Goal: Information Seeking & Learning: Learn about a topic

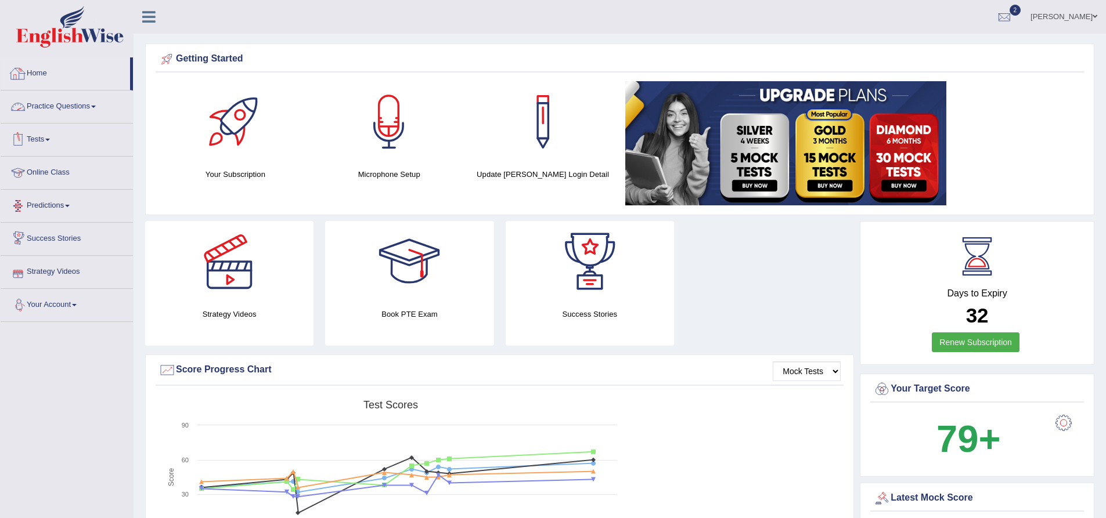
click at [48, 102] on link "Practice Questions" at bounding box center [67, 105] width 132 height 29
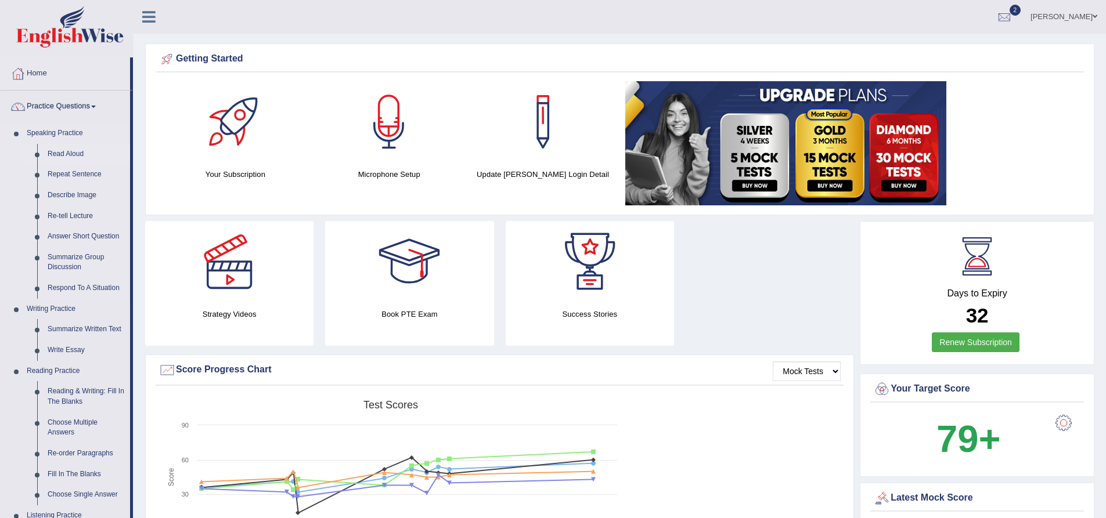
click at [63, 149] on link "Read Aloud" at bounding box center [86, 154] width 88 height 21
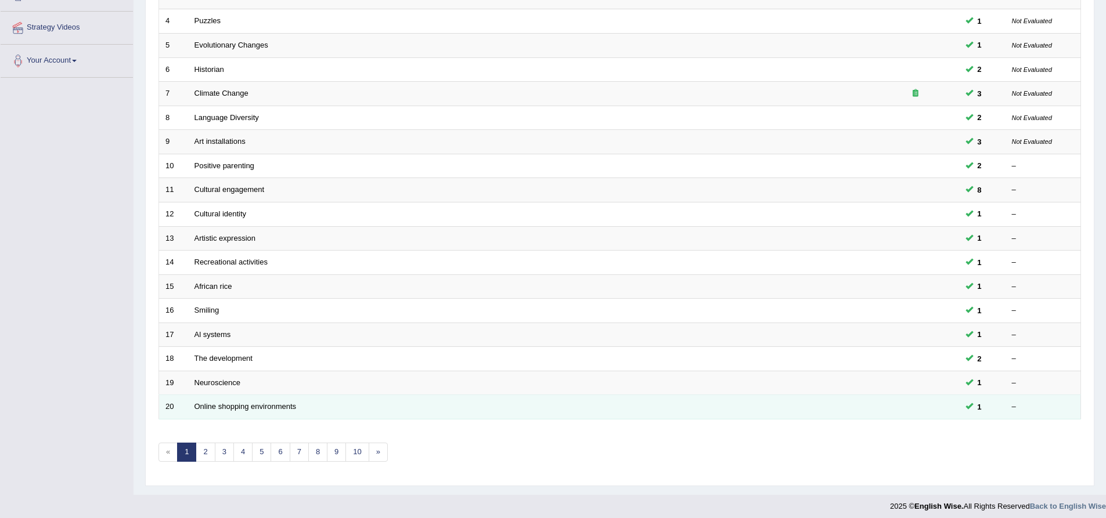
scroll to position [250, 0]
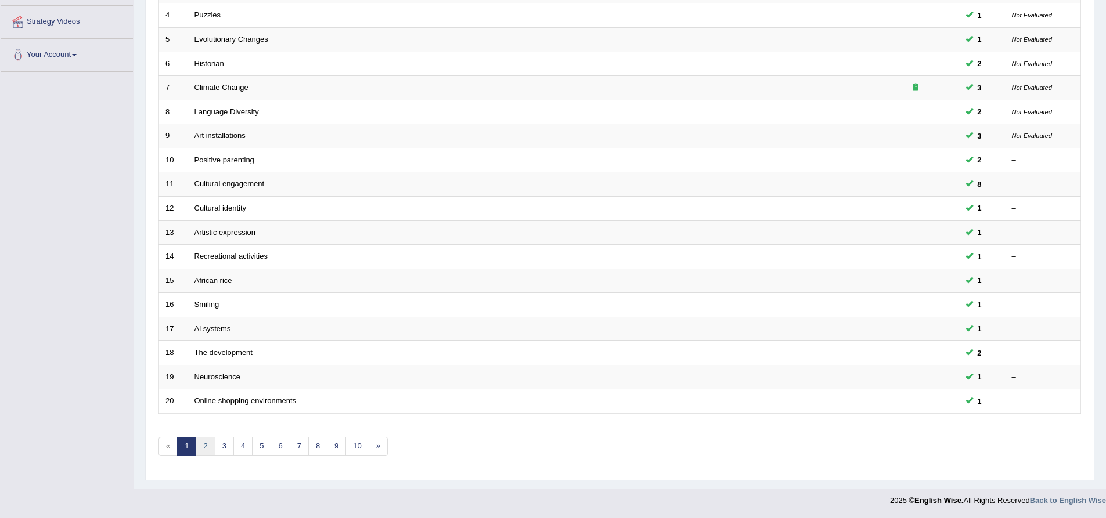
click at [204, 445] on link "2" at bounding box center [205, 446] width 19 height 19
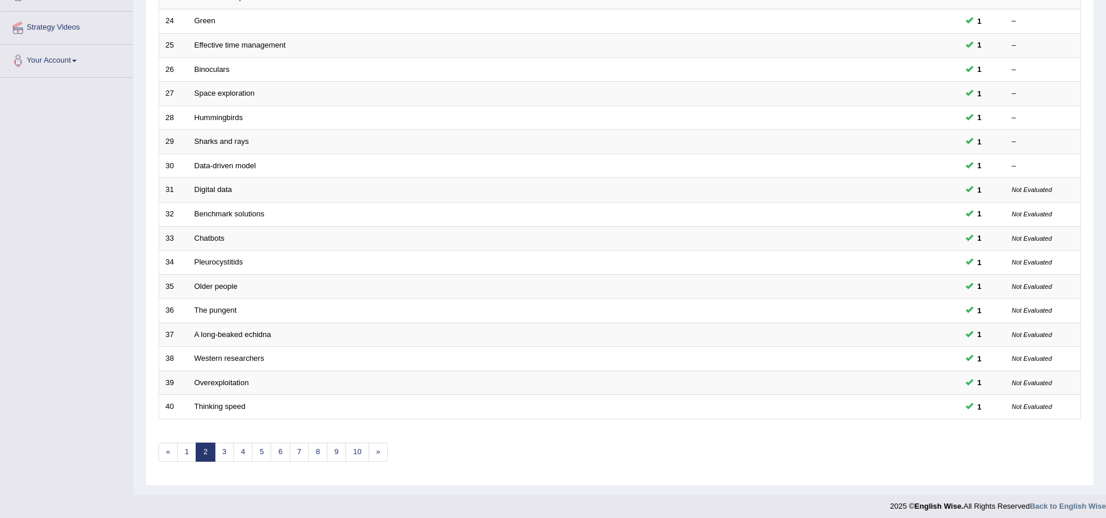
scroll to position [250, 0]
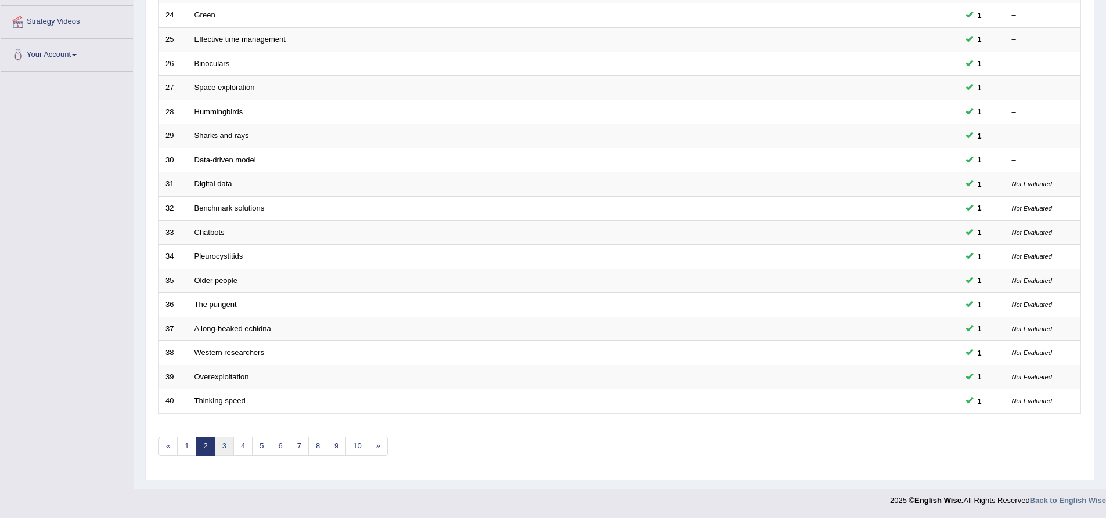
click at [224, 448] on link "3" at bounding box center [224, 446] width 19 height 19
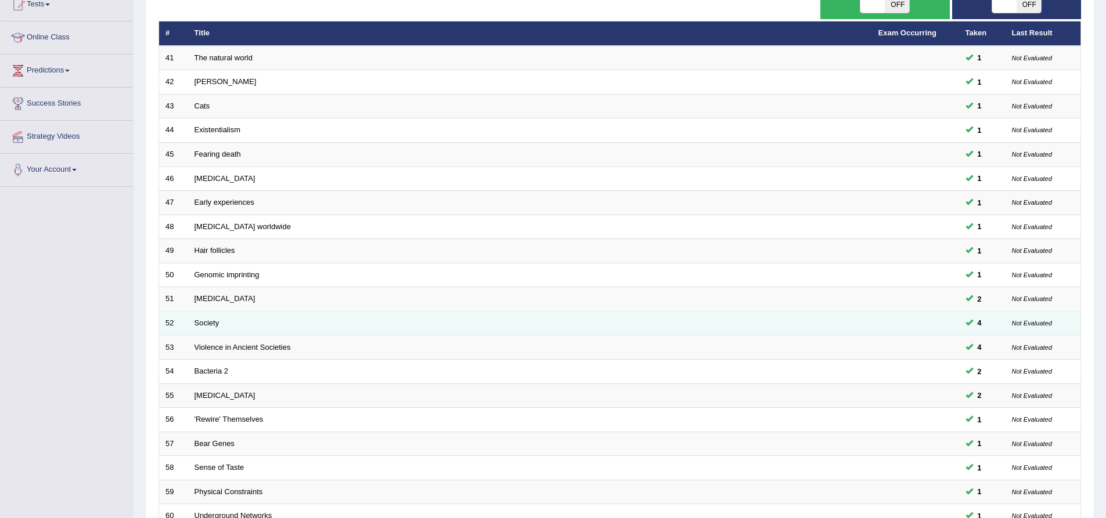
scroll to position [250, 0]
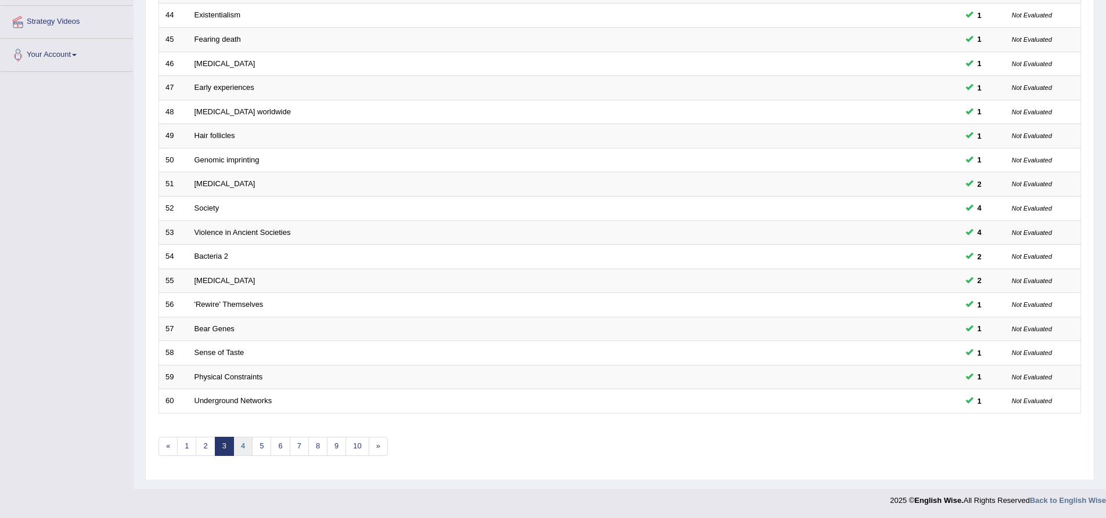
click at [243, 450] on link "4" at bounding box center [242, 446] width 19 height 19
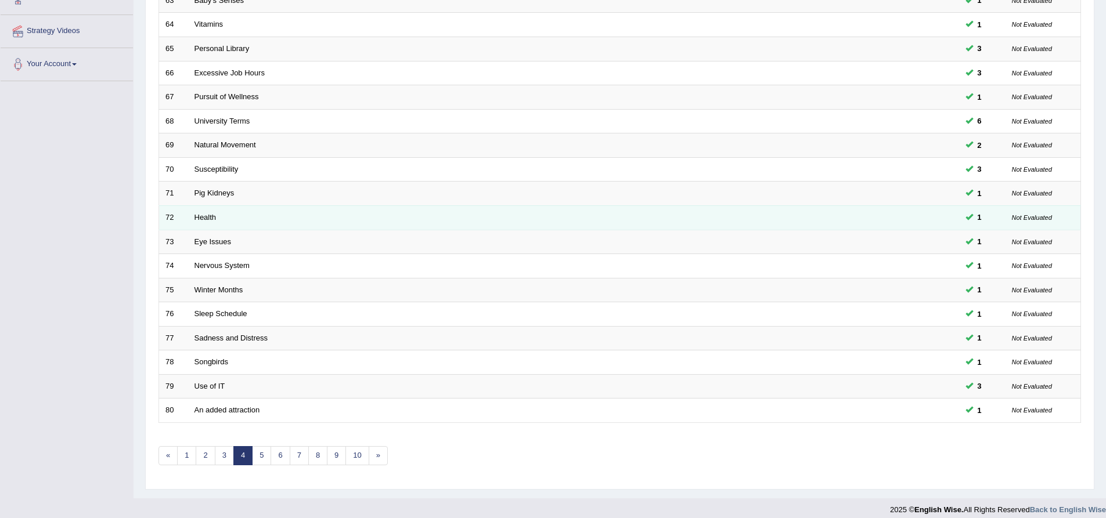
scroll to position [250, 0]
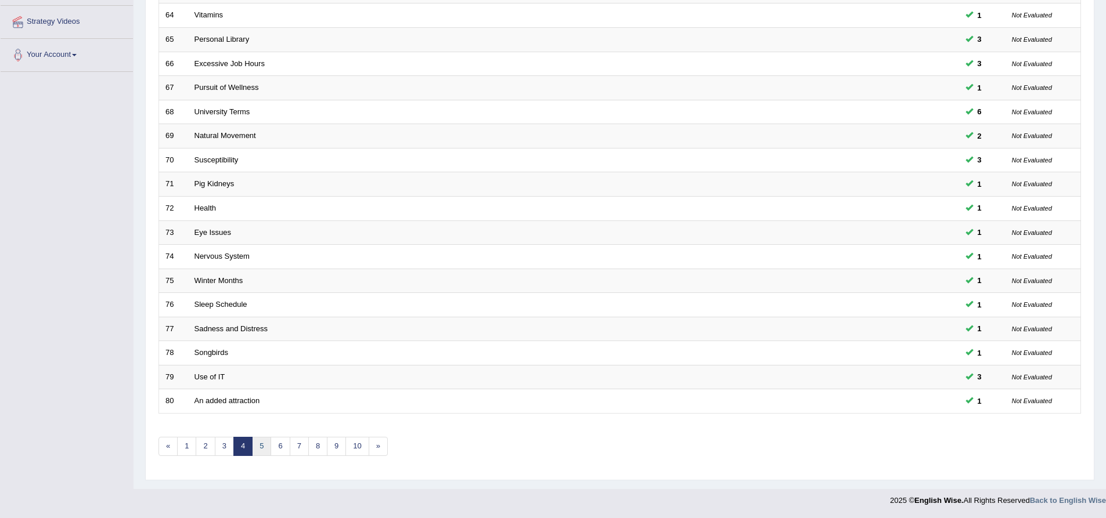
click at [257, 449] on link "5" at bounding box center [261, 446] width 19 height 19
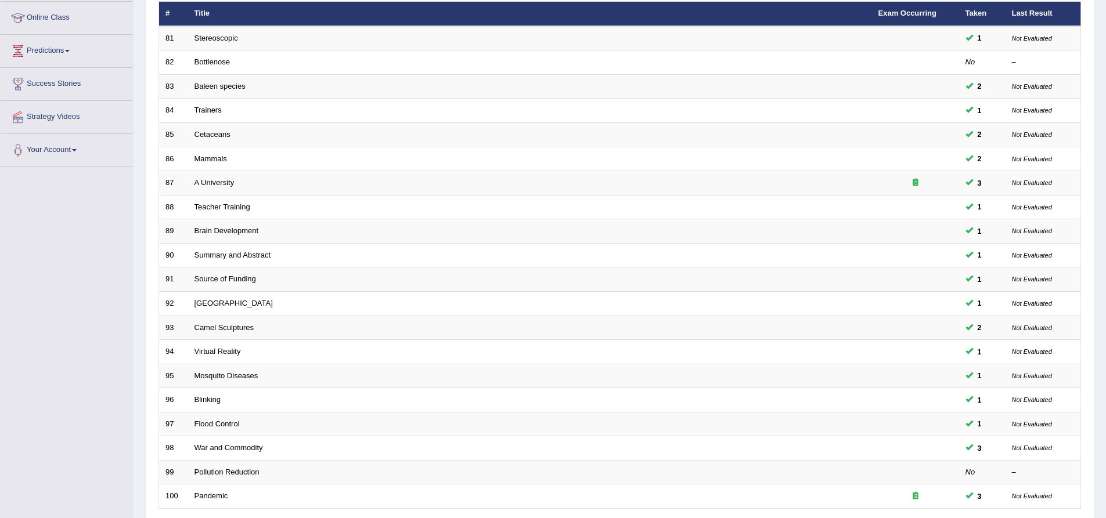
scroll to position [250, 0]
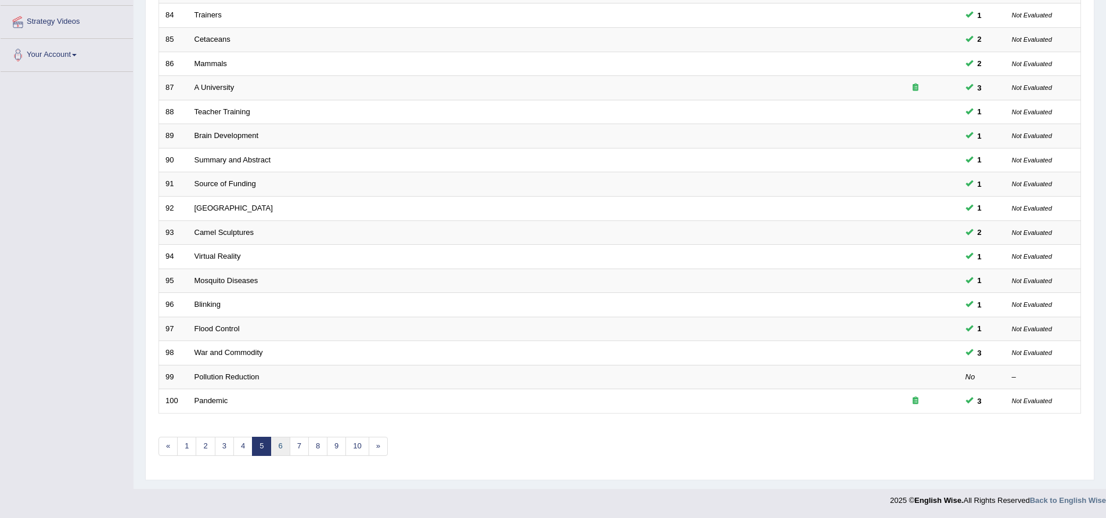
click at [280, 451] on link "6" at bounding box center [279, 446] width 19 height 19
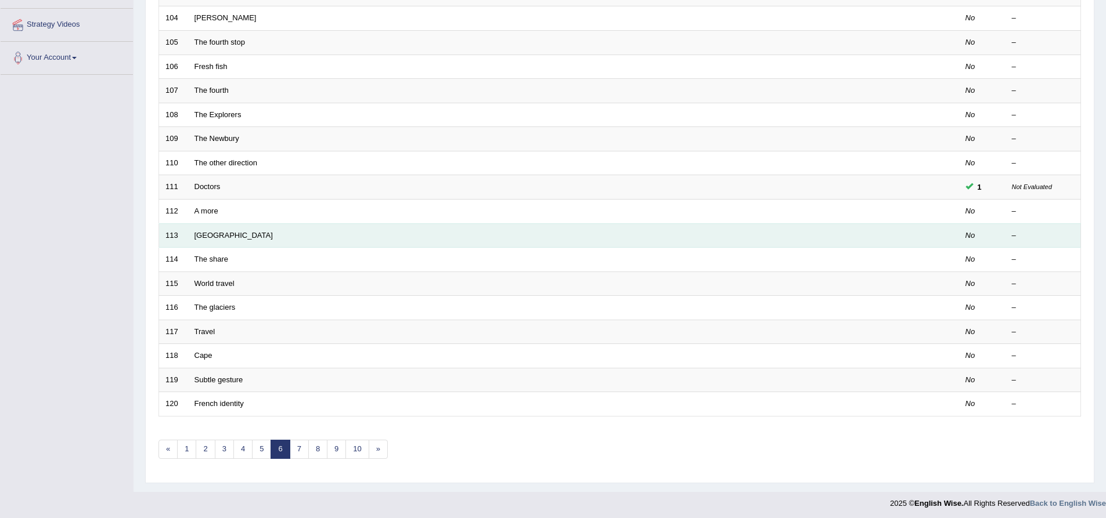
scroll to position [250, 0]
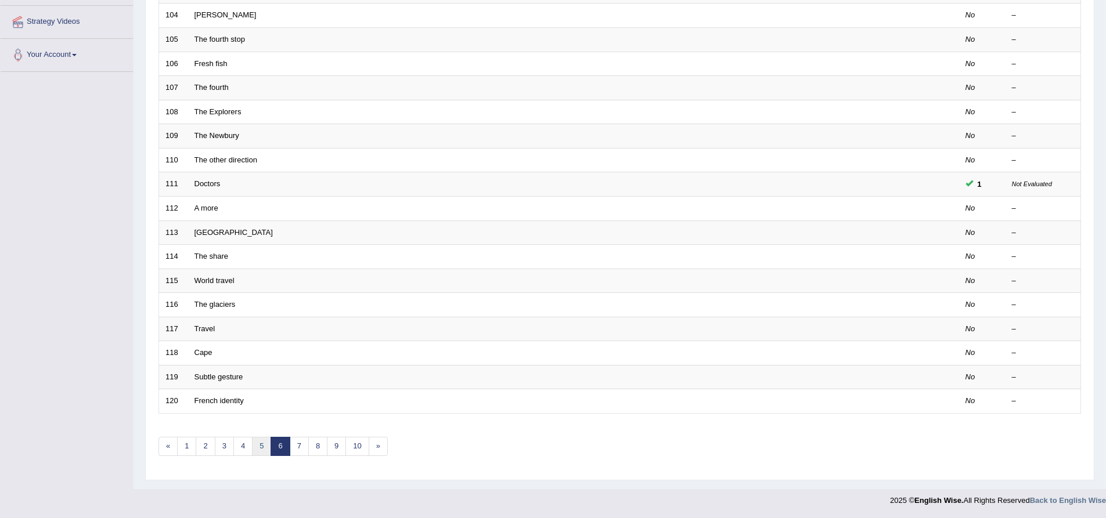
click at [262, 447] on link "5" at bounding box center [261, 446] width 19 height 19
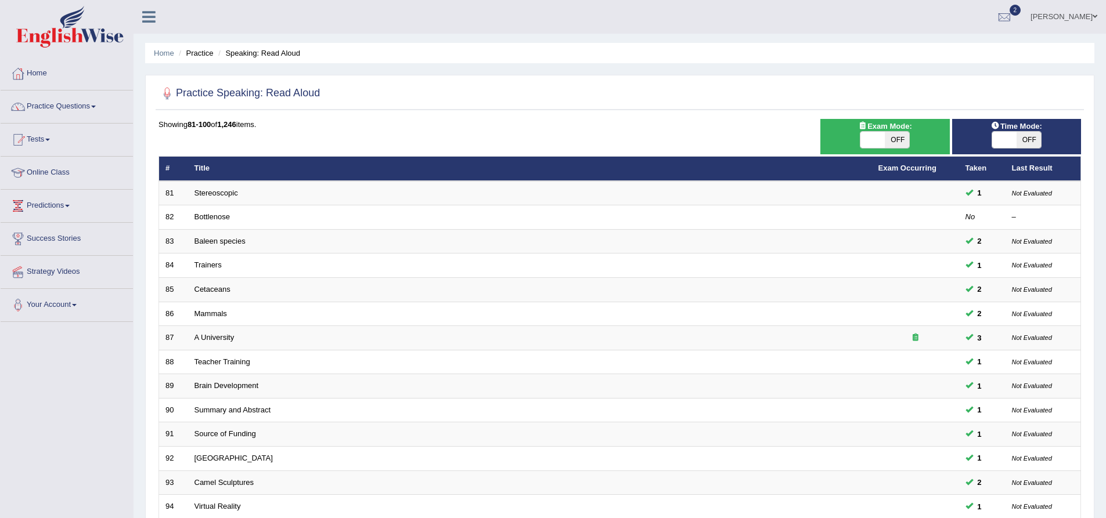
click at [886, 138] on span "OFF" at bounding box center [896, 140] width 24 height 16
checkbox input "true"
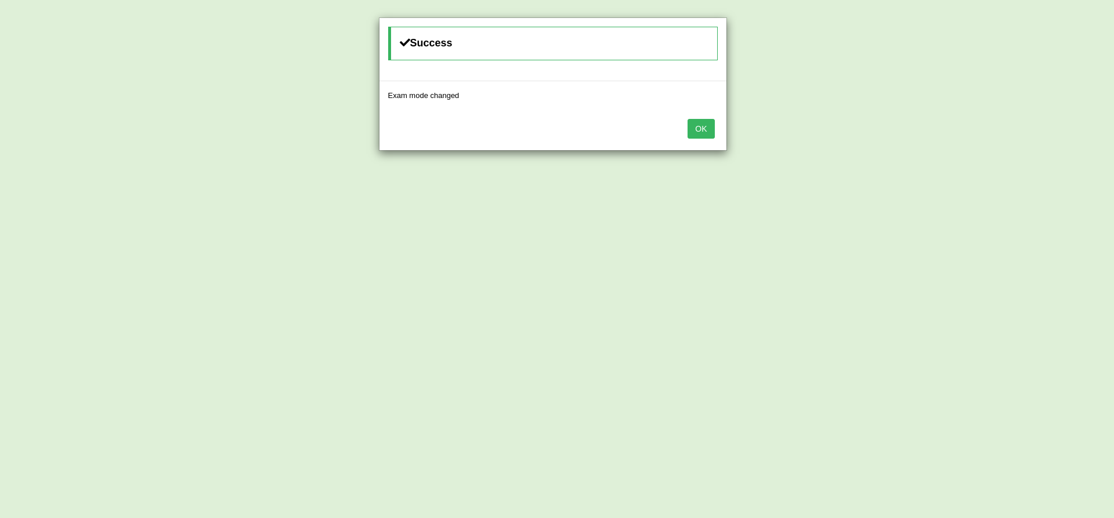
click at [704, 128] on button "OK" at bounding box center [701, 129] width 27 height 20
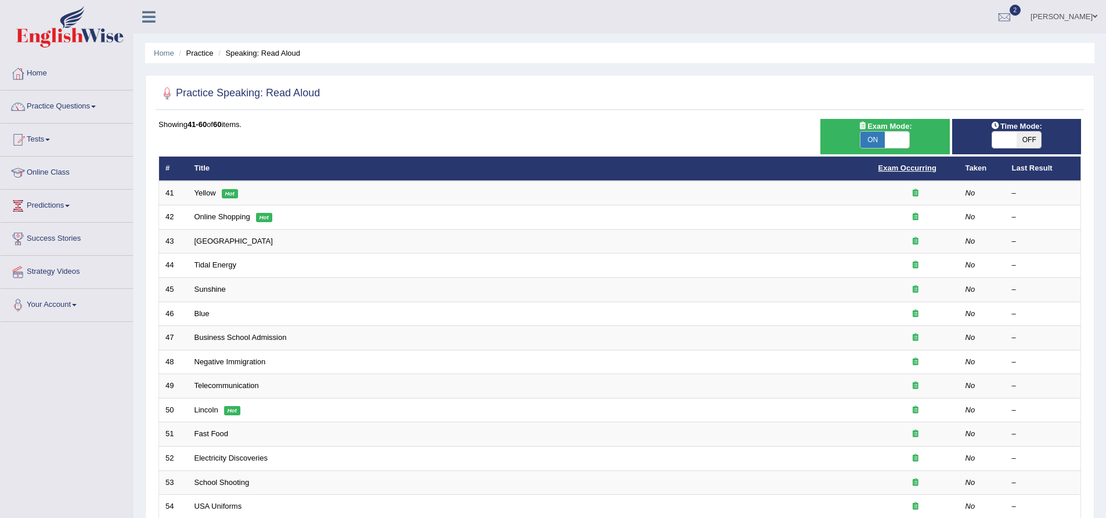
click at [909, 172] on link "Exam Occurring" at bounding box center [907, 168] width 58 height 9
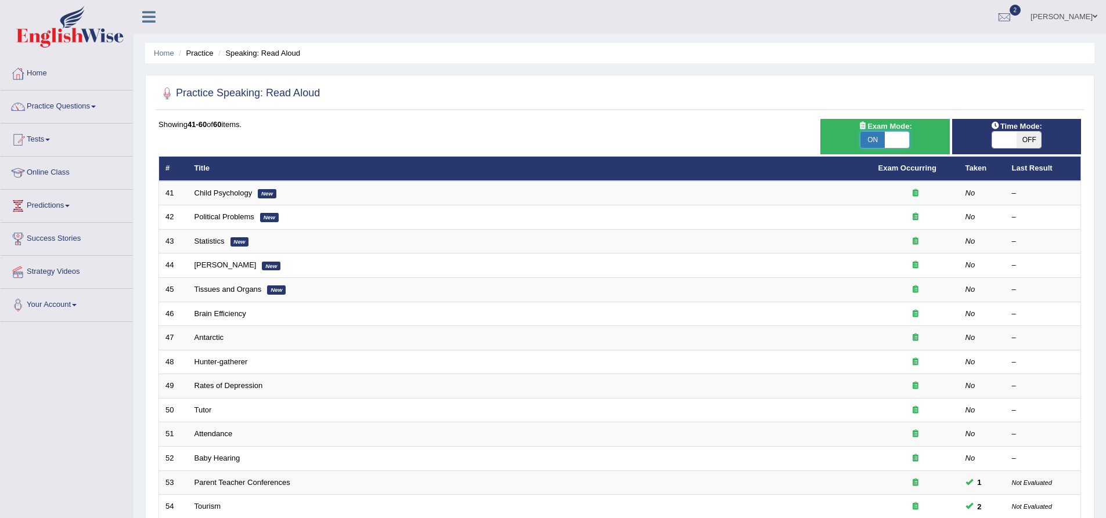
checkbox input "false"
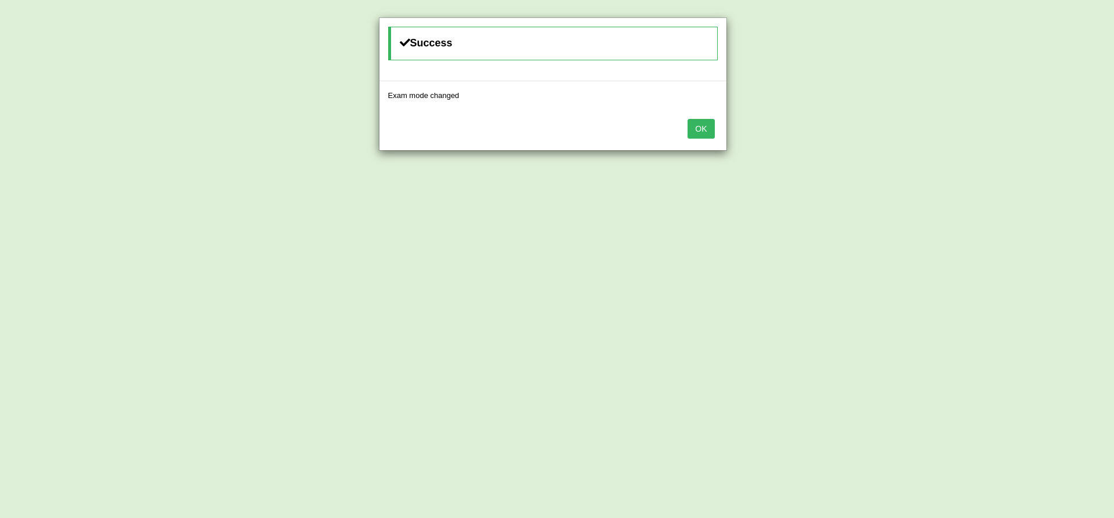
drag, startPoint x: 884, startPoint y: 133, endPoint x: 696, endPoint y: 140, distance: 188.7
click at [696, 140] on body "Toggle navigation Home Practice Questions Speaking Practice Read Aloud Repeat S…" at bounding box center [557, 259] width 1114 height 518
click at [696, 126] on button "OK" at bounding box center [701, 129] width 27 height 20
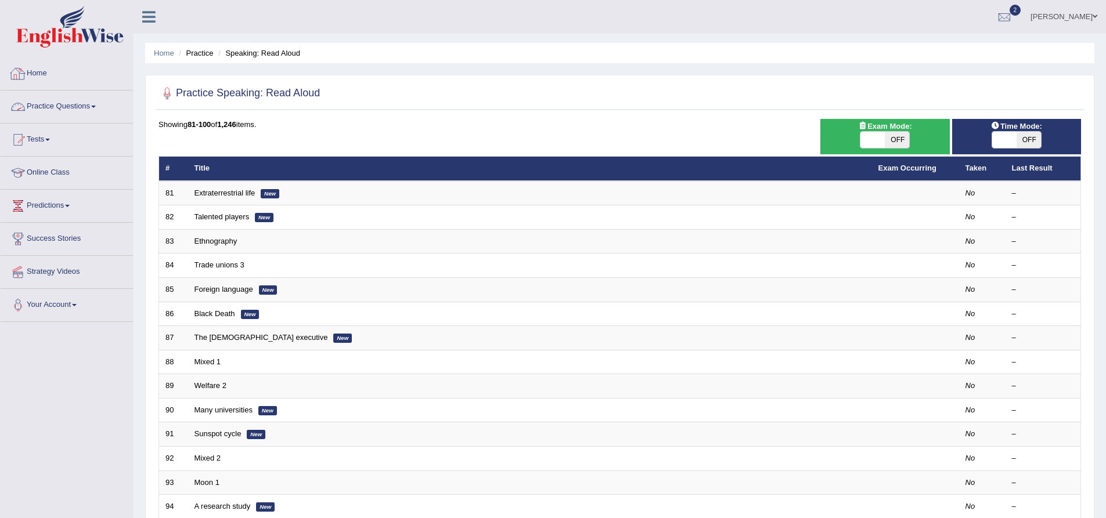
click at [37, 73] on link "Home" at bounding box center [67, 71] width 132 height 29
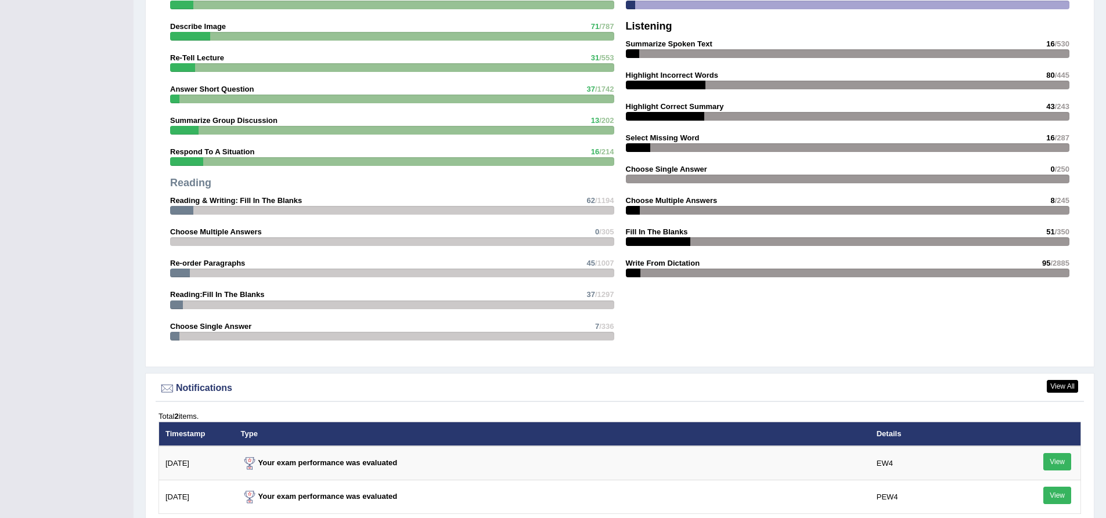
scroll to position [1277, 0]
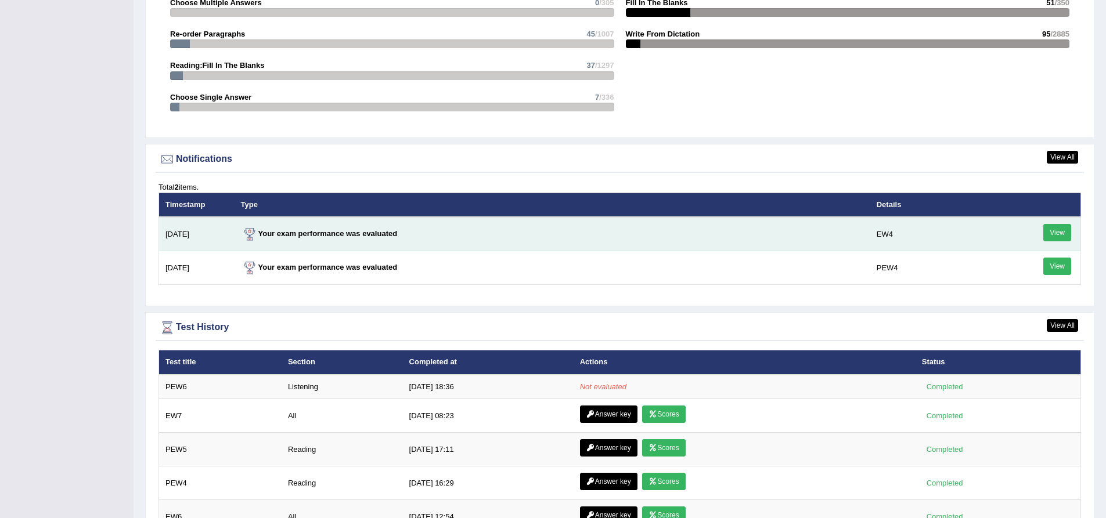
click at [1062, 234] on link "View" at bounding box center [1057, 232] width 28 height 17
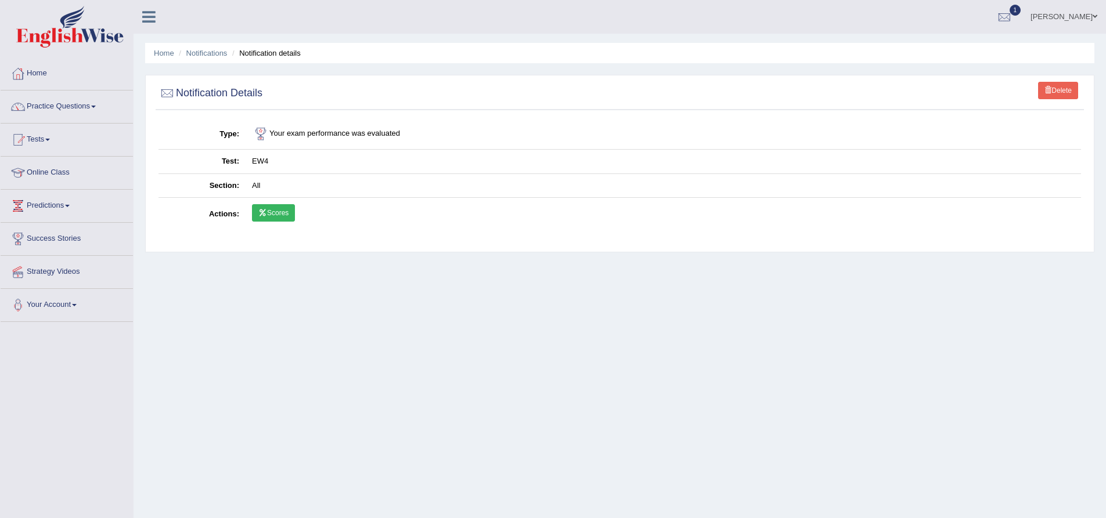
click at [282, 211] on link "Scores" at bounding box center [273, 212] width 43 height 17
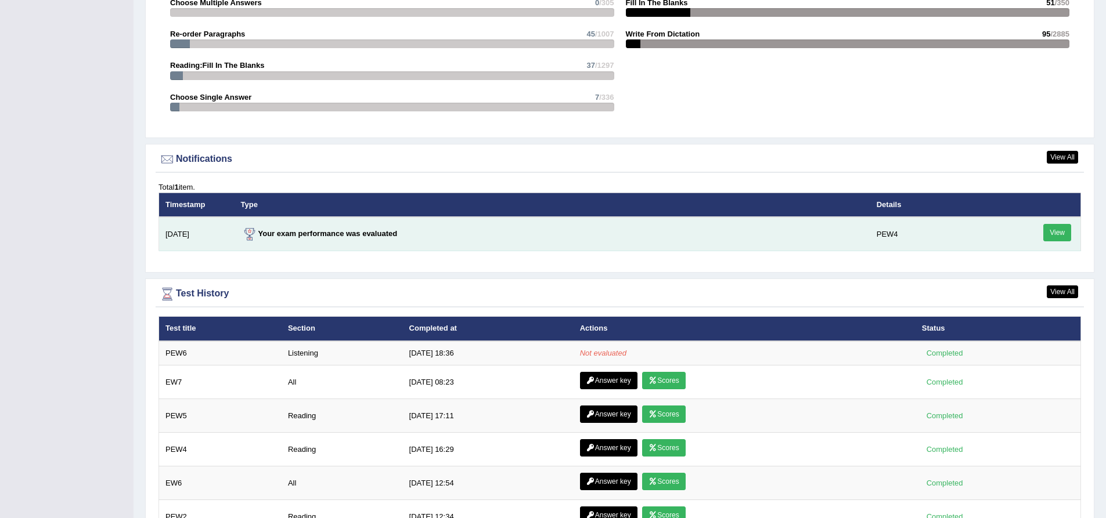
click at [1059, 234] on link "View" at bounding box center [1057, 232] width 28 height 17
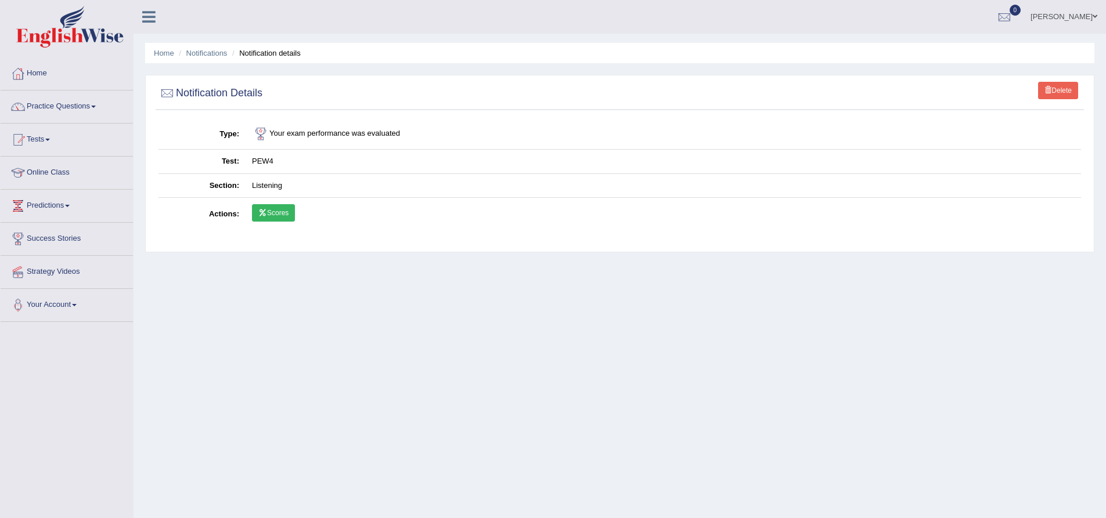
click at [273, 214] on link "Scores" at bounding box center [273, 212] width 43 height 17
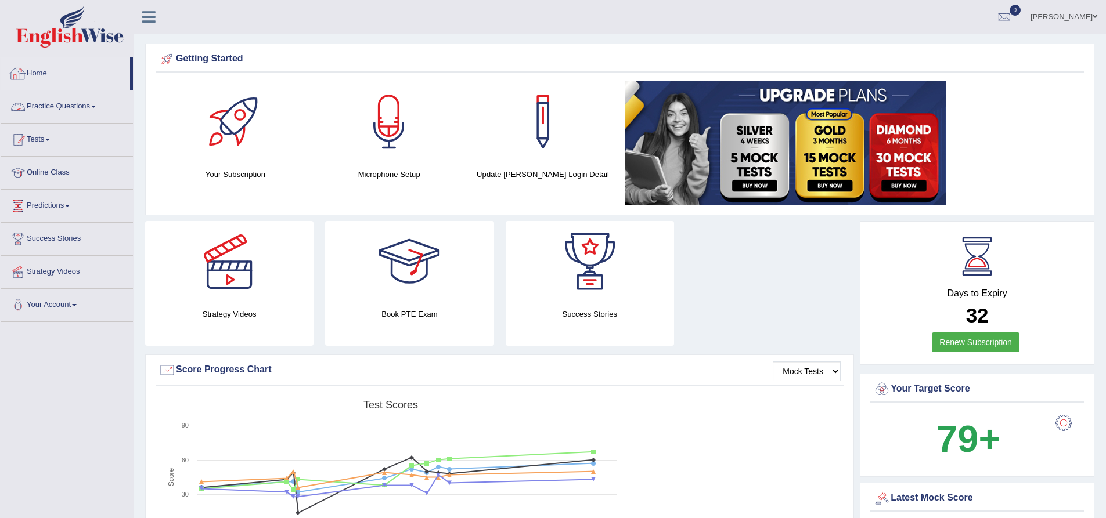
click at [46, 73] on link "Home" at bounding box center [65, 71] width 129 height 29
click at [45, 100] on link "Practice Questions" at bounding box center [67, 105] width 132 height 29
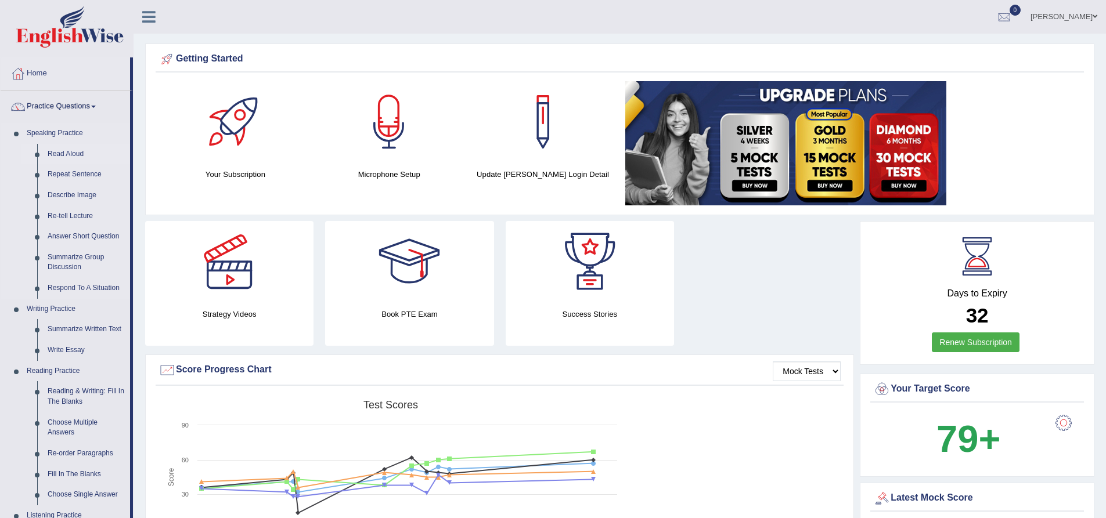
click at [64, 150] on link "Read Aloud" at bounding box center [86, 154] width 88 height 21
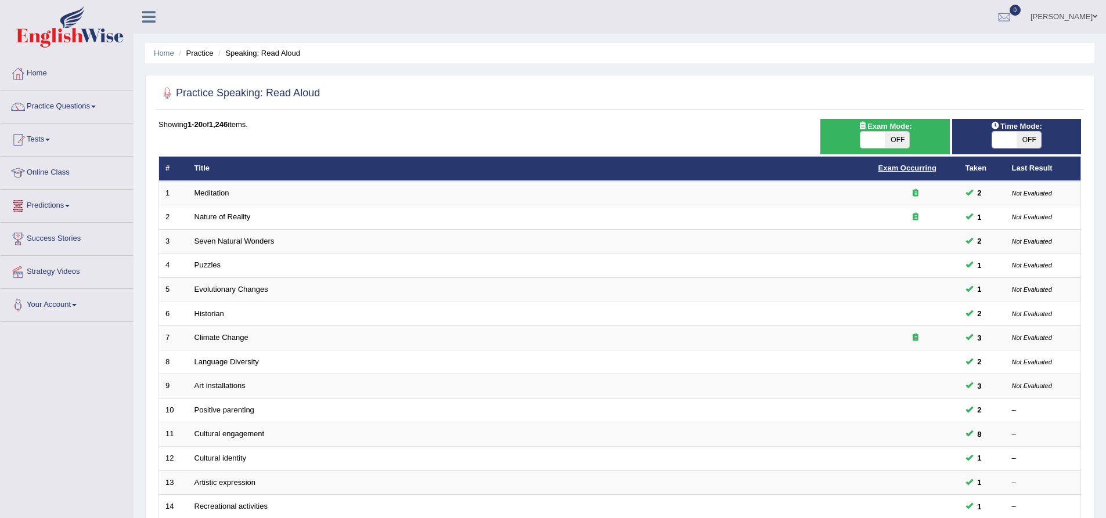
click at [901, 170] on link "Exam Occurring" at bounding box center [907, 168] width 58 height 9
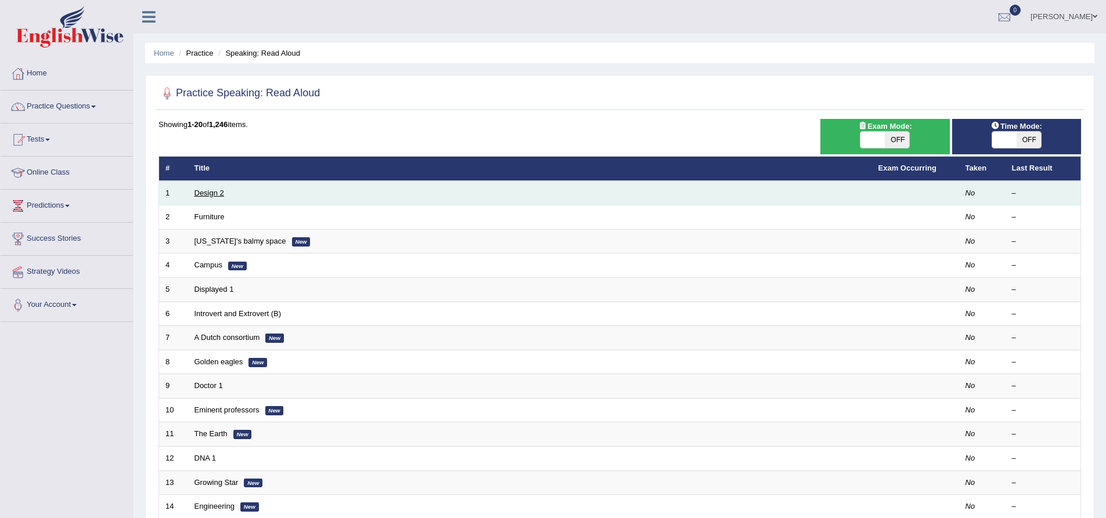
click at [216, 196] on link "Design 2" at bounding box center [209, 193] width 30 height 9
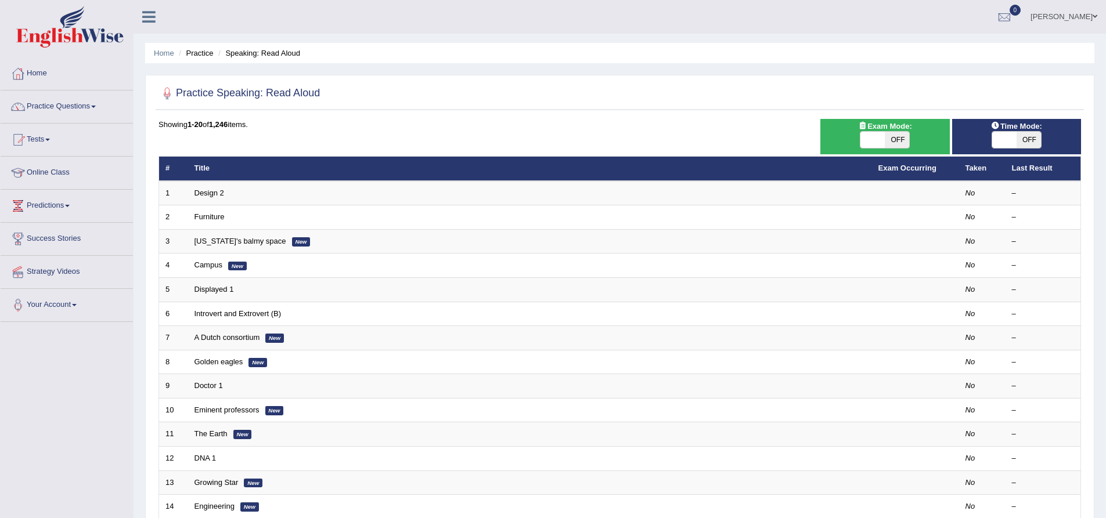
click at [885, 137] on span "OFF" at bounding box center [896, 140] width 24 height 16
checkbox input "true"
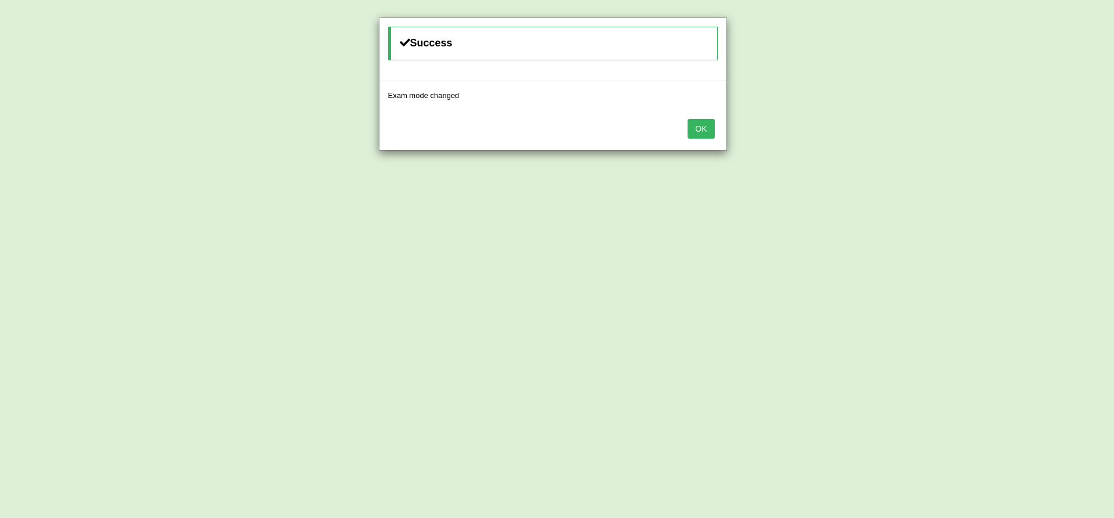
click at [701, 131] on button "OK" at bounding box center [701, 129] width 27 height 20
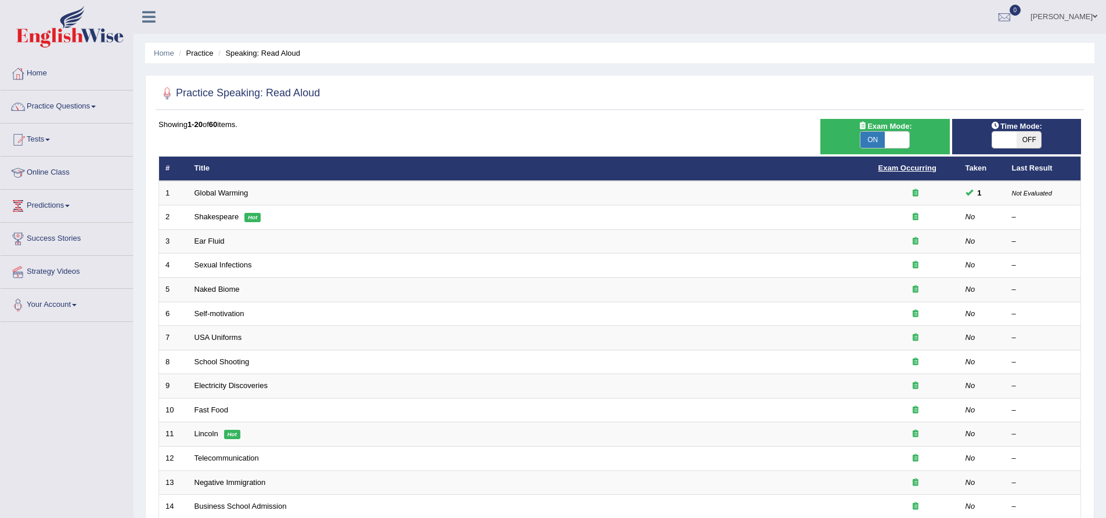
click at [905, 165] on link "Exam Occurring" at bounding box center [907, 168] width 58 height 9
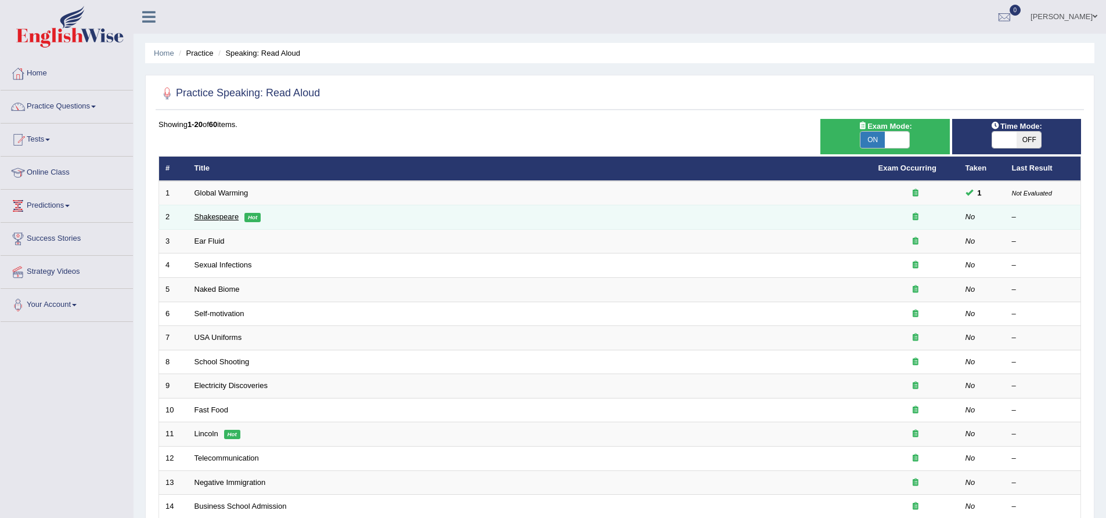
click at [221, 221] on link "Shakespeare" at bounding box center [216, 216] width 45 height 9
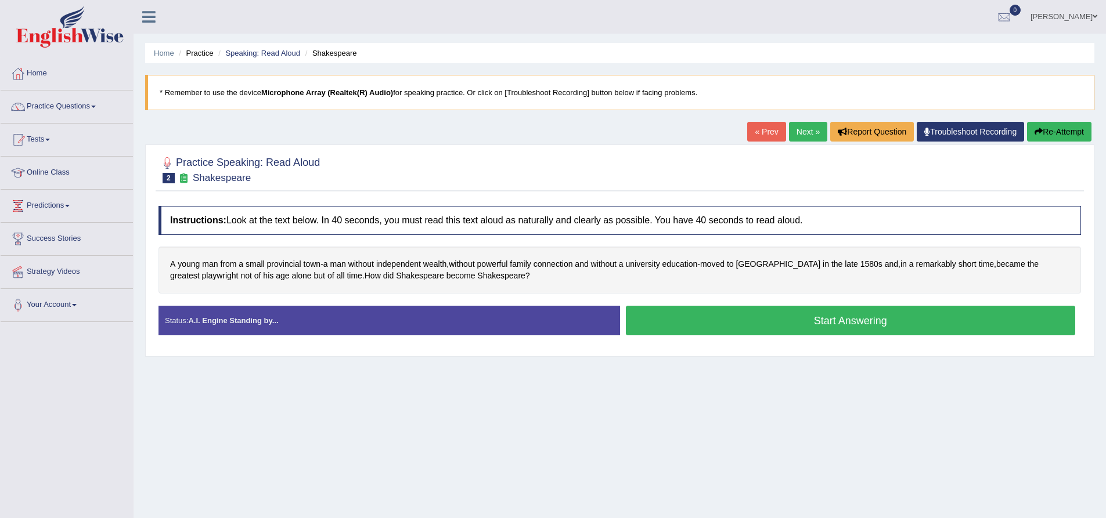
click at [720, 457] on div "Home Practice Speaking: Read Aloud Shakespeare * Remember to use the device Mic…" at bounding box center [619, 290] width 972 height 580
click at [283, 268] on span "provincial" at bounding box center [284, 264] width 34 height 12
click at [284, 183] on icon at bounding box center [282, 184] width 9 height 7
click at [283, 185] on icon at bounding box center [282, 184] width 9 height 7
click at [481, 392] on div "Home Practice Speaking: Read Aloud Shakespeare * Remember to use the device Mic…" at bounding box center [619, 290] width 972 height 580
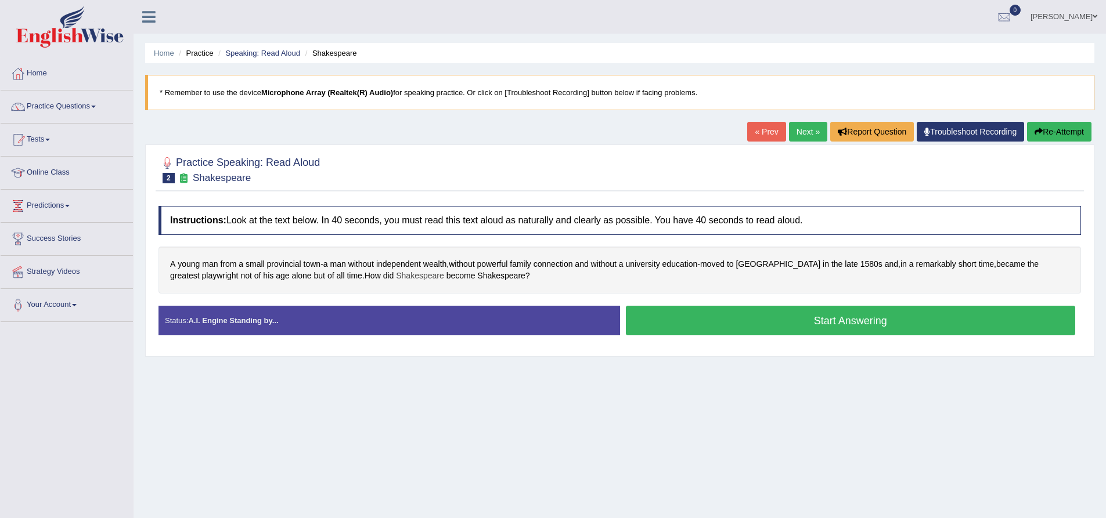
click at [396, 281] on span "Shakespeare" at bounding box center [420, 276] width 48 height 12
click at [383, 196] on icon at bounding box center [384, 196] width 9 height 7
click at [521, 430] on div "Home Practice Speaking: Read Aloud Shakespeare * Remember to use the device Mic…" at bounding box center [619, 290] width 972 height 580
click at [848, 322] on button "Start Answering" at bounding box center [851, 321] width 450 height 30
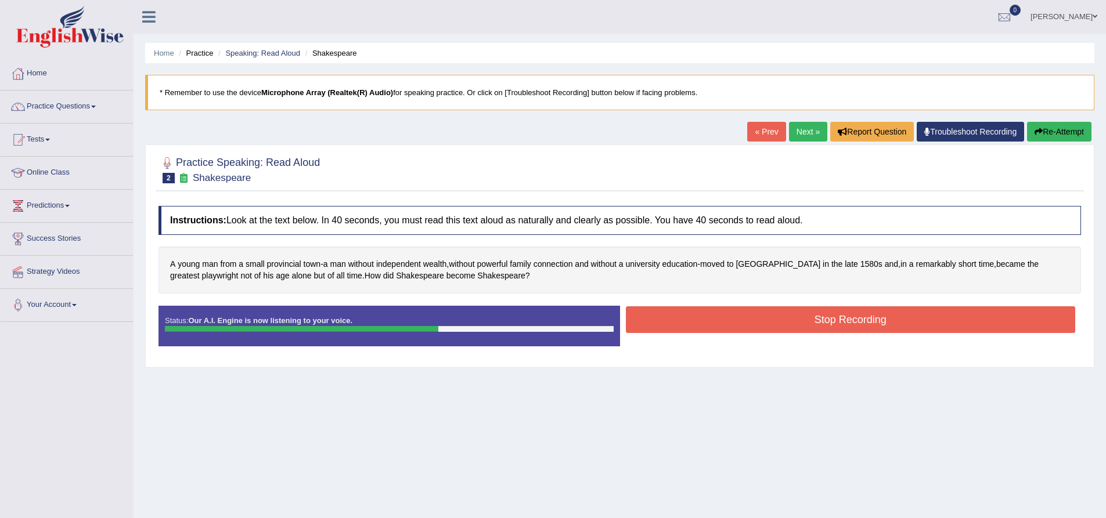
click at [866, 321] on button "Stop Recording" at bounding box center [851, 319] width 450 height 27
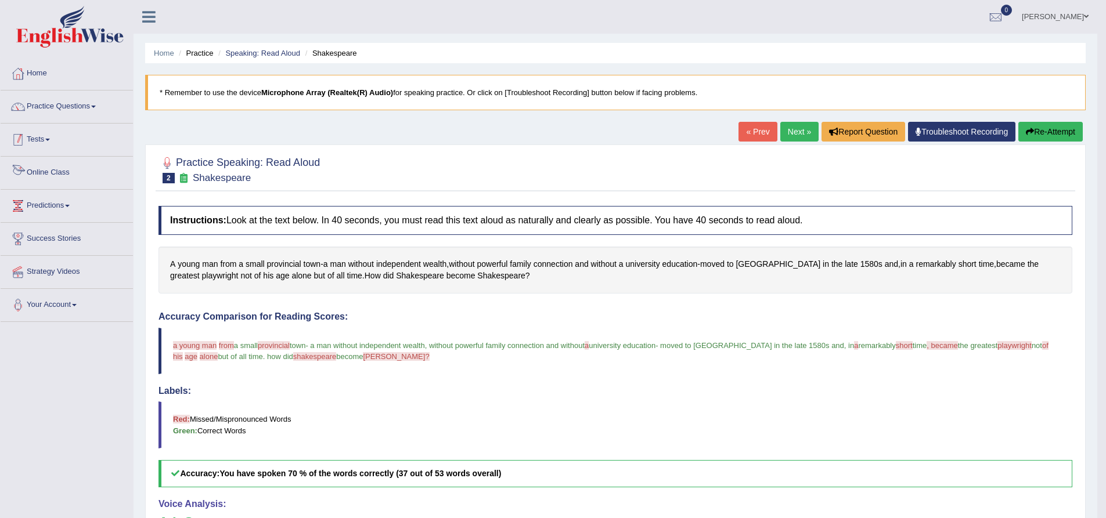
click at [42, 138] on link "Tests" at bounding box center [67, 138] width 132 height 29
click at [60, 189] on link "Take Mock Test" at bounding box center [75, 187] width 109 height 21
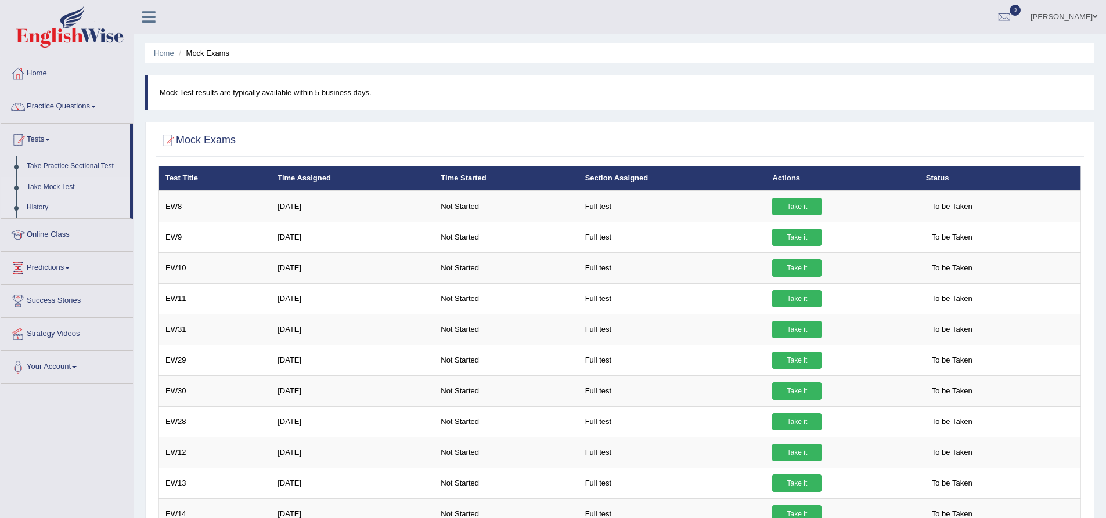
click at [37, 203] on link "History" at bounding box center [75, 207] width 109 height 21
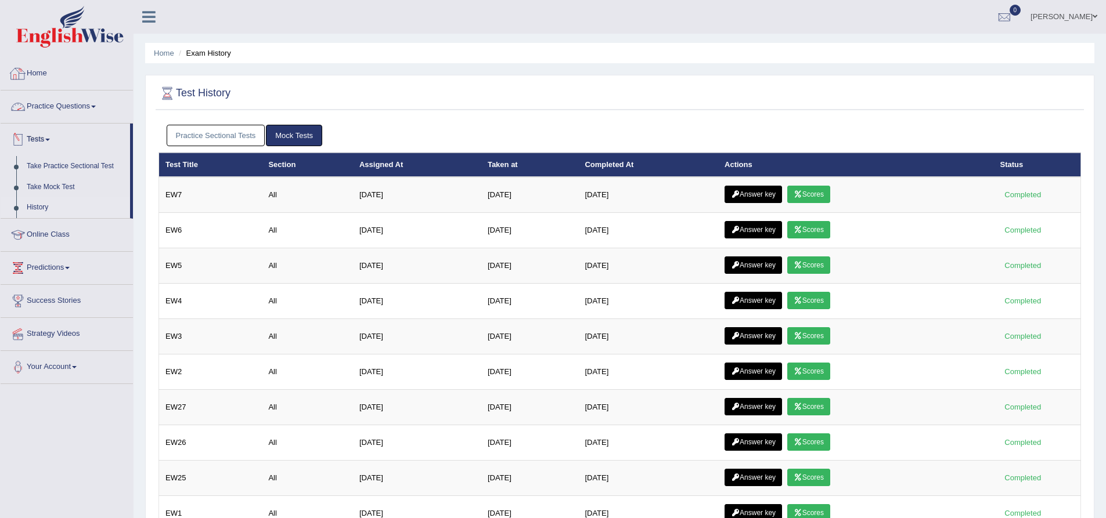
click at [39, 68] on link "Home" at bounding box center [67, 71] width 132 height 29
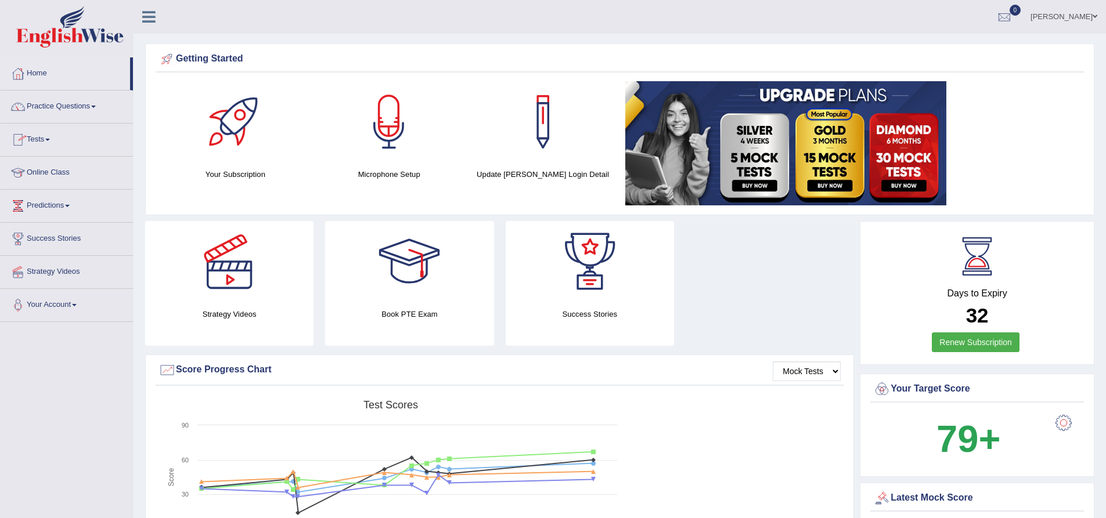
click at [58, 107] on link "Practice Questions" at bounding box center [67, 105] width 132 height 29
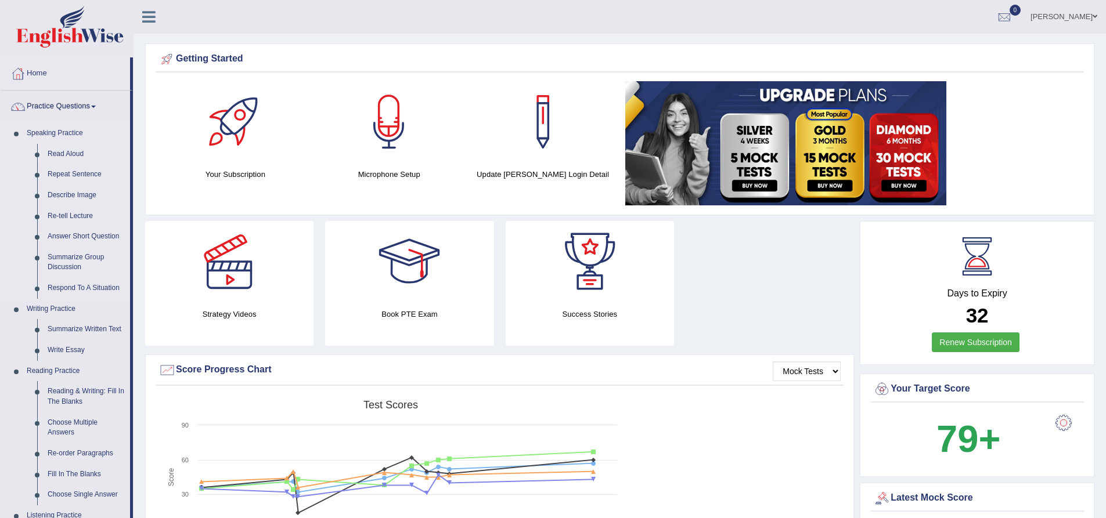
click at [62, 154] on link "Read Aloud" at bounding box center [86, 154] width 88 height 21
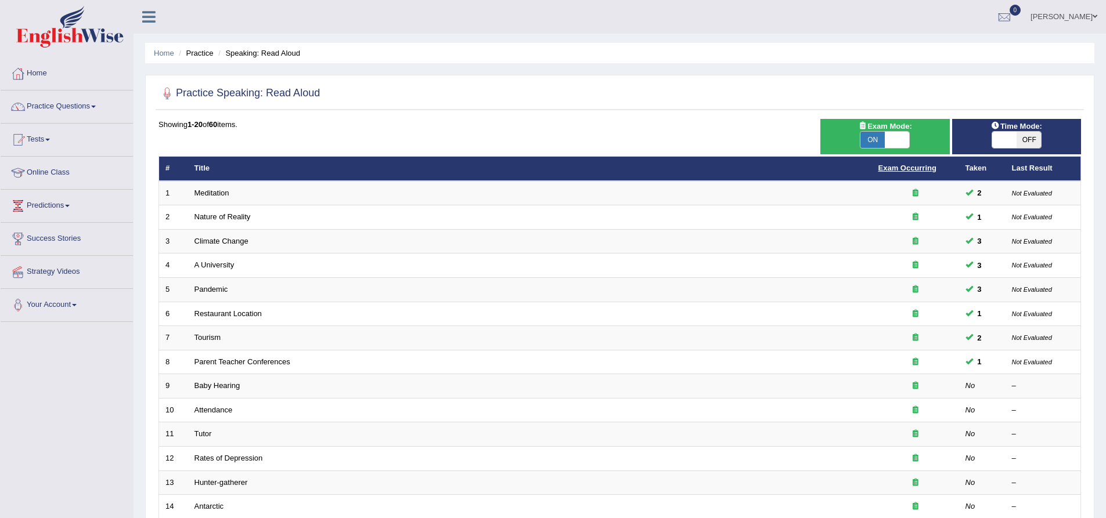
click at [902, 170] on link "Exam Occurring" at bounding box center [907, 168] width 58 height 9
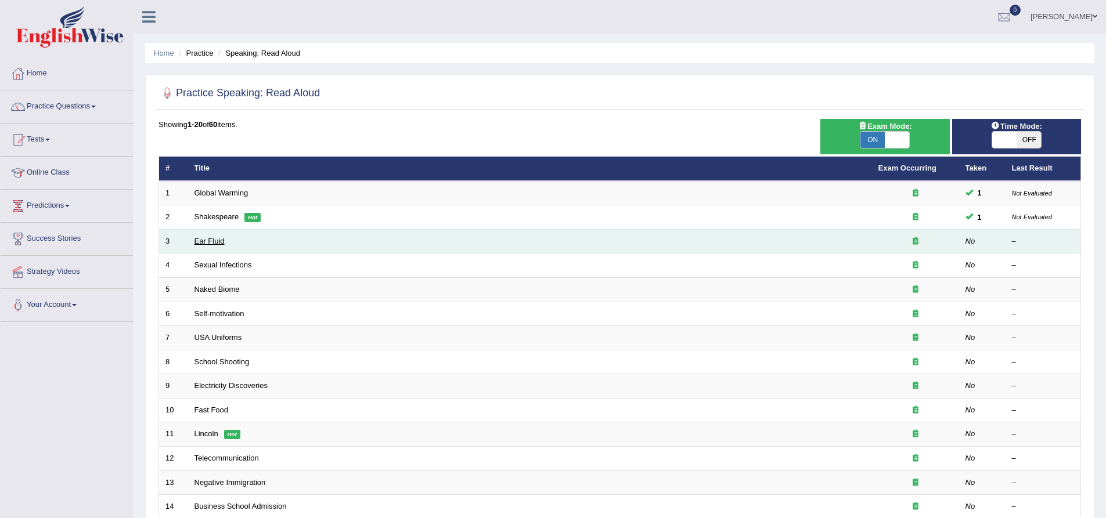
click at [213, 242] on link "Ear Fluid" at bounding box center [209, 241] width 30 height 9
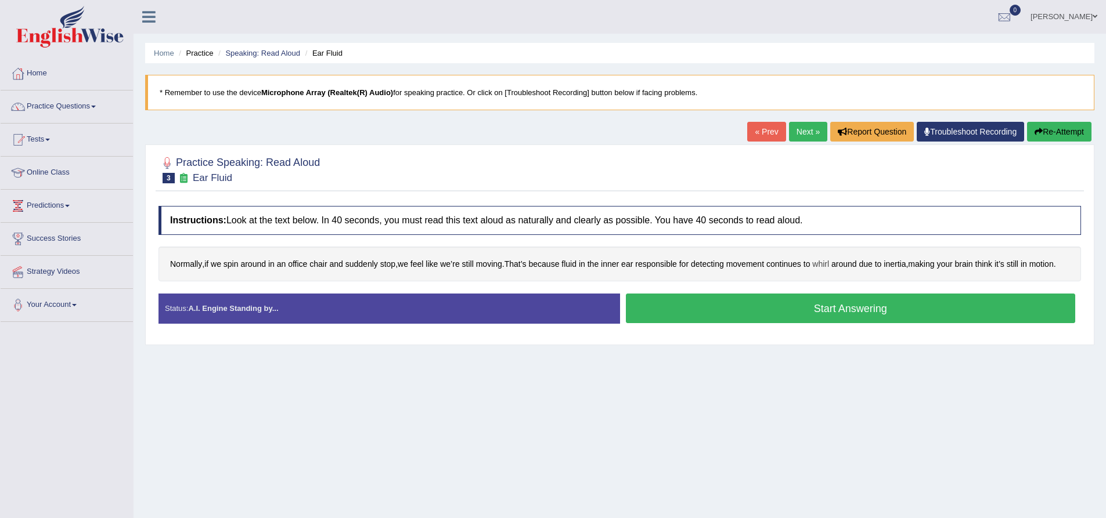
click at [829, 267] on span "whirl" at bounding box center [820, 264] width 17 height 12
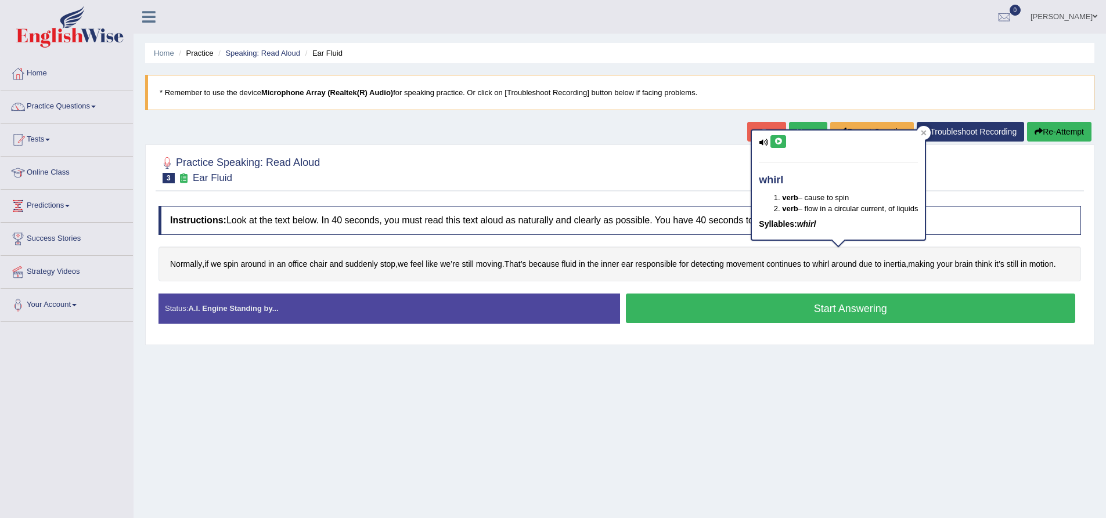
click at [781, 141] on icon at bounding box center [778, 141] width 9 height 7
click at [778, 144] on icon at bounding box center [778, 141] width 9 height 7
click at [880, 282] on div "Normally , if we spin around in an office chair and suddenly stop , we feel lik…" at bounding box center [619, 264] width 922 height 35
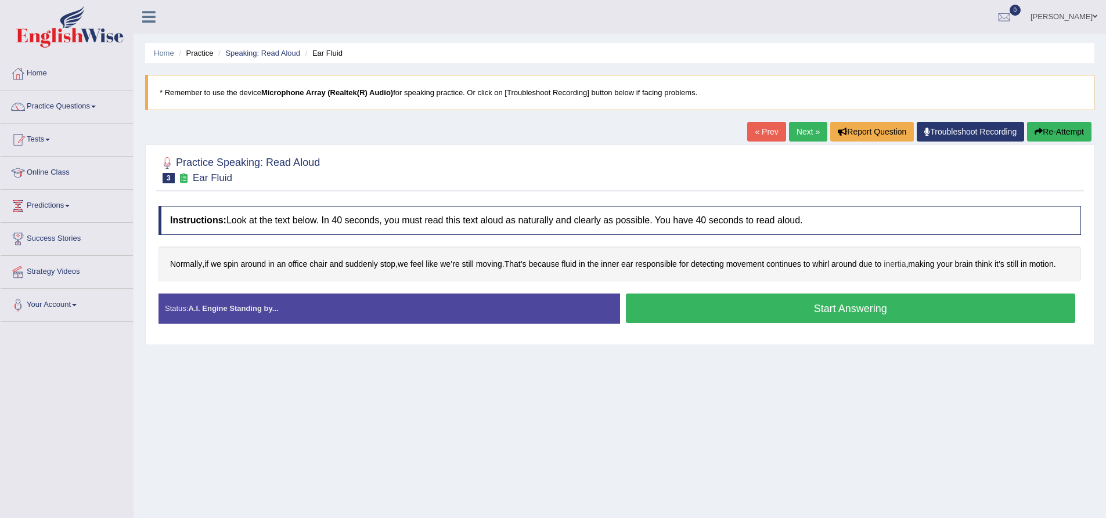
click at [905, 266] on span "inertia" at bounding box center [894, 264] width 22 height 12
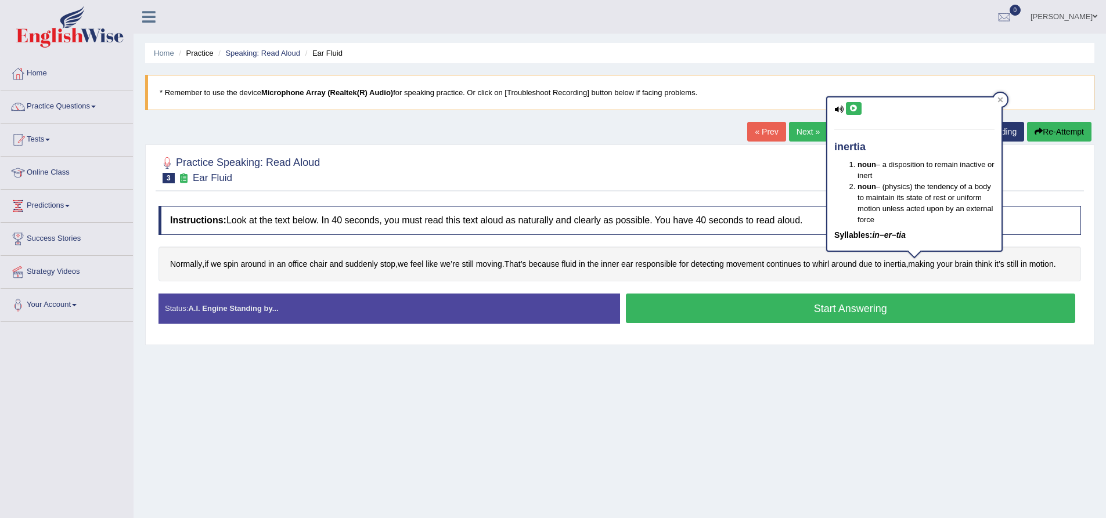
click at [851, 108] on icon at bounding box center [853, 108] width 9 height 7
click at [856, 108] on icon at bounding box center [853, 108] width 9 height 7
click at [851, 107] on icon at bounding box center [853, 108] width 9 height 7
click at [976, 282] on div "Normally , if we spin around in an office chair and suddenly stop , we feel lik…" at bounding box center [619, 264] width 922 height 35
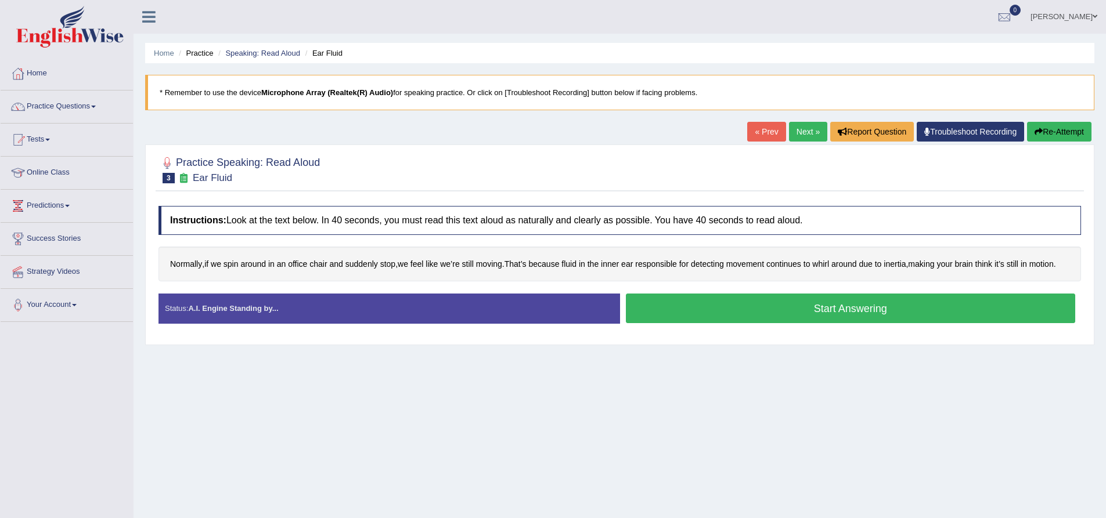
click at [840, 323] on button "Start Answering" at bounding box center [851, 309] width 450 height 30
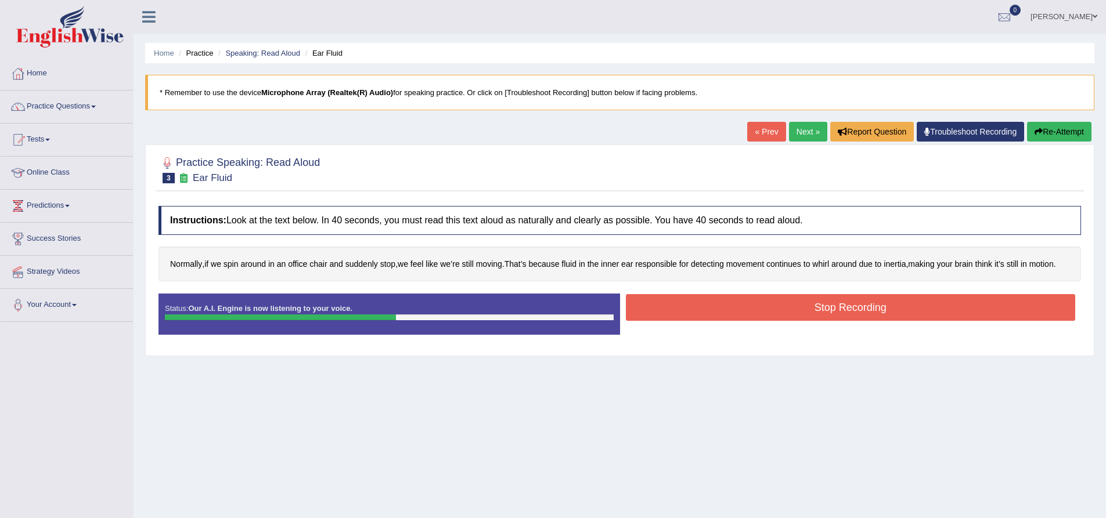
click at [848, 321] on button "Stop Recording" at bounding box center [851, 307] width 450 height 27
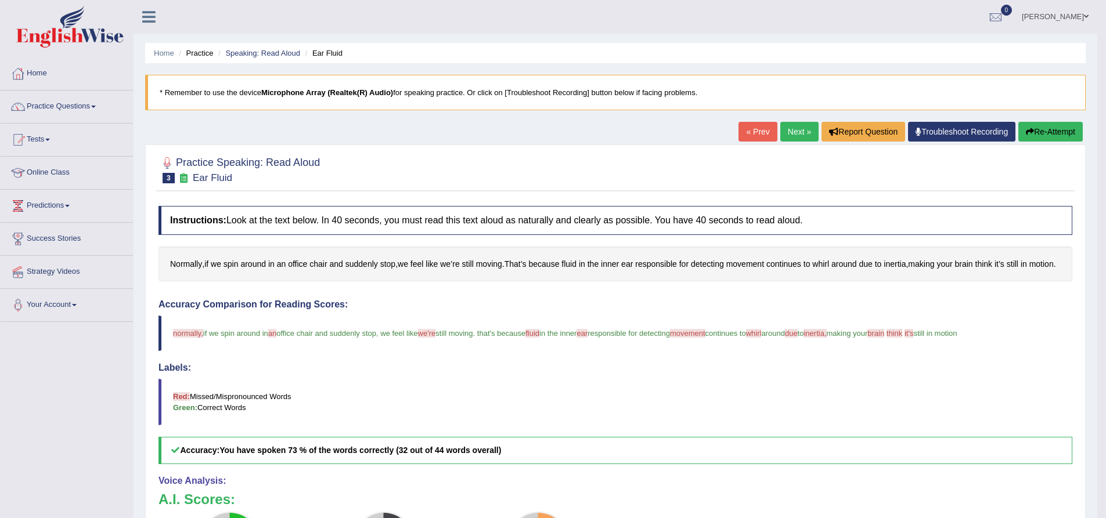
click at [790, 136] on link "Next »" at bounding box center [799, 132] width 38 height 20
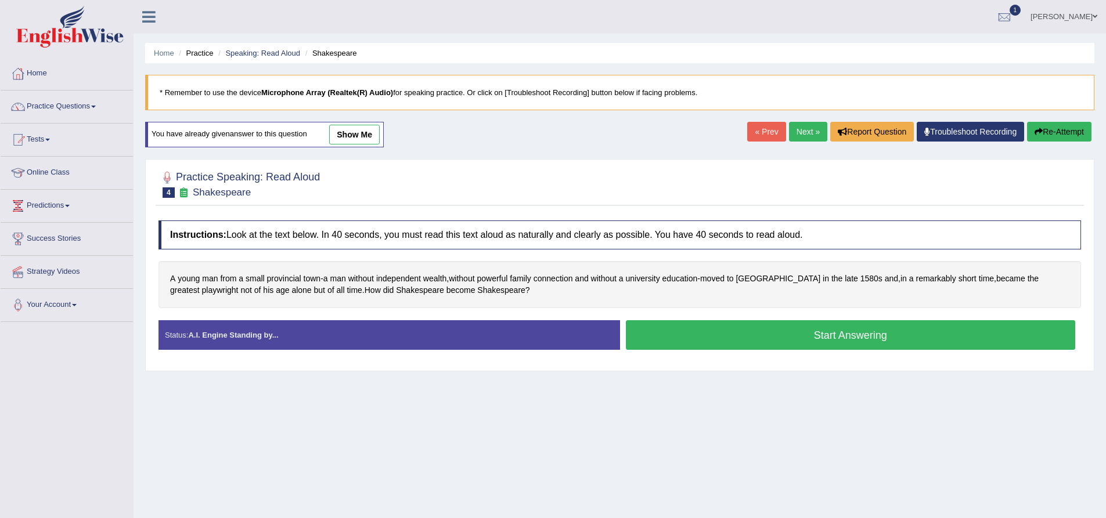
click at [799, 132] on link "Next »" at bounding box center [808, 132] width 38 height 20
click at [799, 132] on link "« Prev" at bounding box center [808, 132] width 38 height 20
click at [46, 104] on link "Practice Questions" at bounding box center [67, 105] width 132 height 29
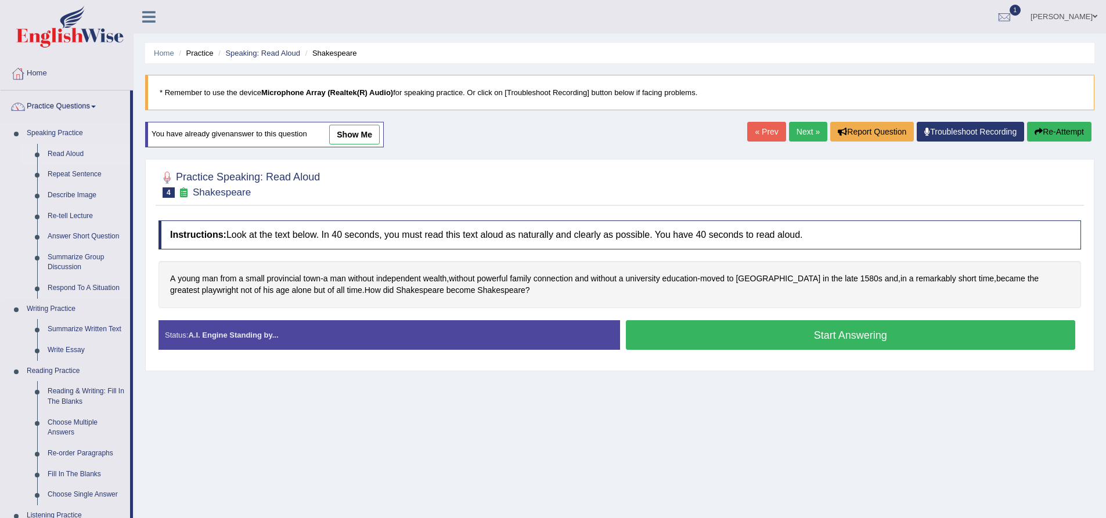
click at [64, 152] on link "Read Aloud" at bounding box center [86, 154] width 88 height 21
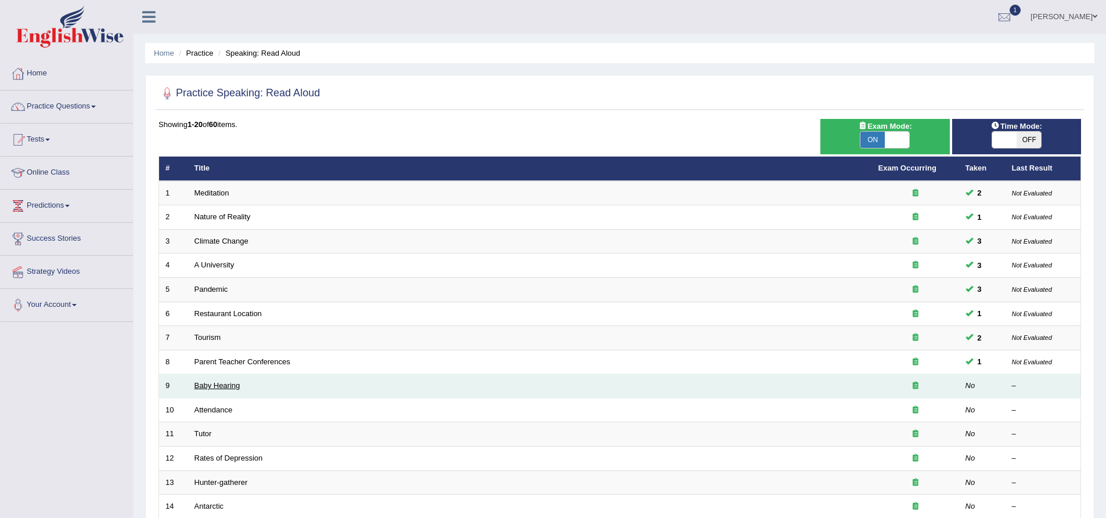
click at [223, 387] on link "Baby Hearing" at bounding box center [217, 385] width 46 height 9
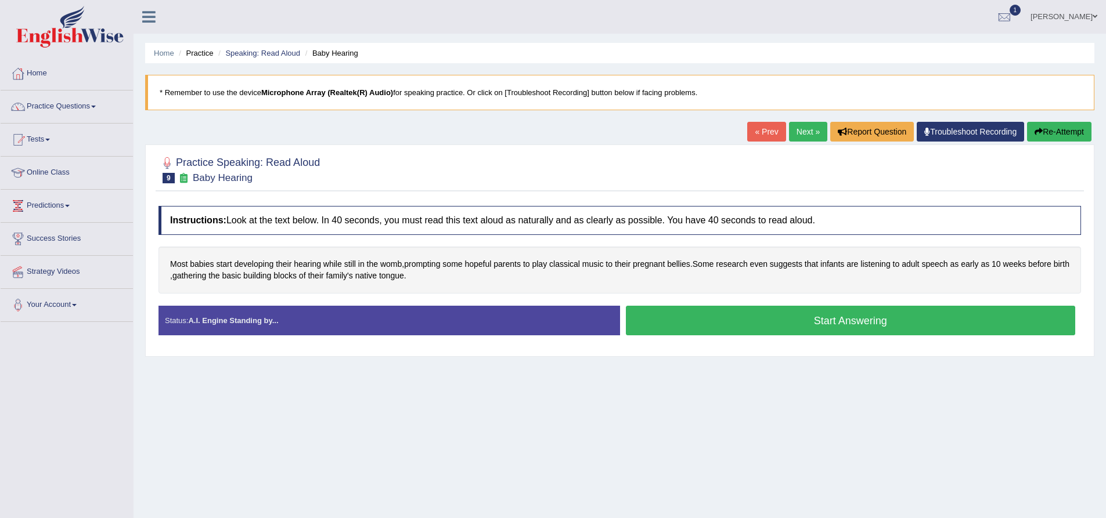
click at [833, 320] on button "Start Answering" at bounding box center [851, 321] width 450 height 30
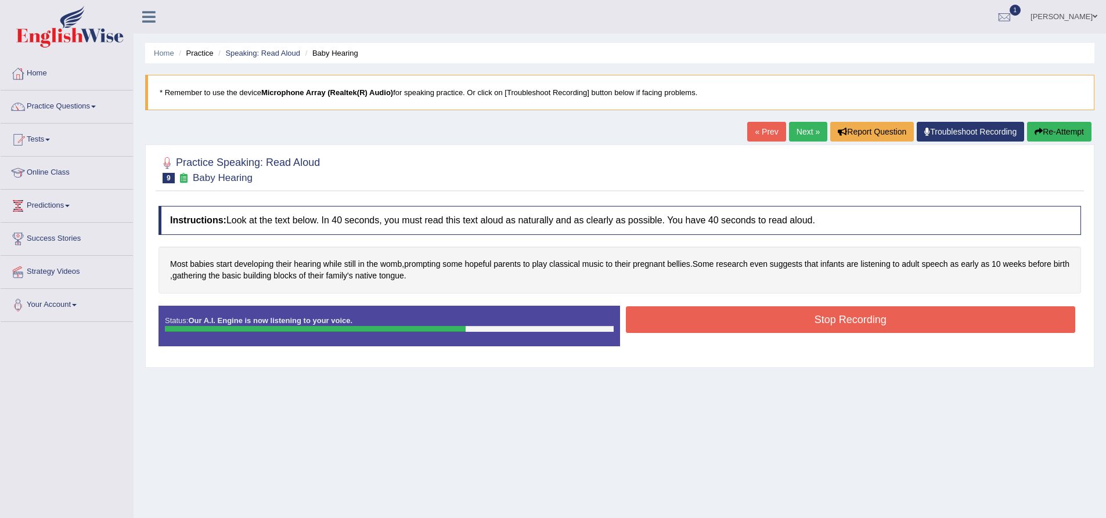
click at [855, 325] on button "Stop Recording" at bounding box center [851, 319] width 450 height 27
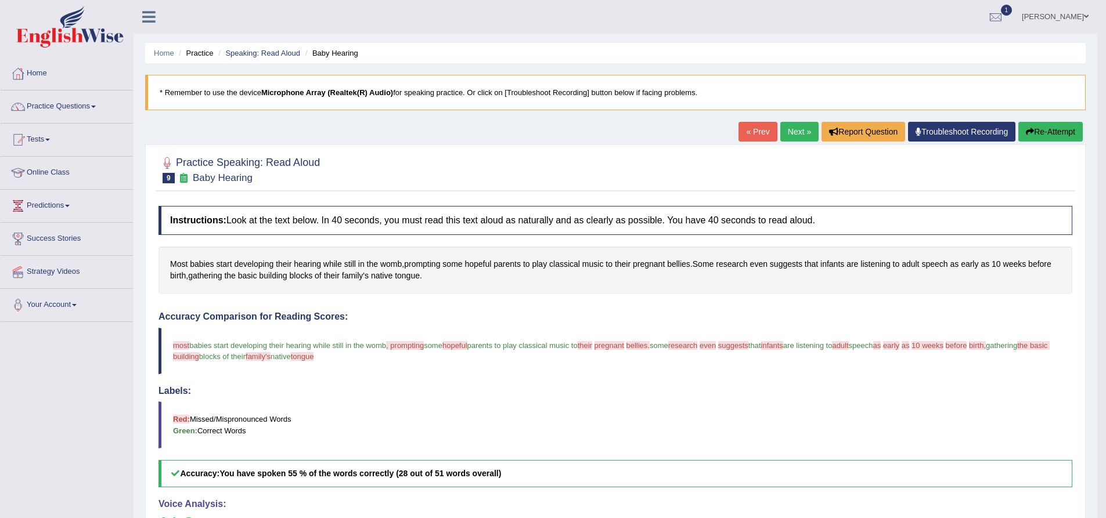
click at [793, 133] on link "Next »" at bounding box center [799, 132] width 38 height 20
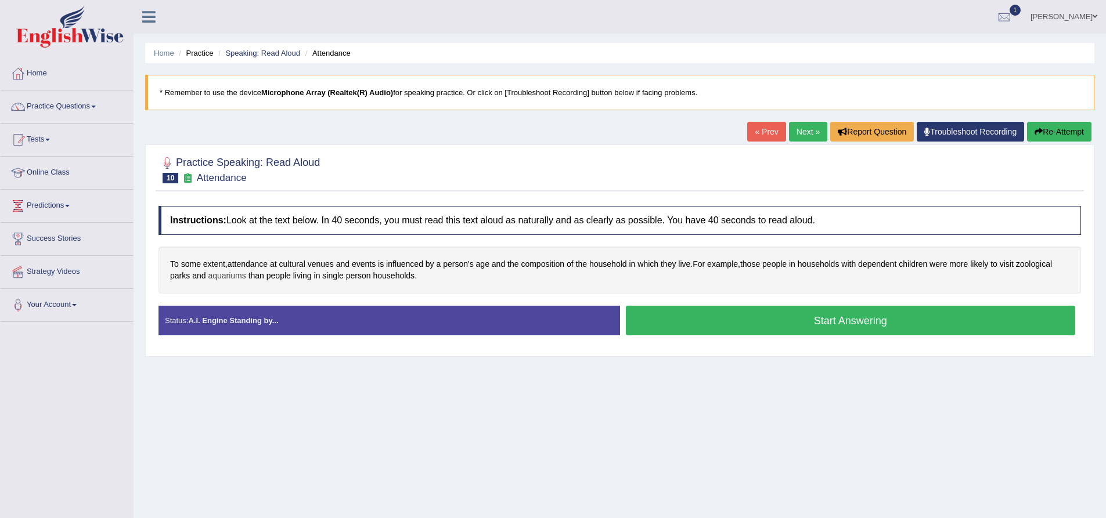
click at [245, 278] on span "aquariums" at bounding box center [227, 276] width 38 height 12
click at [240, 169] on div "aquariums – Syllables: a–quar–i–ums" at bounding box center [268, 213] width 107 height 97
click at [240, 175] on icon at bounding box center [240, 175] width 9 height 7
click at [359, 404] on div "Home Practice Speaking: Read Aloud Attendance * Remember to use the device Micr…" at bounding box center [619, 290] width 972 height 580
click at [843, 324] on button "Start Answering" at bounding box center [851, 321] width 450 height 30
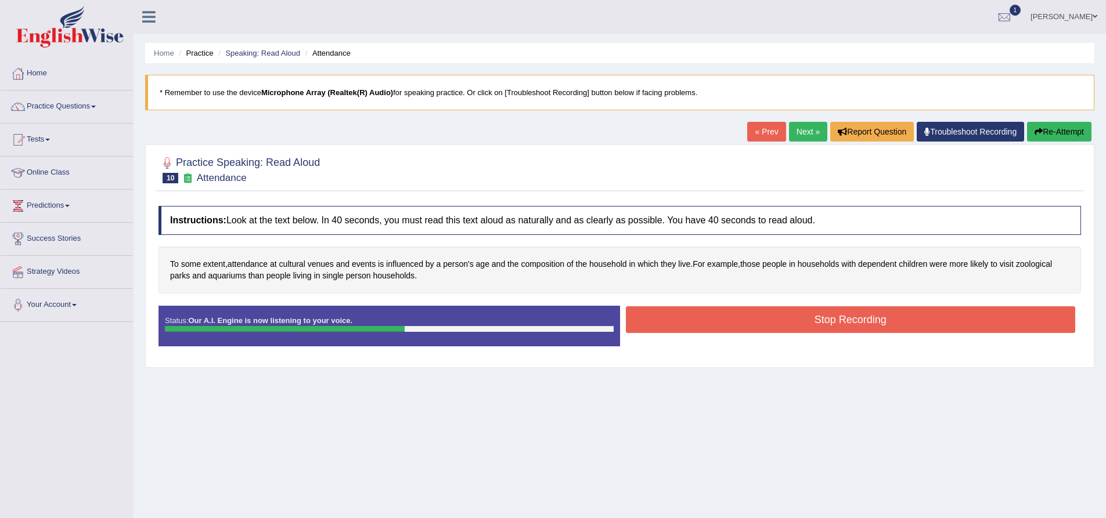
click at [865, 326] on button "Stop Recording" at bounding box center [851, 319] width 450 height 27
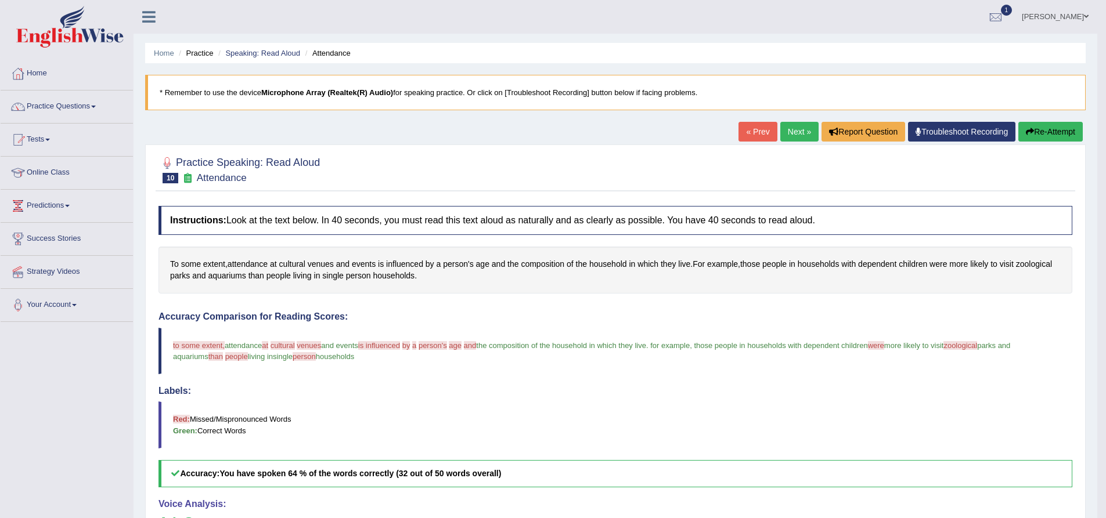
click at [790, 136] on link "Next »" at bounding box center [799, 132] width 38 height 20
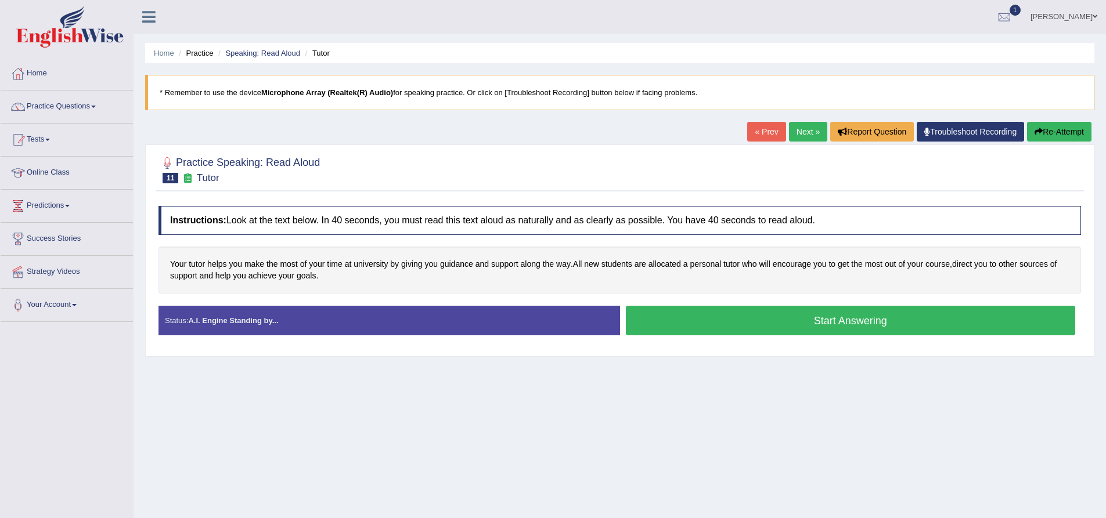
click at [828, 328] on button "Start Answering" at bounding box center [851, 321] width 450 height 30
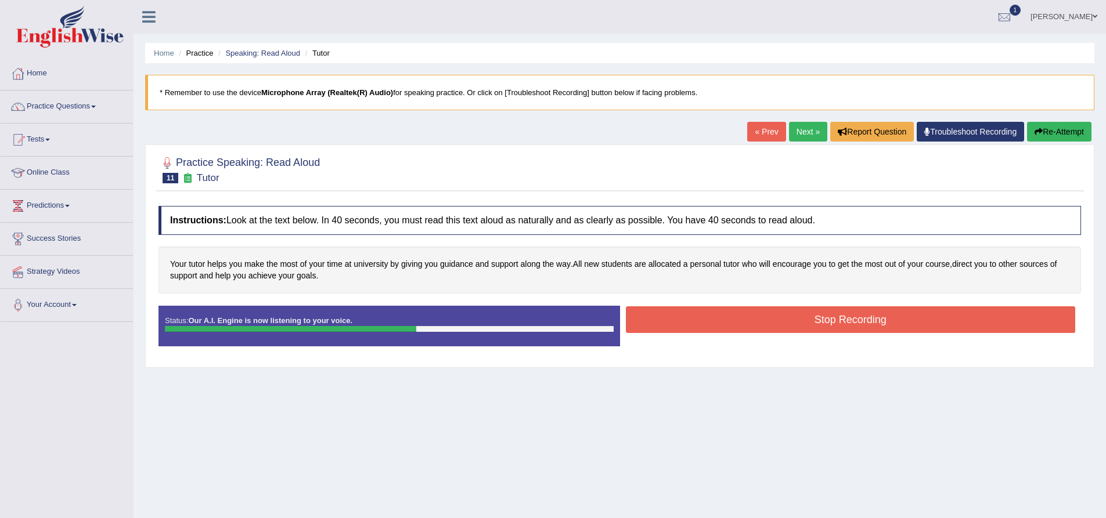
click at [821, 333] on div "Stop Recording" at bounding box center [850, 321] width 461 height 30
click at [828, 317] on button "Stop Recording" at bounding box center [851, 319] width 450 height 27
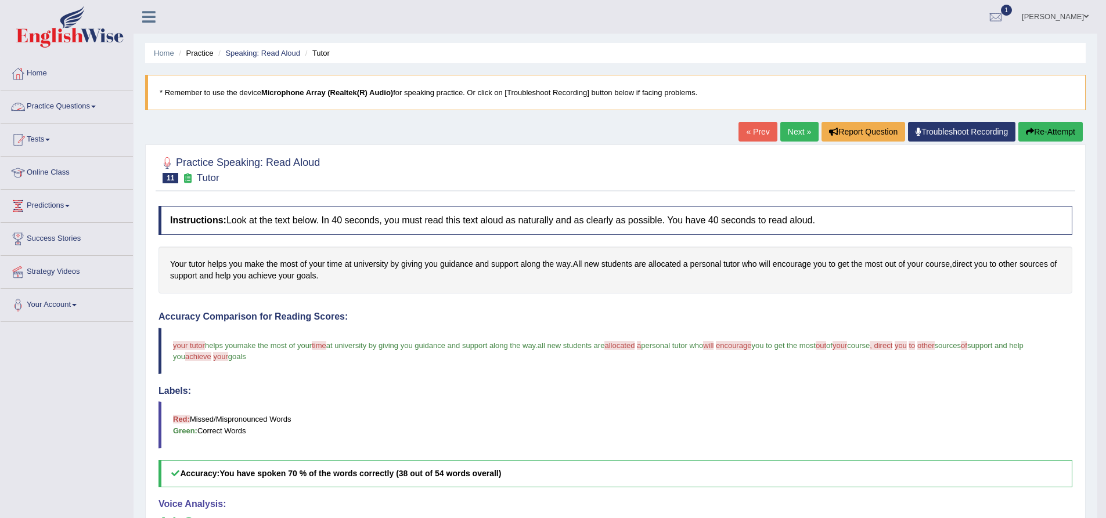
click at [793, 132] on link "Next »" at bounding box center [799, 132] width 38 height 20
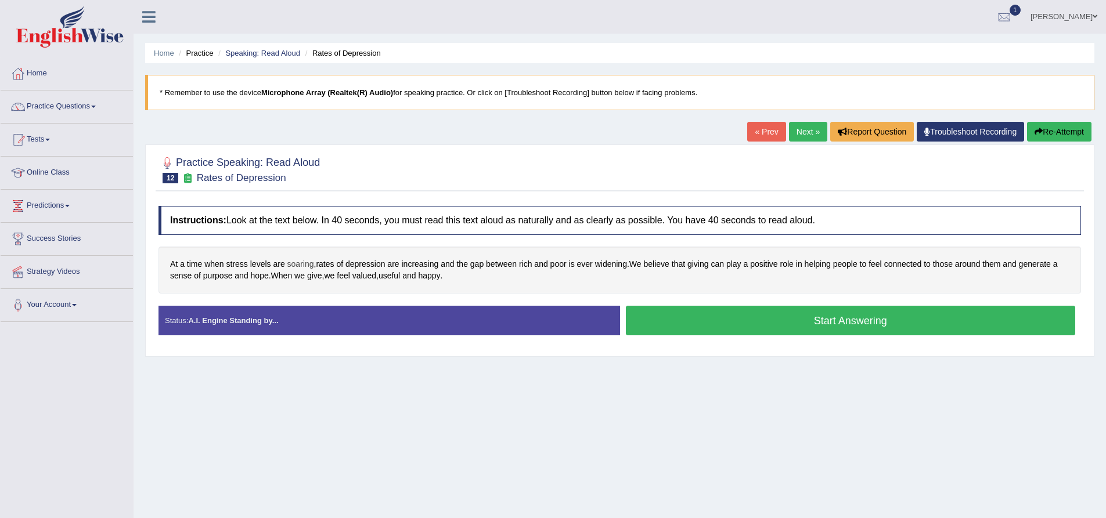
click at [306, 266] on span "soaring" at bounding box center [300, 264] width 27 height 12
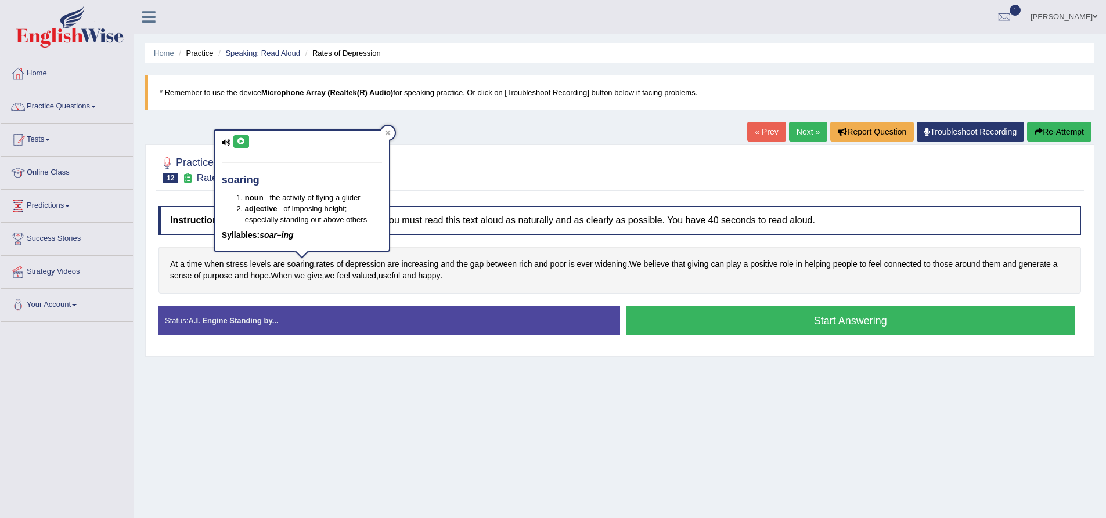
click at [241, 142] on icon at bounding box center [241, 141] width 9 height 7
click at [391, 130] on div at bounding box center [388, 133] width 14 height 14
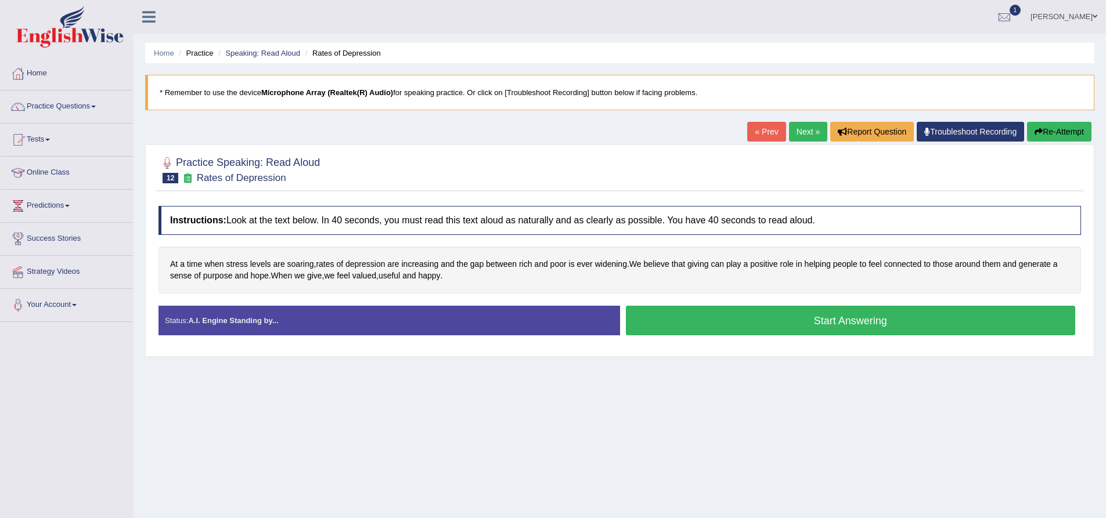
click at [849, 330] on button "Start Answering" at bounding box center [851, 321] width 450 height 30
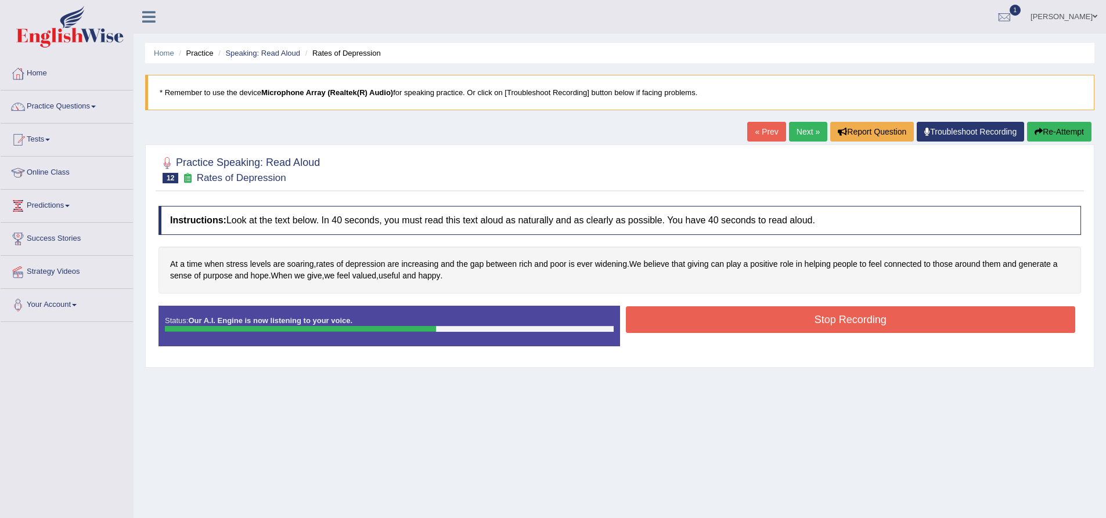
click at [817, 317] on button "Stop Recording" at bounding box center [851, 319] width 450 height 27
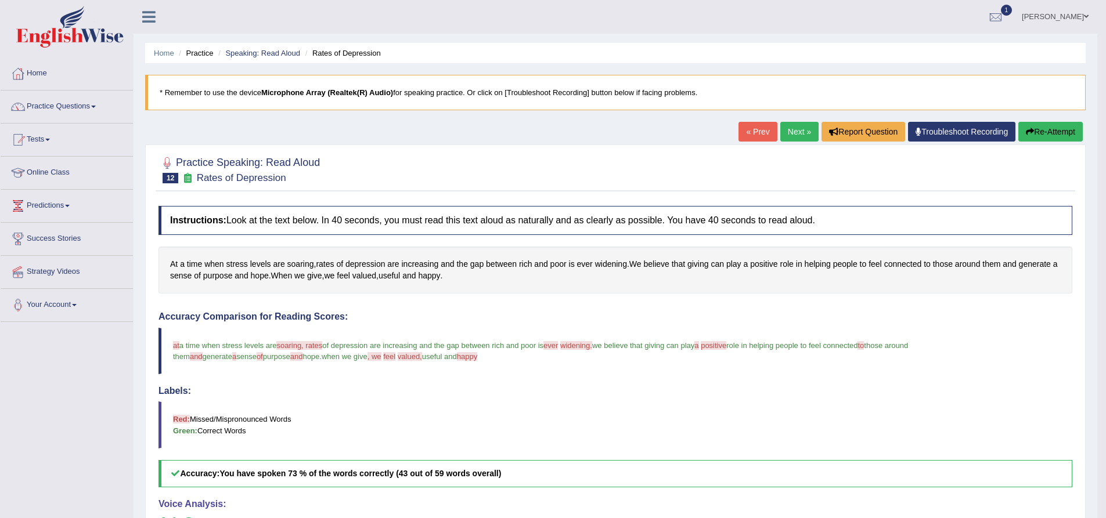
click at [798, 131] on link "Next »" at bounding box center [799, 132] width 38 height 20
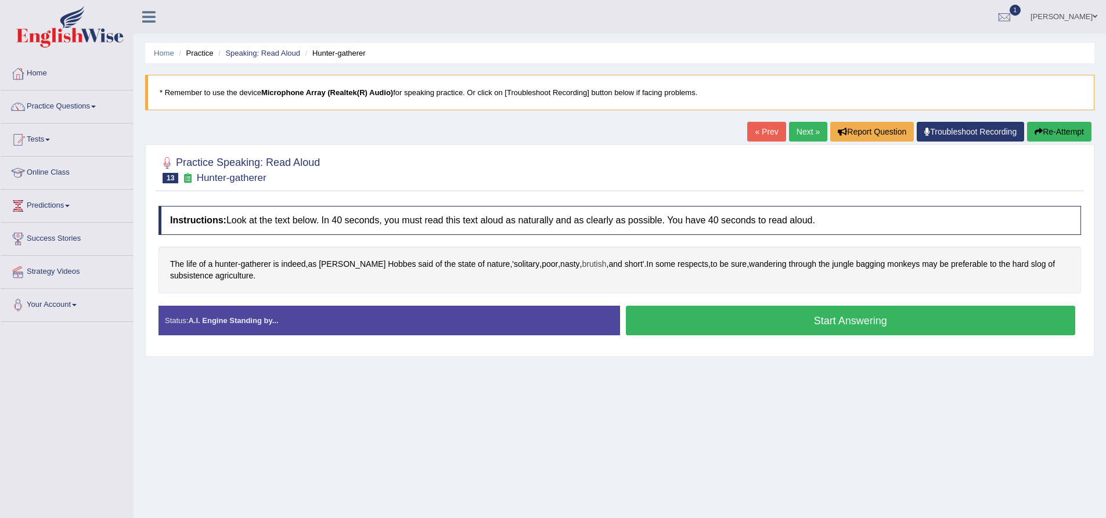
click at [581, 266] on span "brutish" at bounding box center [593, 264] width 24 height 12
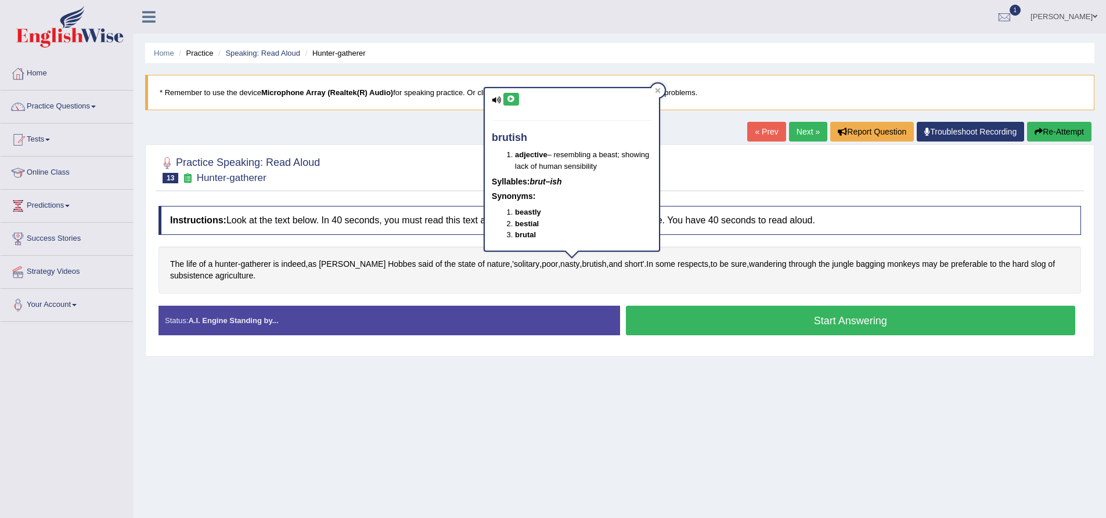
click at [510, 99] on icon at bounding box center [511, 99] width 9 height 7
click at [513, 102] on icon at bounding box center [511, 99] width 9 height 7
click at [714, 416] on div "Home Practice Speaking: Read [PERSON_NAME]-gatherer * Remember to use the devic…" at bounding box center [619, 290] width 972 height 580
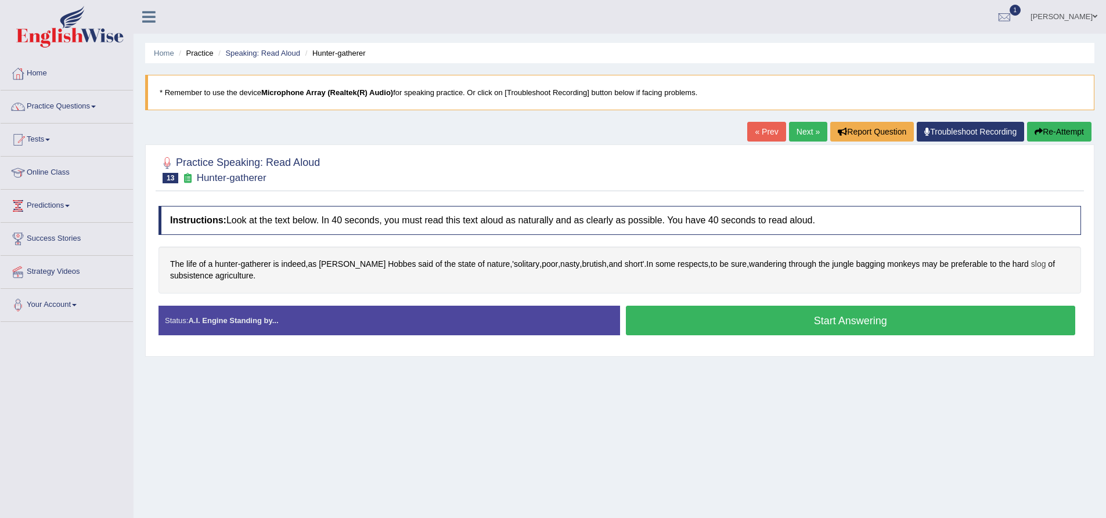
click at [1031, 266] on span "slog" at bounding box center [1038, 264] width 15 height 12
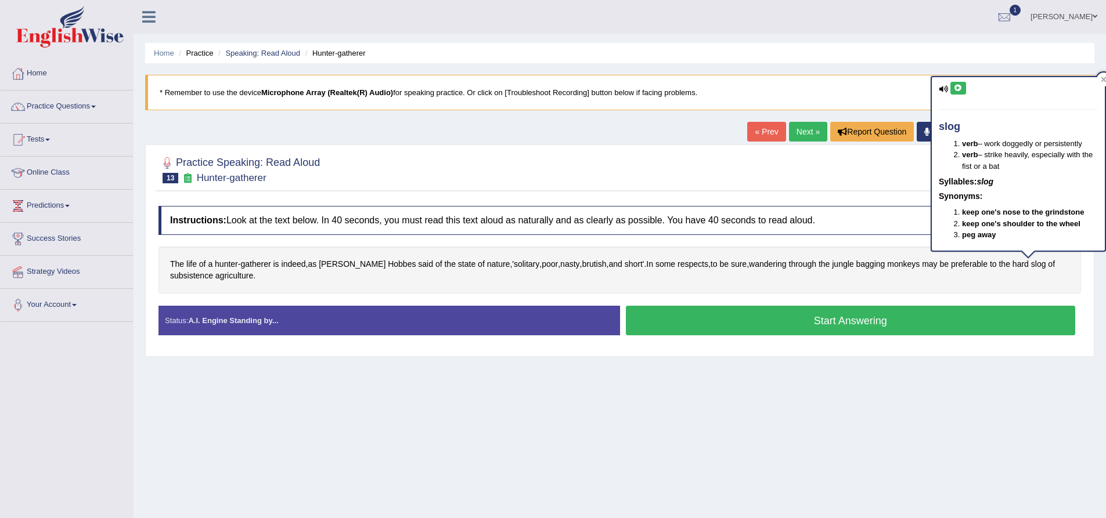
click at [959, 86] on icon at bounding box center [957, 88] width 9 height 7
click at [841, 457] on div "Home Practice Speaking: Read Aloud Hunter-gatherer * Remember to use the device…" at bounding box center [619, 290] width 972 height 580
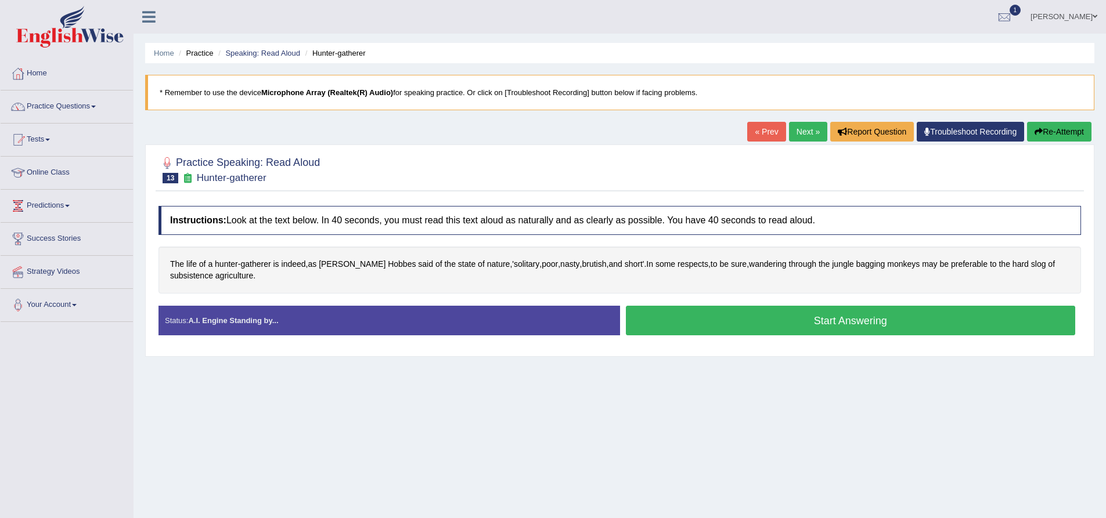
click at [852, 324] on button "Start Answering" at bounding box center [851, 321] width 450 height 30
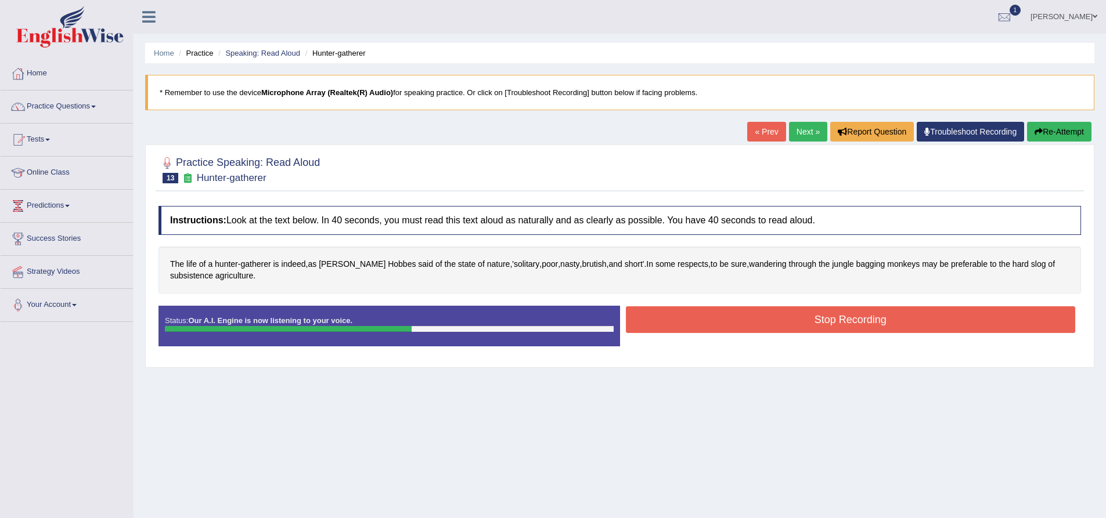
click at [817, 319] on button "Stop Recording" at bounding box center [851, 319] width 450 height 27
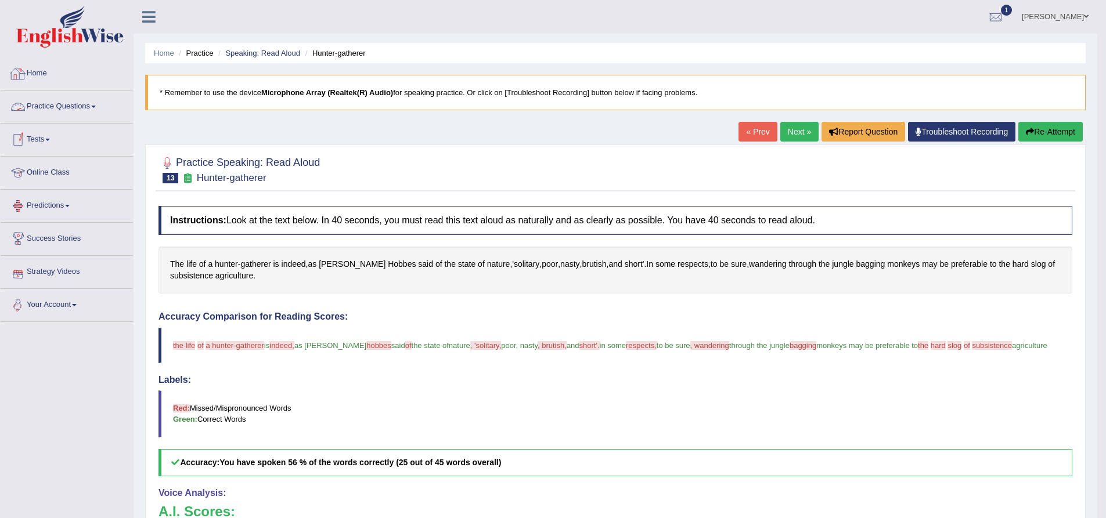
click at [39, 75] on link "Home" at bounding box center [67, 71] width 132 height 29
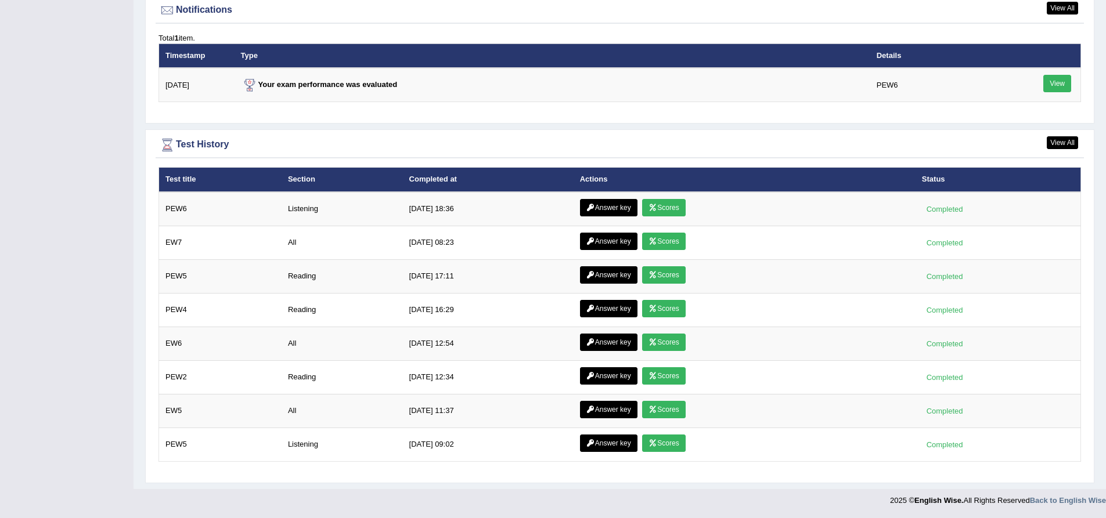
scroll to position [1429, 0]
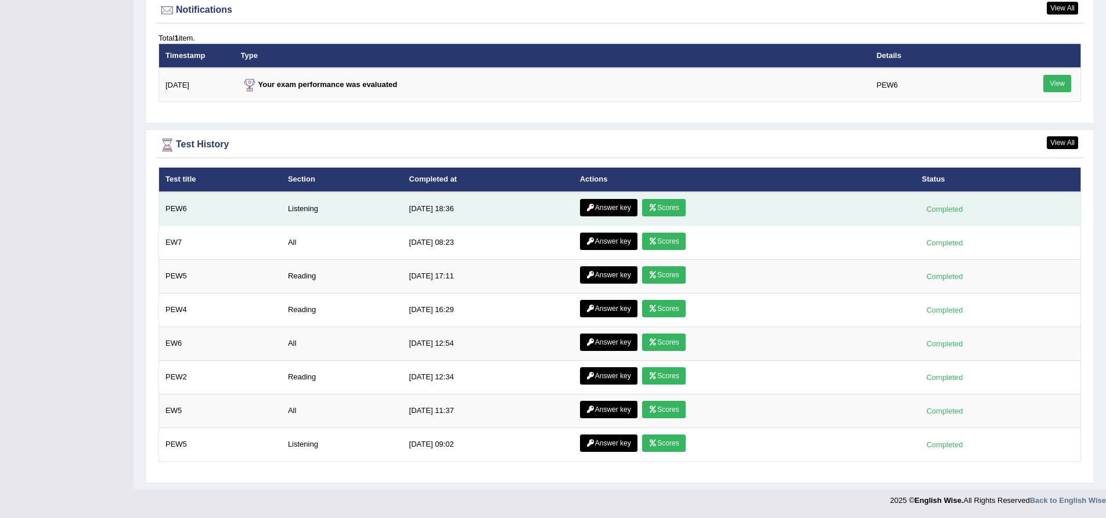
click at [667, 212] on link "Scores" at bounding box center [663, 207] width 43 height 17
click at [610, 204] on link "Answer key" at bounding box center [608, 207] width 57 height 17
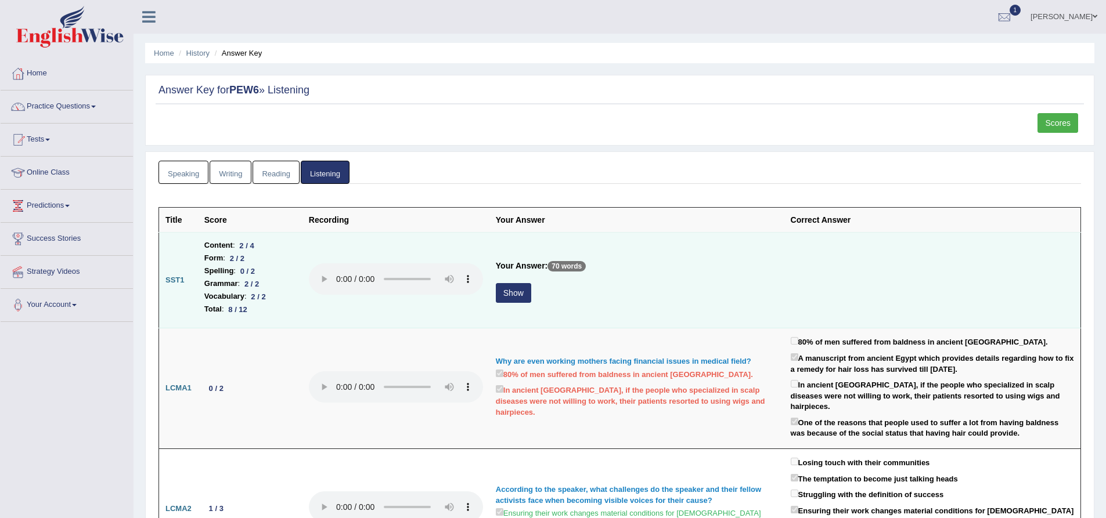
click at [508, 290] on button "Show" at bounding box center [513, 293] width 35 height 20
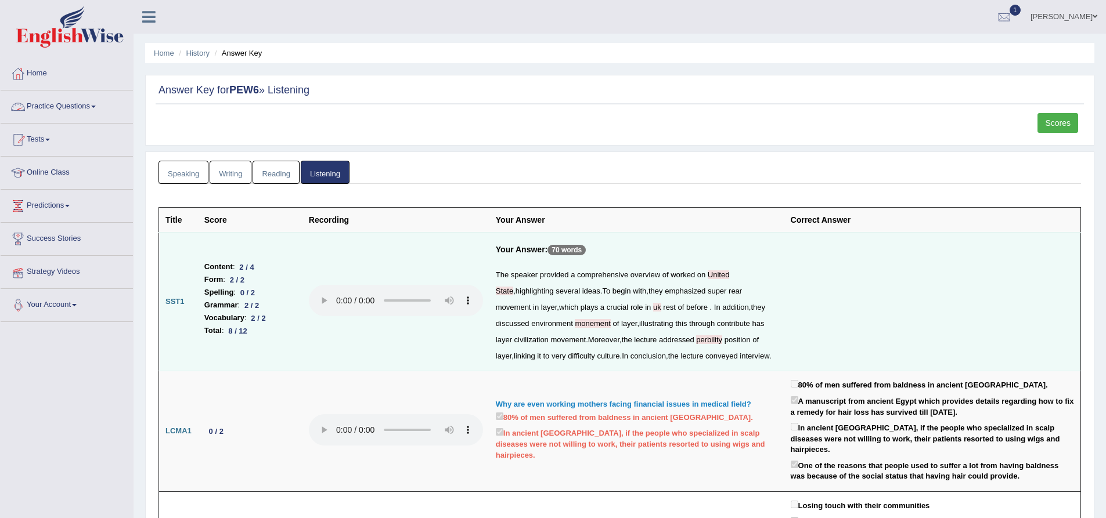
click at [50, 106] on link "Practice Questions" at bounding box center [67, 105] width 132 height 29
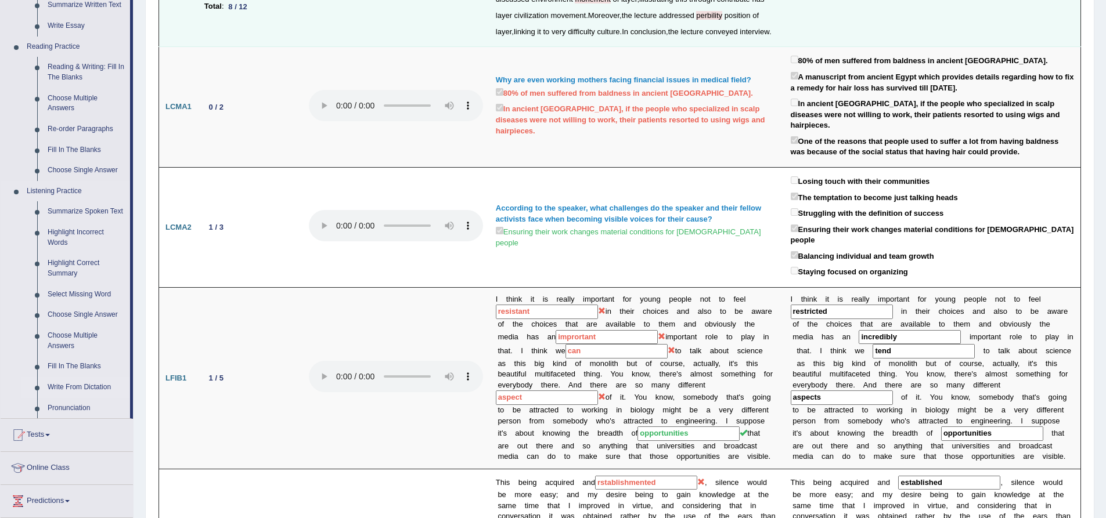
scroll to position [406, 0]
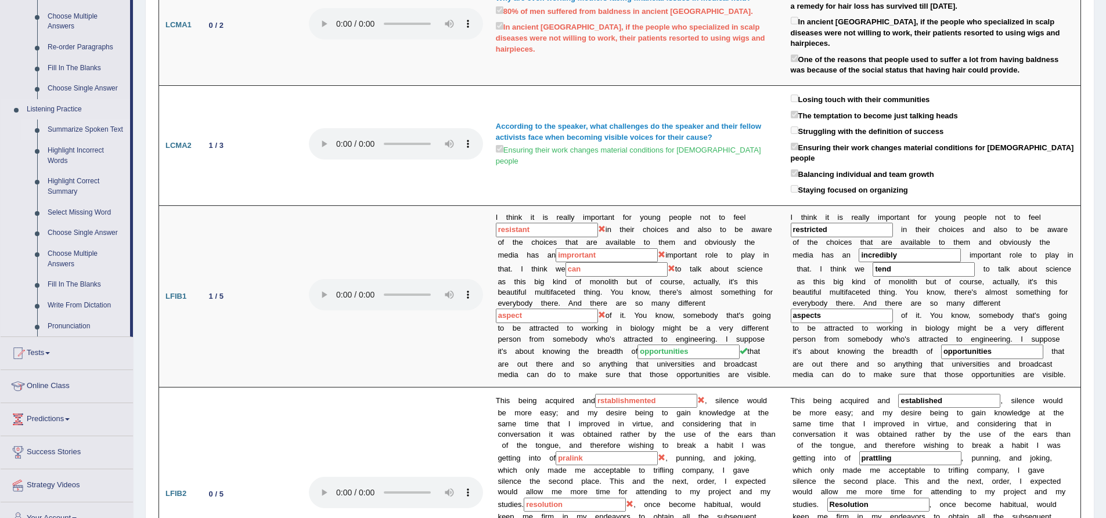
click at [86, 129] on link "Summarize Spoken Text" at bounding box center [86, 130] width 88 height 21
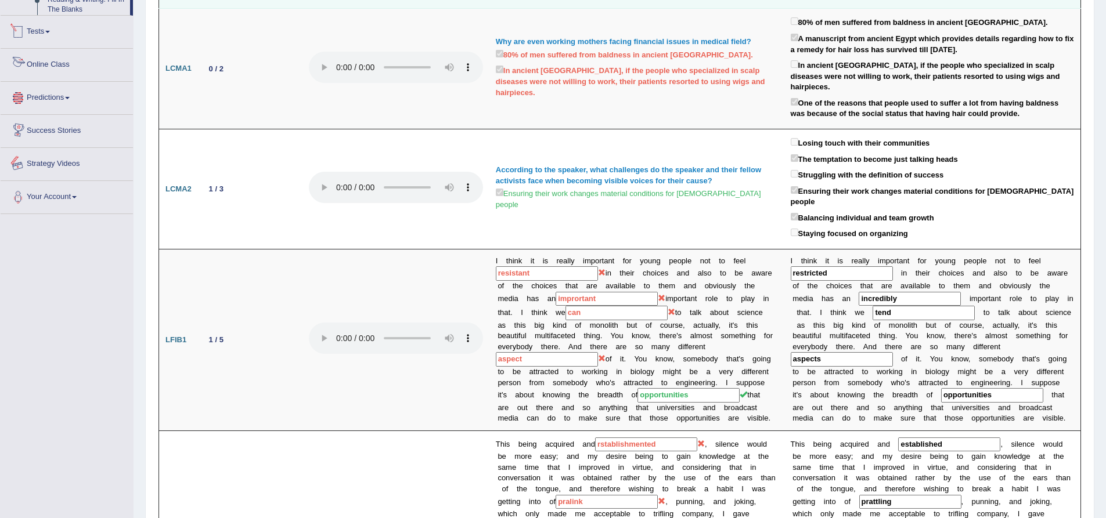
scroll to position [756, 0]
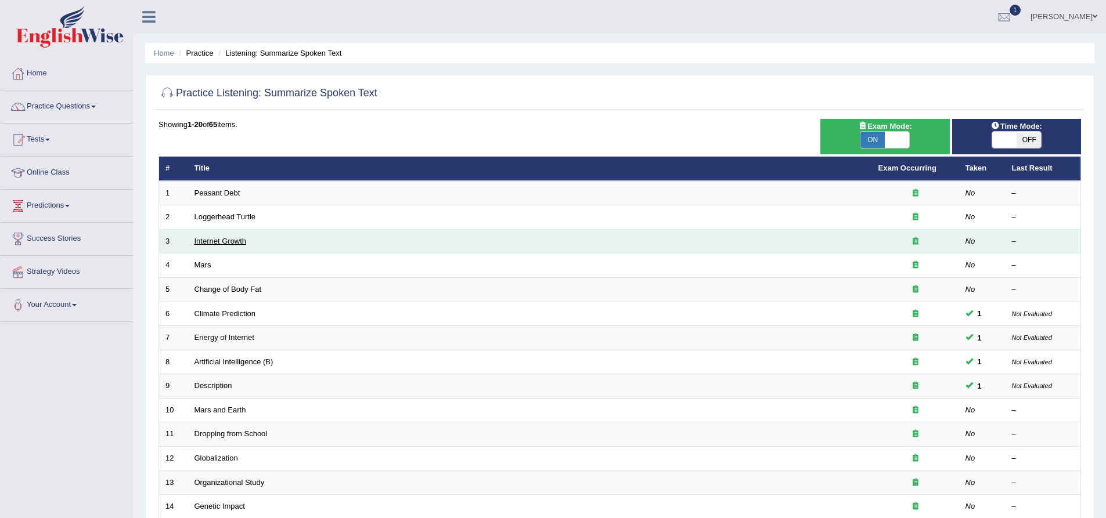
click at [232, 240] on link "Internet Growth" at bounding box center [220, 241] width 52 height 9
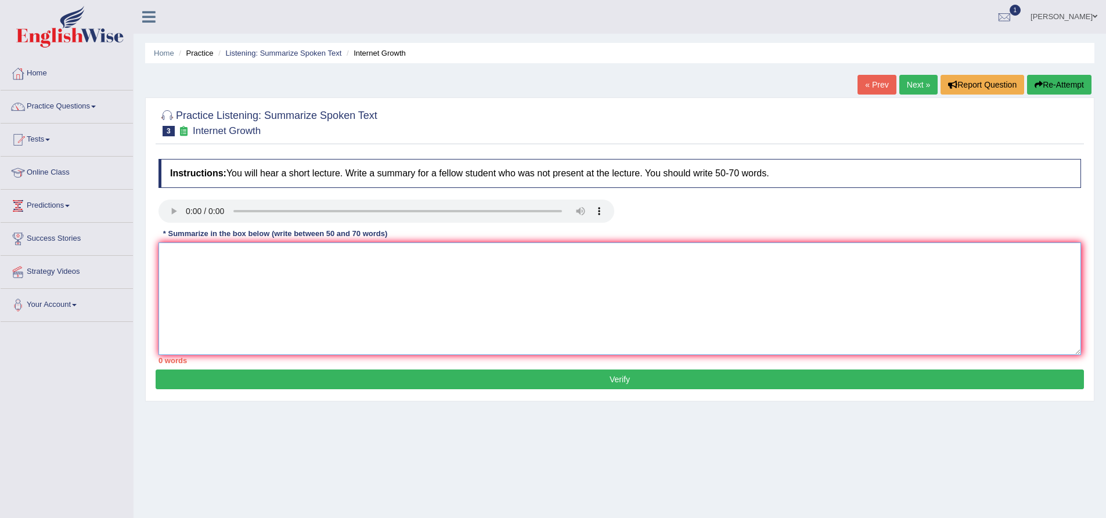
click at [337, 298] on textarea at bounding box center [619, 299] width 922 height 113
paste textarea "The speaker provided a comprehensive overview of [main topic], highlighting sev…"
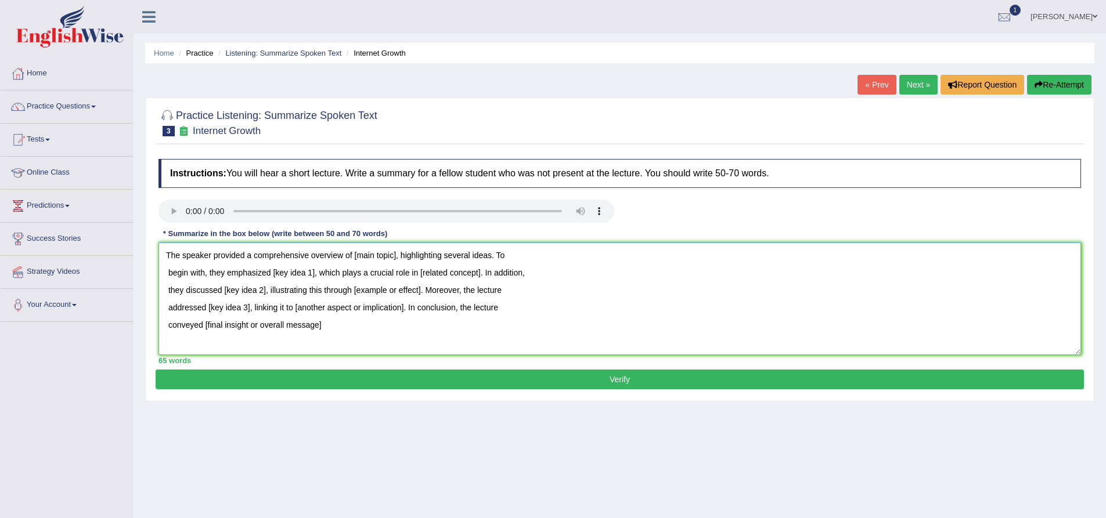
click at [397, 257] on textarea "The speaker provided a comprehensive overview of [main topic], highlighting sev…" at bounding box center [619, 299] width 922 height 113
click at [167, 273] on textarea "The speaker provided a comprehensive overview of internet growth with rapit, hi…" at bounding box center [619, 299] width 922 height 113
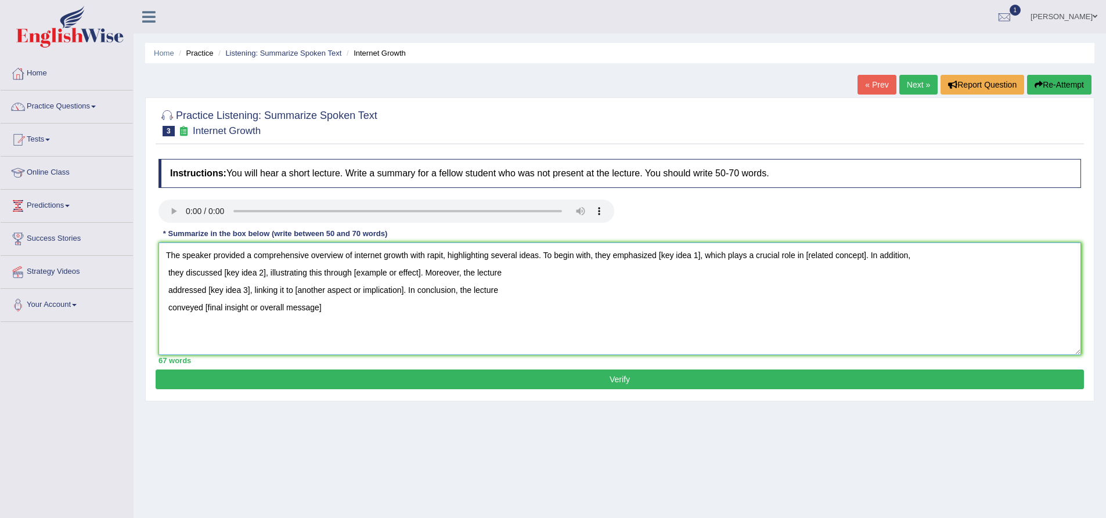
click at [706, 256] on textarea "The speaker provided a comprehensive overview of internet growth with rapit, hi…" at bounding box center [619, 299] width 922 height 113
click at [1002, 256] on textarea "The speaker provided a comprehensive overview of internet growth with rapit, hi…" at bounding box center [619, 299] width 922 height 113
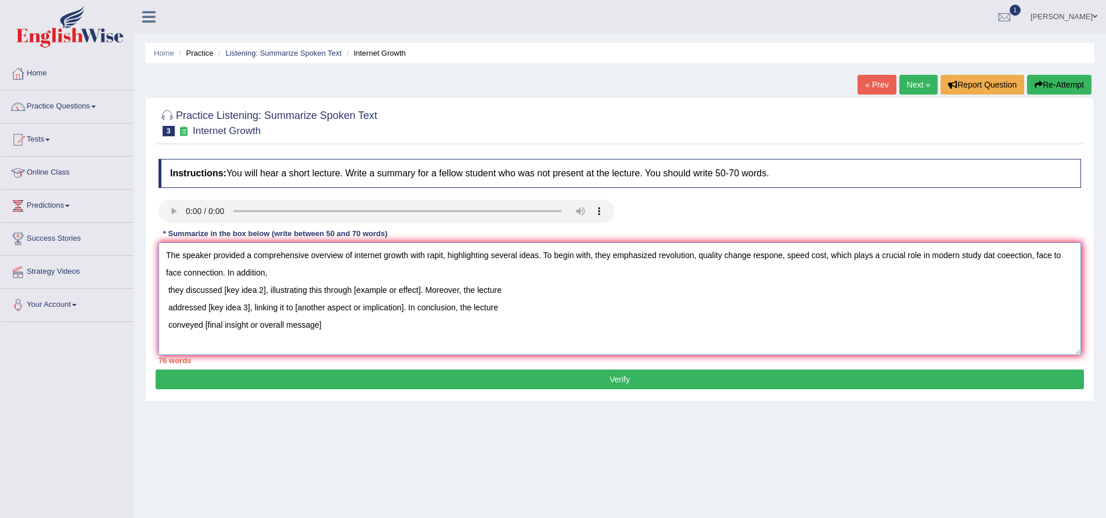
click at [165, 291] on textarea "The speaker provided a comprehensive overview of internet growth with rapit, hi…" at bounding box center [619, 299] width 922 height 113
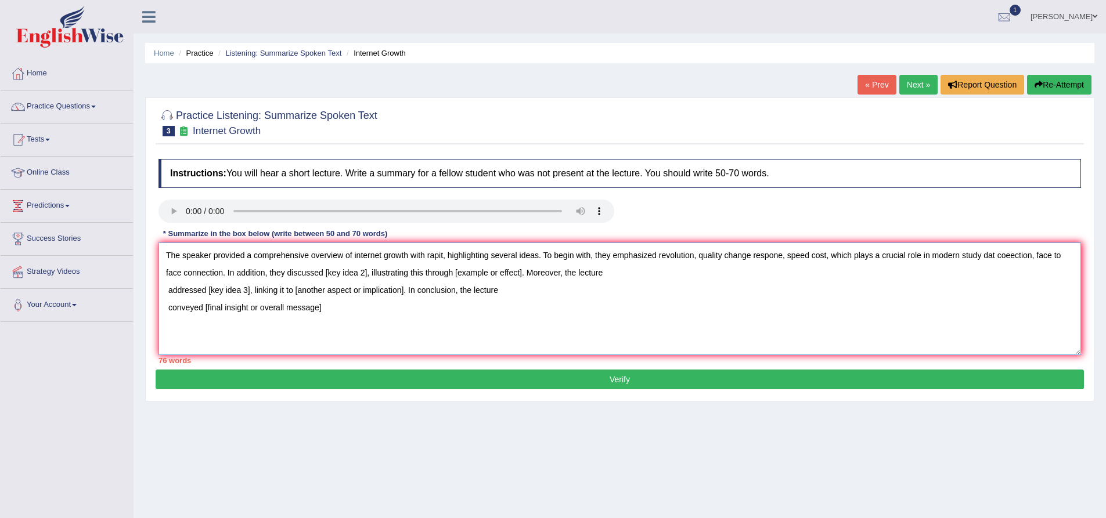
click at [368, 274] on textarea "The speaker provided a comprehensive overview of internet growth with rapit, hi…" at bounding box center [619, 299] width 922 height 113
click at [626, 273] on textarea "The speaker provided a comprehensive overview of internet growth with rapit, hi…" at bounding box center [619, 299] width 922 height 113
drag, startPoint x: 166, startPoint y: 291, endPoint x: 167, endPoint y: 297, distance: 5.8
click at [165, 292] on textarea "The speaker provided a comprehensive overview of internet growth with rapit, hi…" at bounding box center [619, 299] width 922 height 113
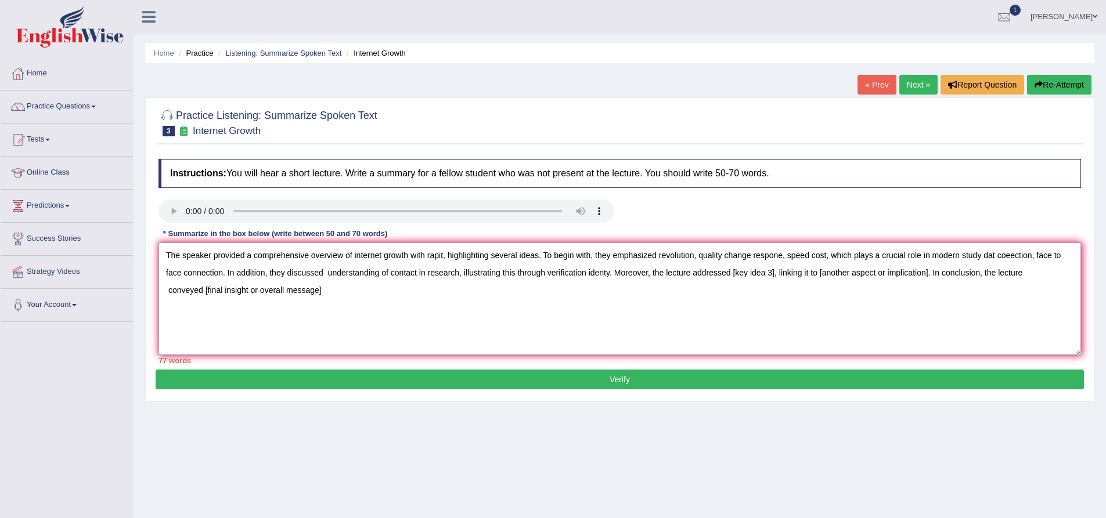
click at [786, 274] on textarea "The speaker provided a comprehensive overview of internet growth with rapit, hi…" at bounding box center [619, 299] width 922 height 113
drag, startPoint x: 1031, startPoint y: 273, endPoint x: 1101, endPoint y: 326, distance: 87.9
click at [1031, 274] on textarea "The speaker provided a comprehensive overview of internet growth with rapit, hi…" at bounding box center [619, 299] width 922 height 113
click at [326, 290] on textarea "The speaker provided a comprehensive overview of internet growth with rapit, hi…" at bounding box center [619, 299] width 922 height 113
click at [494, 257] on textarea "The speaker provided a comprehensive overview of internet growth with rapit, hi…" at bounding box center [619, 299] width 922 height 113
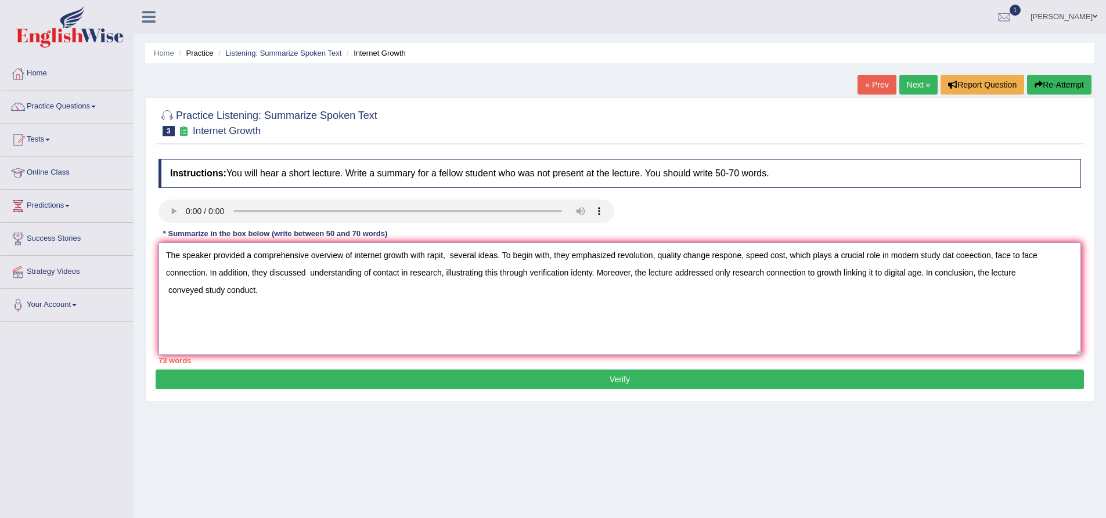
click at [253, 276] on textarea "The speaker provided a comprehensive overview of internet growth with rapit, se…" at bounding box center [619, 299] width 922 height 113
click at [202, 293] on textarea "The speaker provided a comprehensive overview of internet growth with rapit, se…" at bounding box center [619, 299] width 922 height 113
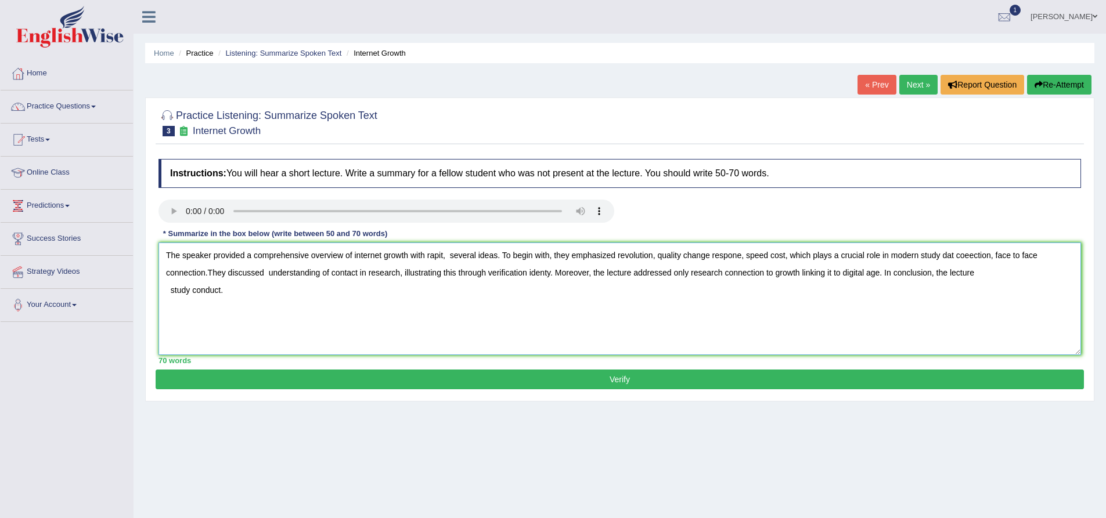
click at [447, 257] on textarea "The speaker provided a comprehensive overview of internet growth with rapit, se…" at bounding box center [619, 299] width 922 height 113
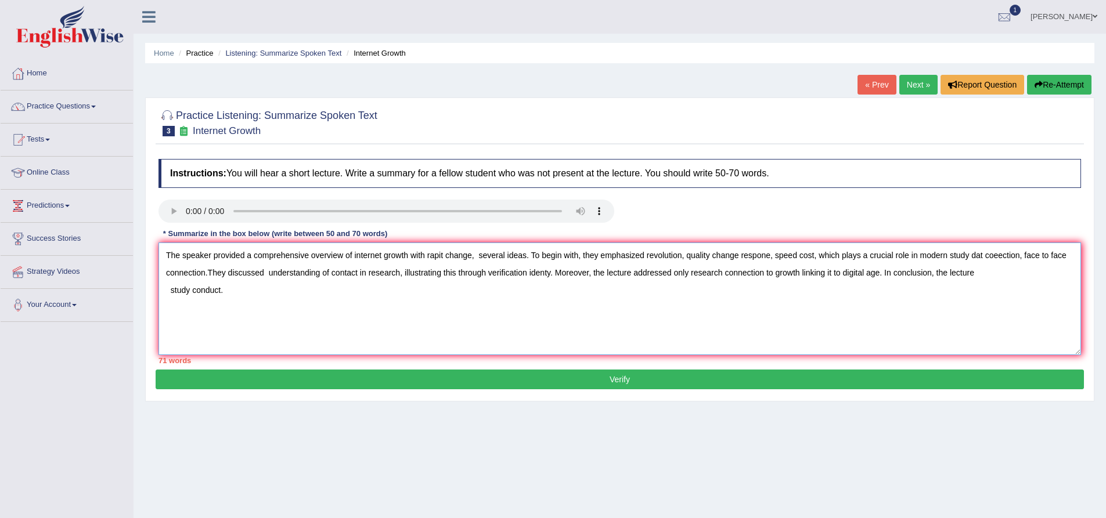
click at [991, 257] on textarea "The speaker provided a comprehensive overview of internet growth with rapit cha…" at bounding box center [619, 299] width 922 height 113
click at [1010, 258] on textarea "The speaker provided a comprehensive overview of internet growth with rapit cha…" at bounding box center [619, 299] width 922 height 113
drag, startPoint x: 1011, startPoint y: 254, endPoint x: 1056, endPoint y: 320, distance: 80.3
click at [1056, 320] on textarea "The speaker provided a comprehensive overview of internet growth with rapit cha…" at bounding box center [619, 299] width 922 height 113
click at [1016, 258] on textarea "The speaker provided a comprehensive overview of internet growth with rapit cha…" at bounding box center [619, 299] width 922 height 113
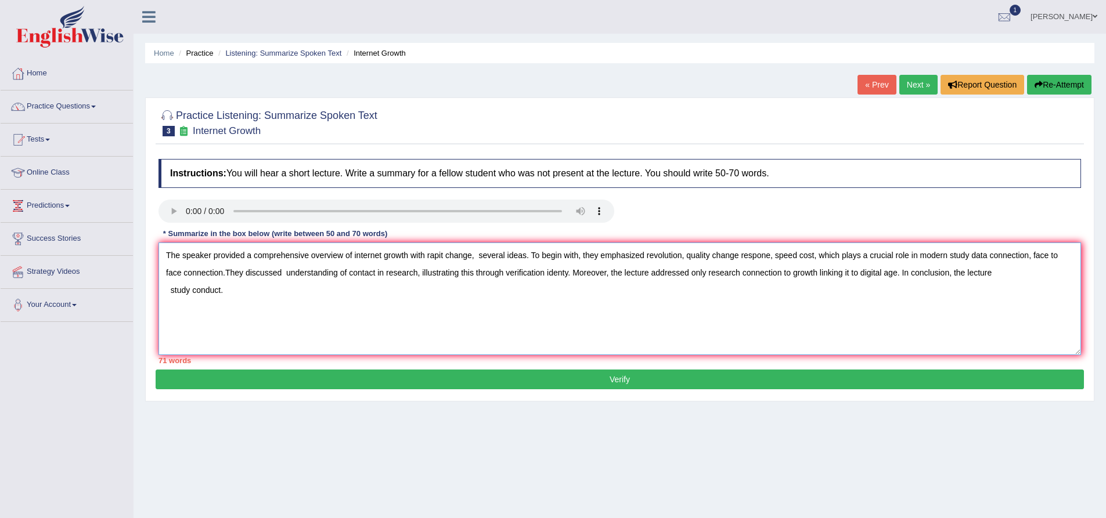
click at [359, 317] on textarea "The speaker provided a comprehensive overview of internet growth with rapit cha…" at bounding box center [619, 299] width 922 height 113
click at [1035, 257] on textarea "The speaker provided a comprehensive overview of internet growth with rapit cha…" at bounding box center [619, 299] width 922 height 113
click at [1037, 256] on textarea "The speaker provided a comprehensive overview of internet growth with rapit cha…" at bounding box center [619, 299] width 922 height 113
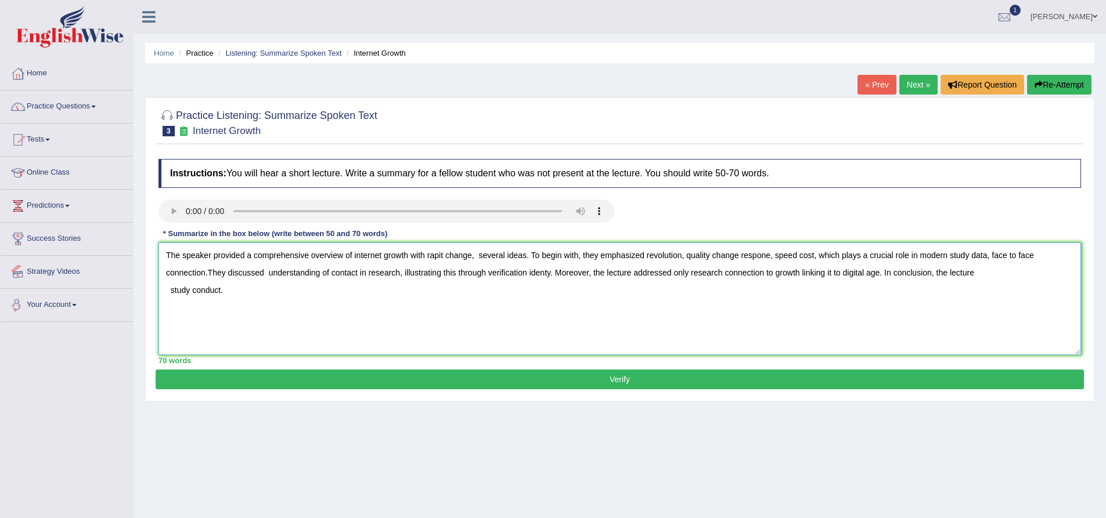
click at [427, 317] on textarea "The speaker provided a comprehensive overview of internet growth with rapit cha…" at bounding box center [619, 299] width 922 height 113
type textarea "The speaker provided a comprehensive overview of internet growth with rapit cha…"
click at [632, 382] on button "Verify" at bounding box center [620, 380] width 928 height 20
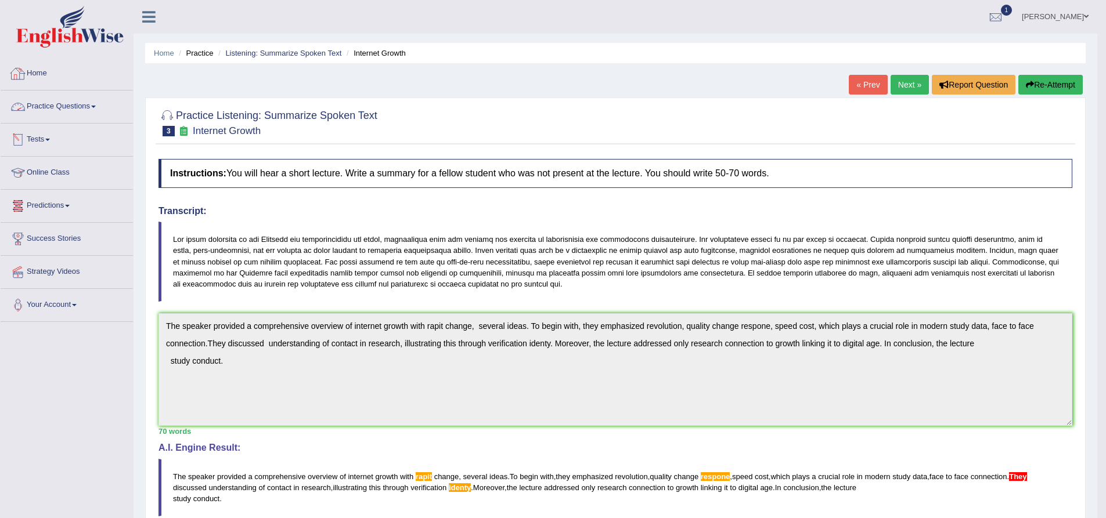
click at [75, 106] on link "Practice Questions" at bounding box center [67, 105] width 132 height 29
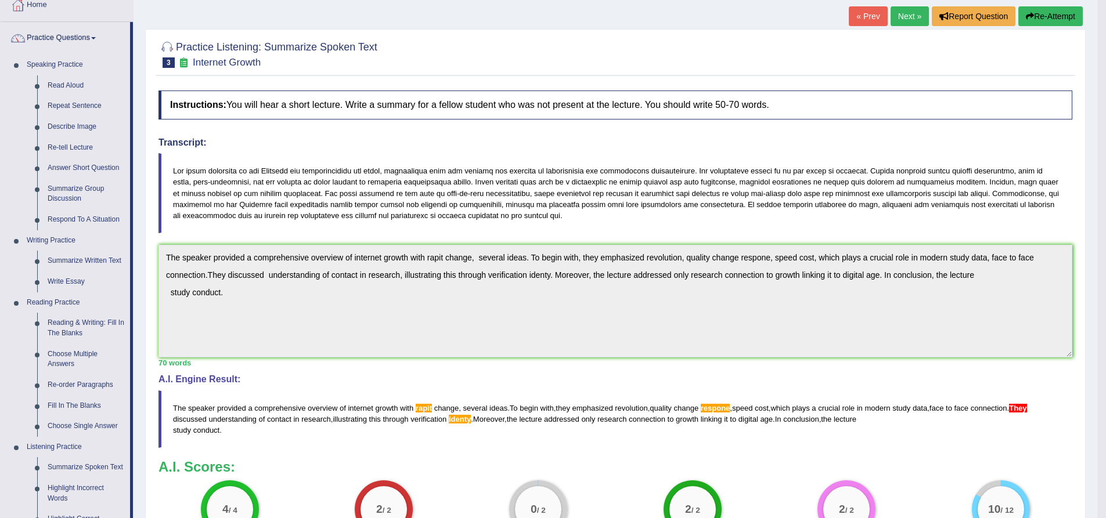
scroll to position [58, 0]
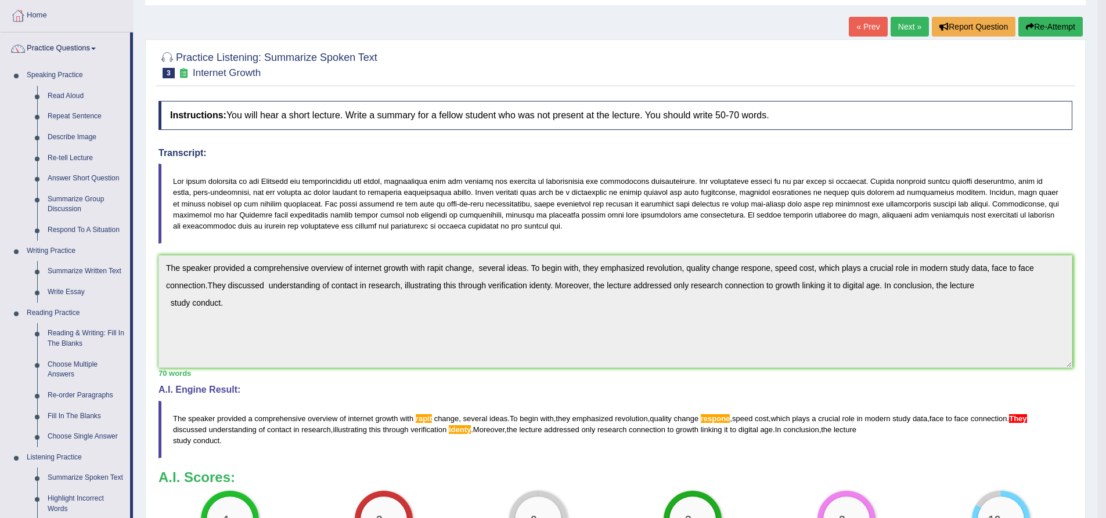
click at [909, 27] on link "Next »" at bounding box center [909, 27] width 38 height 20
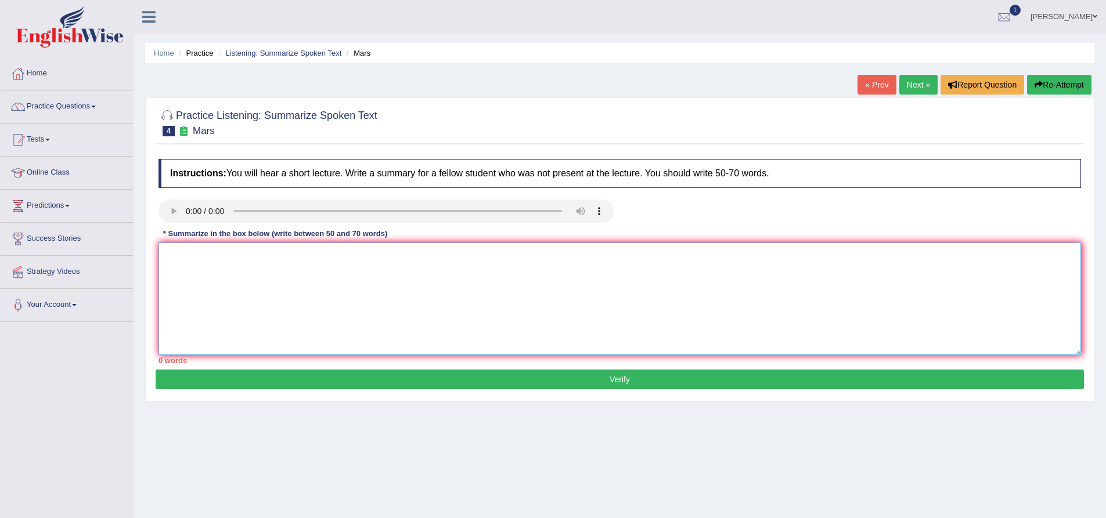
click at [259, 298] on textarea at bounding box center [619, 299] width 922 height 113
paste textarea "The speaker provided a comprehensive overview of [main topic], highlighting sev…"
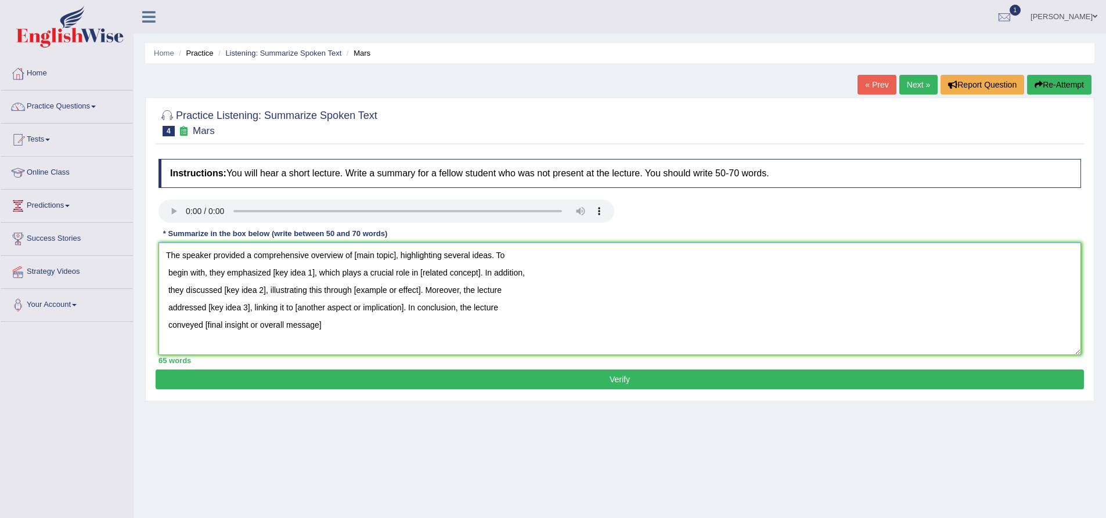
click at [166, 277] on textarea "The speaker provided a comprehensive overview of [main topic], highlighting sev…" at bounding box center [619, 299] width 922 height 113
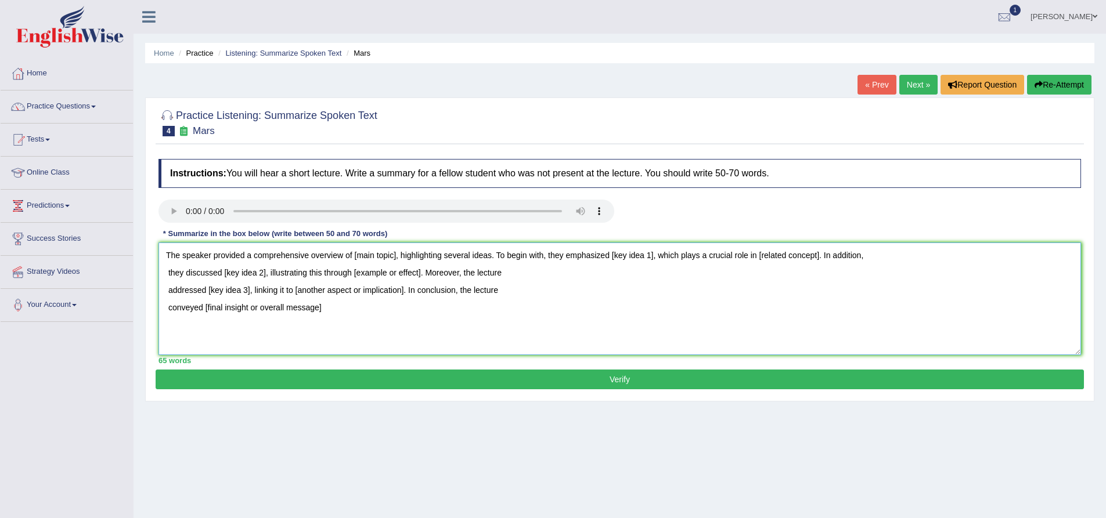
click at [398, 257] on textarea "The speaker provided a comprehensive overview of [main topic], highlighting sev…" at bounding box center [619, 299] width 922 height 113
click at [385, 257] on textarea "The speaker provided a comprehensive overview of mars fourth planet from sun, h…" at bounding box center [619, 299] width 922 height 113
click at [716, 258] on textarea "The speaker provided a comprehensive overview of mars fourth planet from sun, h…" at bounding box center [619, 299] width 922 height 113
click at [955, 258] on textarea "The speaker provided a comprehensive overview of mars fourth planet from sun, h…" at bounding box center [619, 299] width 922 height 113
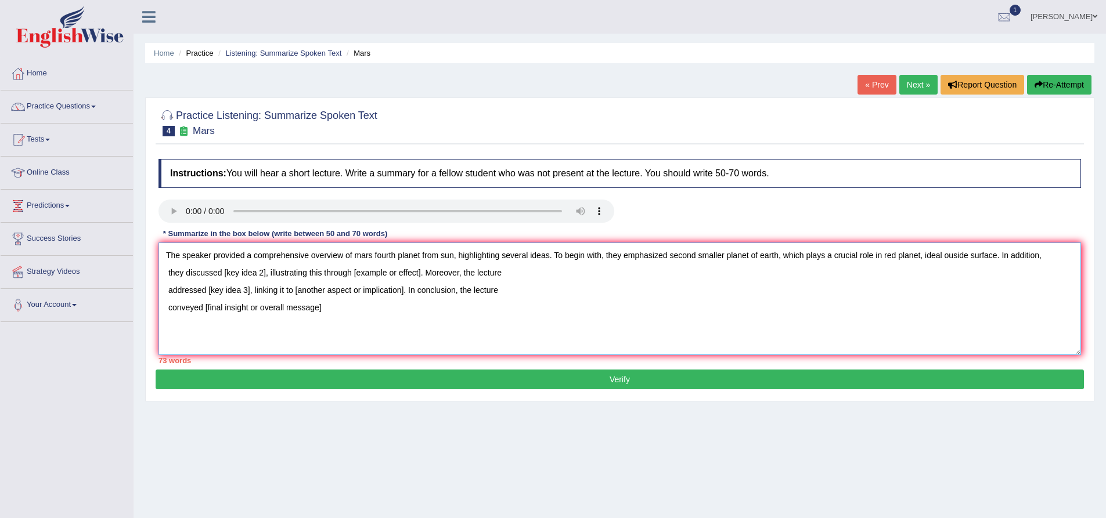
click at [266, 274] on textarea "The speaker provided a comprehensive overview of mars fourth planet from sun, h…" at bounding box center [619, 299] width 922 height 113
click at [486, 274] on textarea "The speaker provided a comprehensive overview of mars fourth planet from sun, h…" at bounding box center [619, 299] width 922 height 113
click at [167, 292] on textarea "The speaker provided a comprehensive overview of mars fourth planet from sun, h…" at bounding box center [619, 299] width 922 height 113
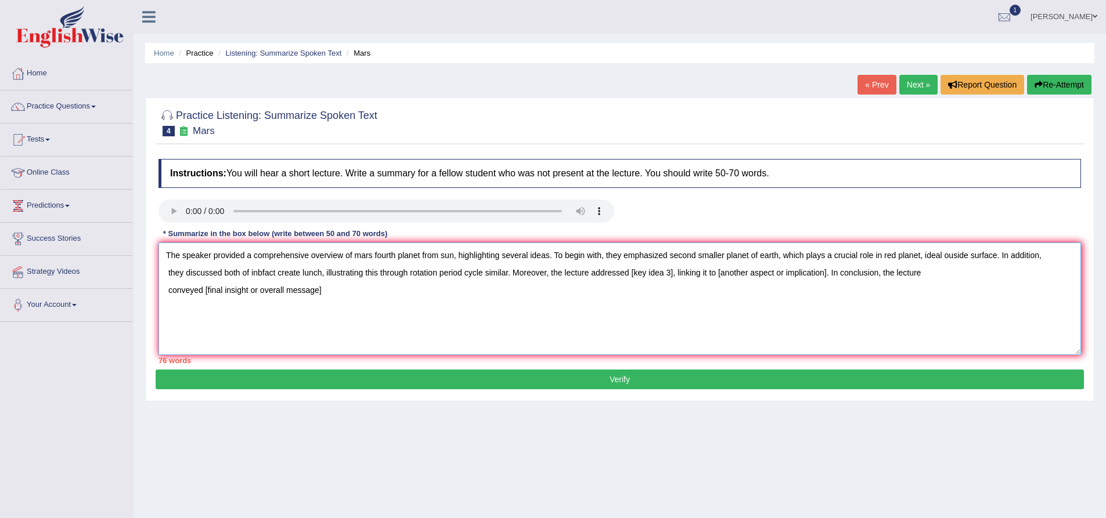
click at [682, 273] on textarea "The speaker provided a comprehensive overview of mars fourth planet from sun, h…" at bounding box center [619, 299] width 922 height 113
click at [929, 276] on textarea "The speaker provided a comprehensive overview of mars fourth planet from sun, h…" at bounding box center [619, 299] width 922 height 113
click at [327, 288] on textarea "The speaker provided a comprehensive overview of mars fourth planet from sun, h…" at bounding box center [619, 299] width 922 height 113
click at [931, 274] on textarea "The speaker provided a comprehensive overview of mars fourth planet from sun, h…" at bounding box center [619, 299] width 922 height 113
click at [166, 309] on textarea "The speaker provided a comprehensive overview of mars fourth planet from sun, h…" at bounding box center [619, 299] width 922 height 113
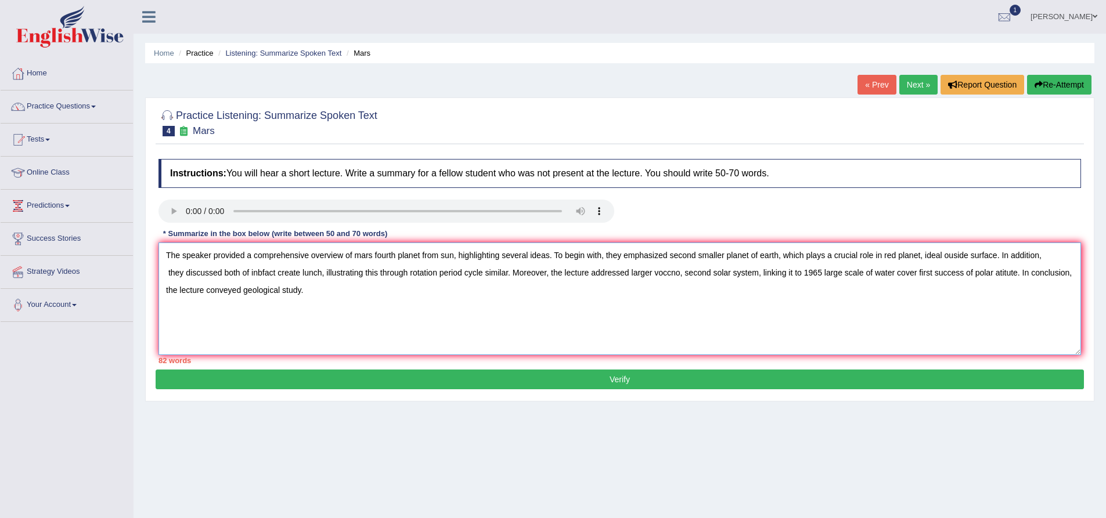
click at [373, 274] on textarea "The speaker provided a comprehensive overview of mars fourth planet from sun, h…" at bounding box center [619, 299] width 922 height 113
click at [1050, 258] on textarea "The speaker provided a comprehensive overview of mars fourth planet from sun, h…" at bounding box center [619, 299] width 922 height 113
click at [186, 275] on textarea "The speaker provided a comprehensive overview of mars fourth planet from sun, h…" at bounding box center [619, 299] width 922 height 113
click at [191, 272] on textarea "The speaker provided a comprehensive overview of mars fourth planet from sun, h…" at bounding box center [619, 299] width 922 height 113
click at [428, 273] on textarea "The speaker provided a comprehensive overview of mars fourth planet from sun, h…" at bounding box center [619, 299] width 922 height 113
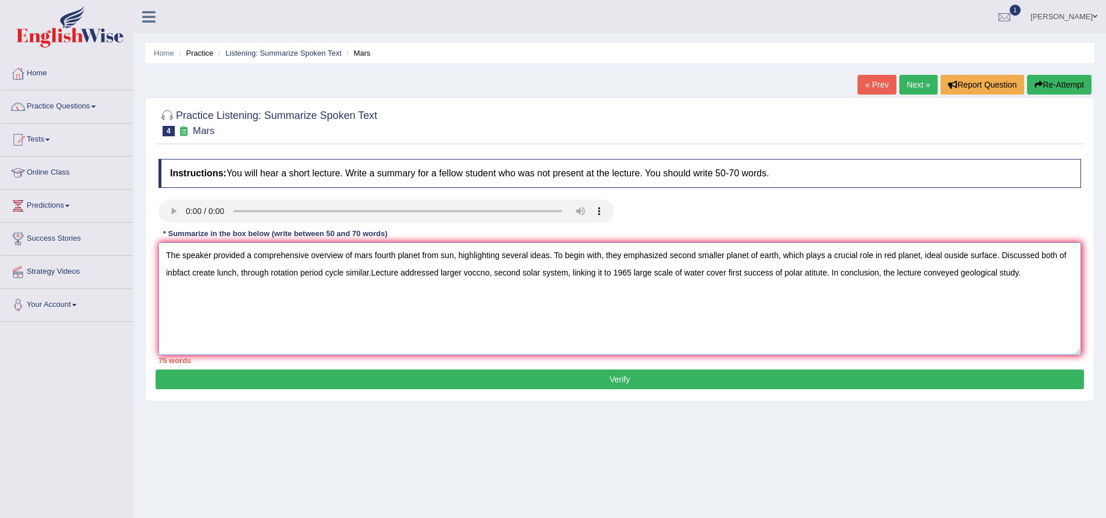
click at [475, 272] on textarea "The speaker provided a comprehensive overview of mars fourth planet from sun, h…" at bounding box center [619, 299] width 922 height 113
click at [506, 257] on textarea "The speaker provided a comprehensive overview of mars fourth planet from sun, h…" at bounding box center [619, 299] width 922 height 113
click at [924, 273] on textarea "The speaker provided a comprehensive overview of mars fourth planet from sun, s…" at bounding box center [619, 299] width 922 height 113
click at [570, 273] on textarea "The speaker provided a comprehensive overview of mars fourth planet from sun, s…" at bounding box center [619, 299] width 922 height 113
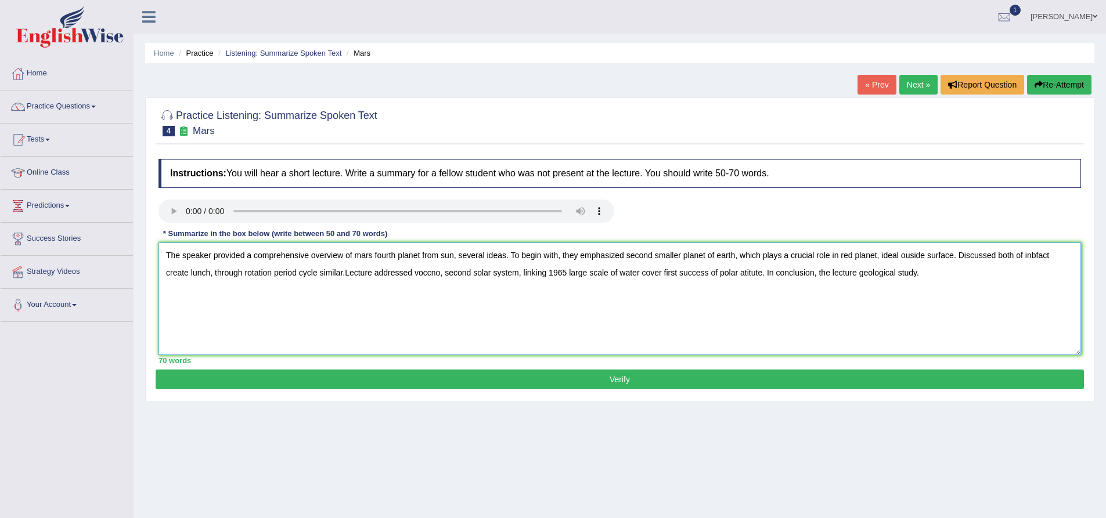
click at [427, 272] on textarea "The speaker provided a comprehensive overview of mars fourth planet from sun, s…" at bounding box center [619, 299] width 922 height 113
click at [483, 304] on textarea "The speaker provided a comprehensive overview of mars fourth planet from sun, s…" at bounding box center [619, 299] width 922 height 113
type textarea "The speaker provided a comprehensive overview of mars fourth planet from sun, s…"
click at [651, 384] on button "Verify" at bounding box center [620, 380] width 928 height 20
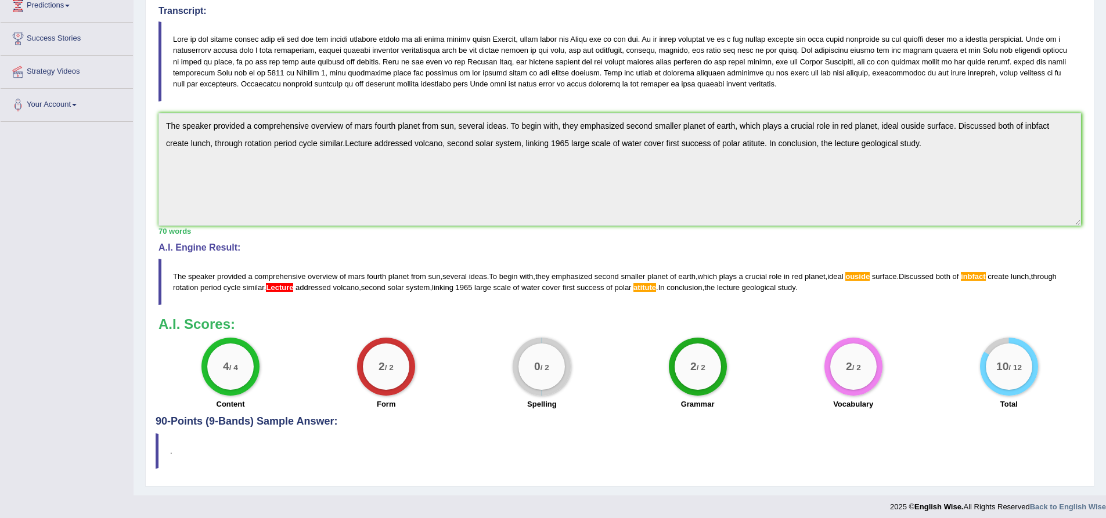
scroll to position [208, 0]
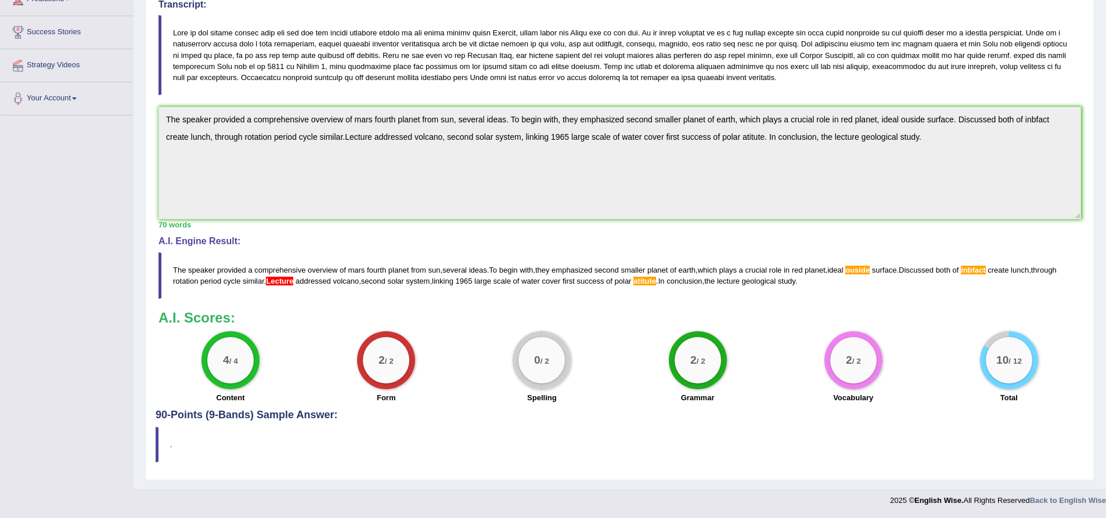
click at [884, 272] on div "Instructions: You will hear a short lecture. Write a summary for a fellow stude…" at bounding box center [620, 178] width 928 height 463
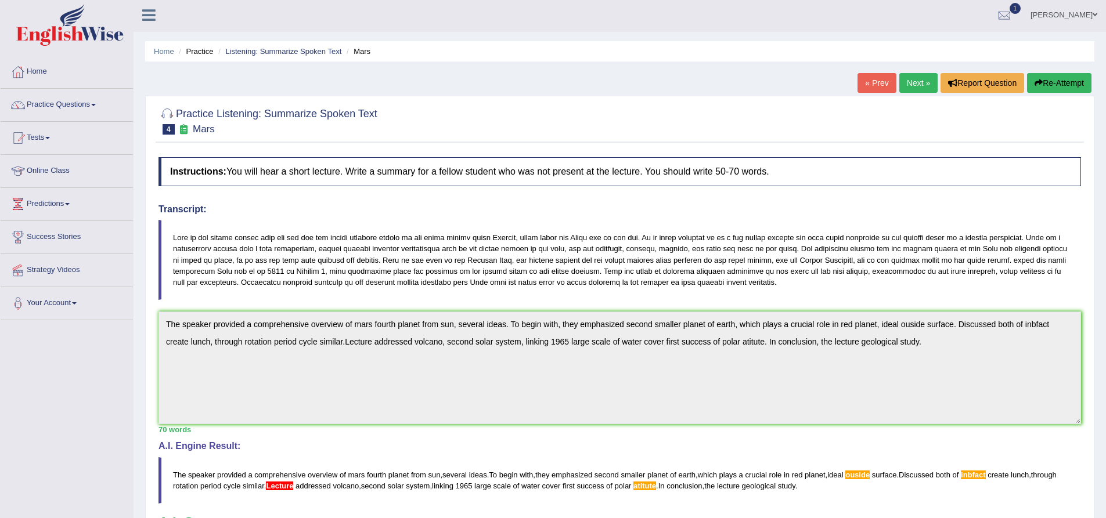
scroll to position [0, 0]
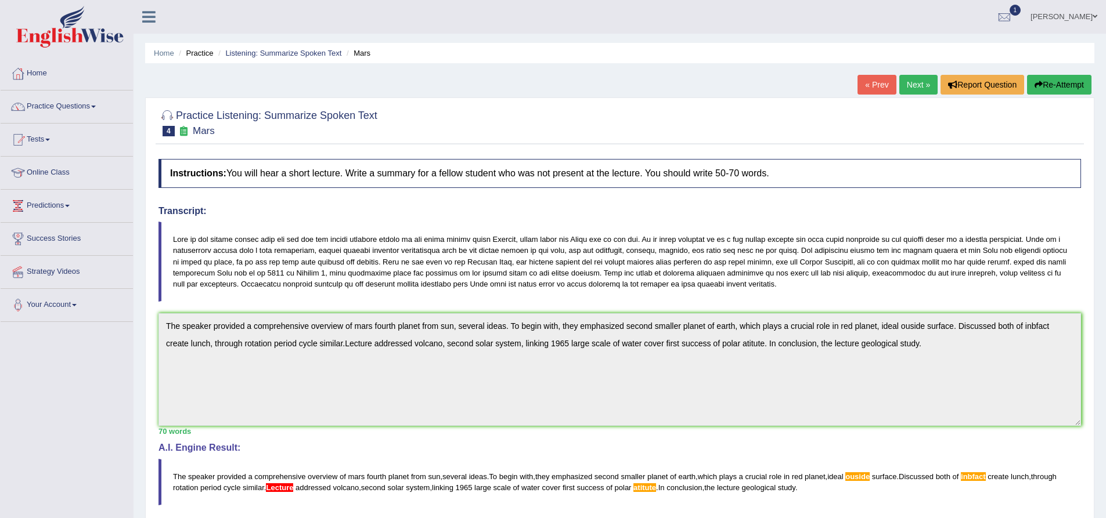
click at [1056, 86] on button "Re-Attempt" at bounding box center [1059, 85] width 64 height 20
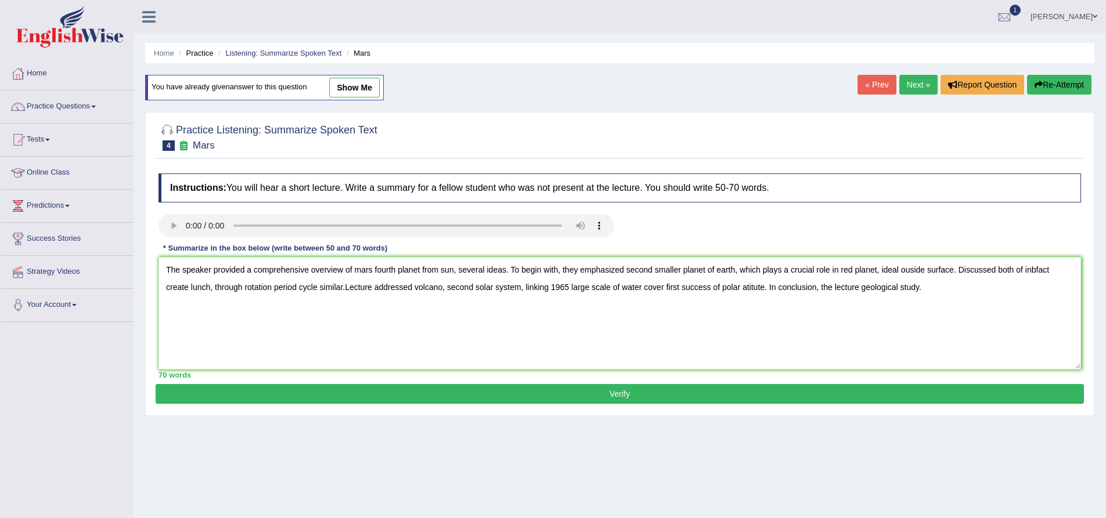
click at [1045, 271] on textarea "The speaker provided a comprehensive overview of mars fourth planet from sun, s…" at bounding box center [619, 313] width 922 height 113
click at [348, 291] on textarea "The speaker provided a comprehensive overview of mars fourth planet from sun, s…" at bounding box center [619, 313] width 922 height 113
click at [917, 272] on textarea "The speaker provided a comprehensive overview of mars fourth planet from sun, s…" at bounding box center [619, 313] width 922 height 113
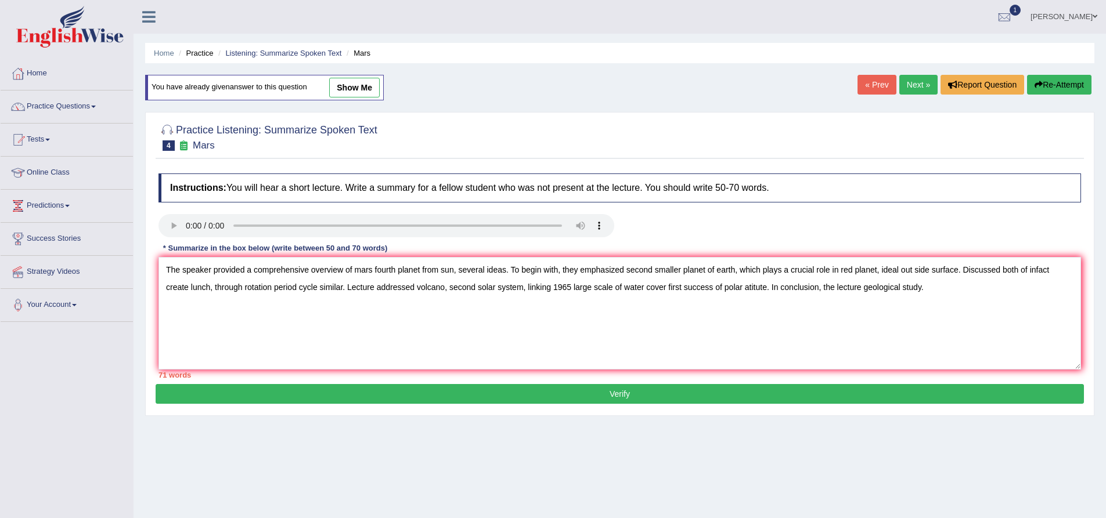
click at [777, 288] on textarea "The speaker provided a comprehensive overview of mars fourth planet from sun, s…" at bounding box center [619, 313] width 922 height 113
type textarea "The speaker provided a comprehensive overview of mars fourth planet from sun, s…"
click at [628, 395] on button "Verify" at bounding box center [620, 394] width 928 height 20
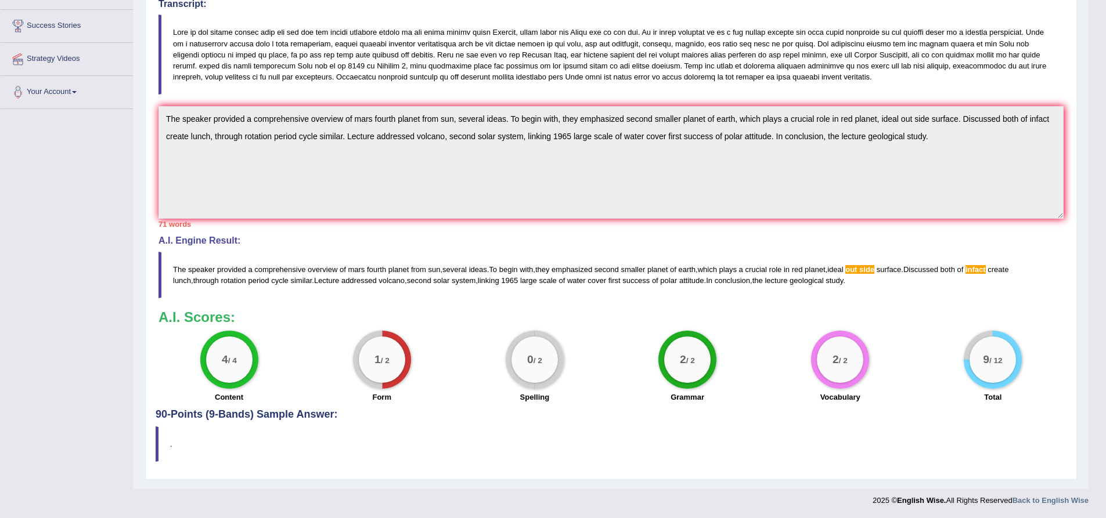
scroll to position [215, 0]
click at [144, 62] on div "Home Practice Listening: Summarize Spoken Text Mars You have already given answ…" at bounding box center [610, 138] width 955 height 702
click at [150, 89] on div "Practice Listening: Summarize Spoken Text 4 Mars Instructions: You will hear a …" at bounding box center [610, 185] width 931 height 590
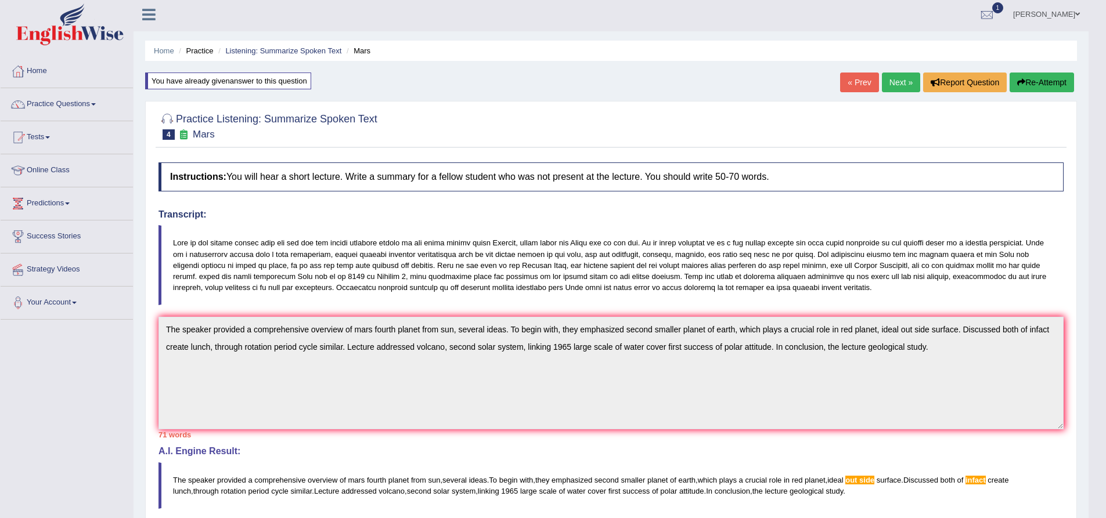
scroll to position [0, 0]
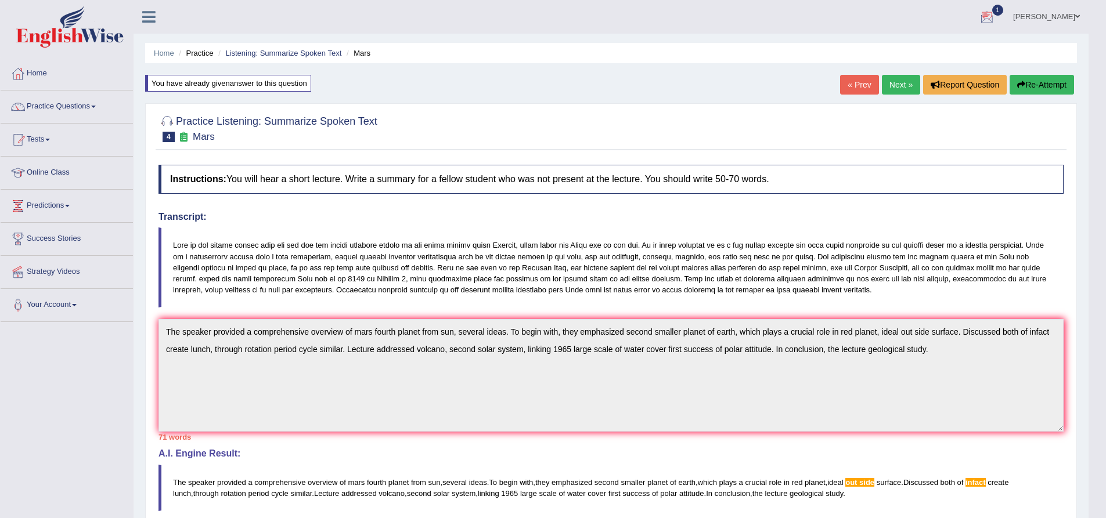
click at [1036, 87] on button "Re-Attempt" at bounding box center [1041, 85] width 64 height 20
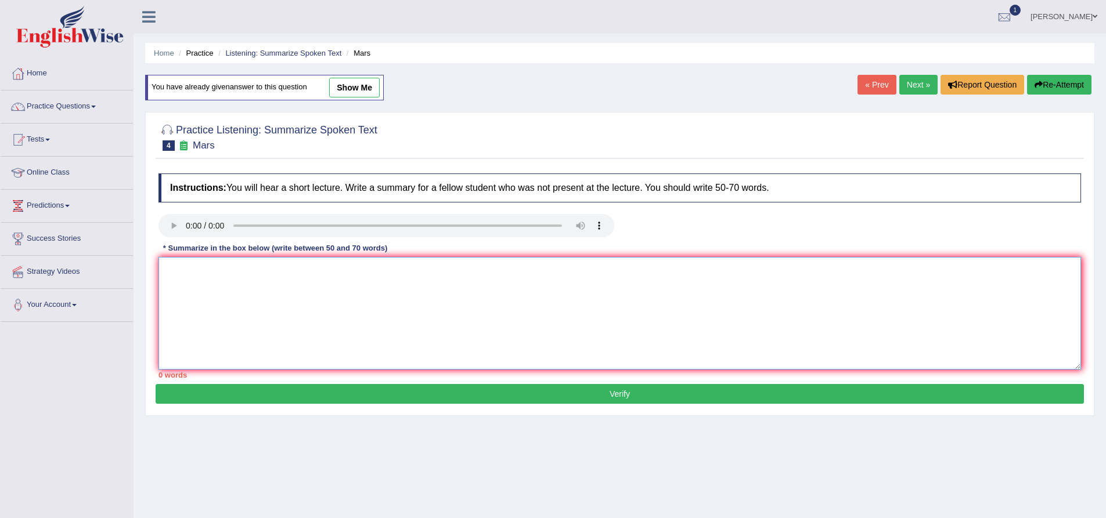
paste textarea "The speaker provided a comprehensive overview of mars fourth planet from sun, s…"
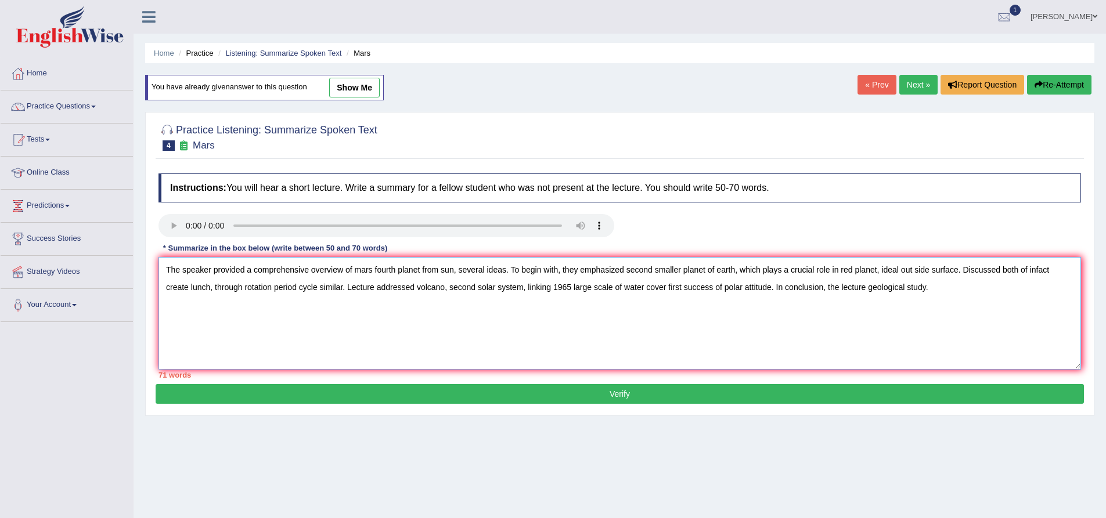
click at [922, 269] on textarea "The speaker provided a comprehensive overview of mars fourth planet from sun, s…" at bounding box center [619, 313] width 922 height 113
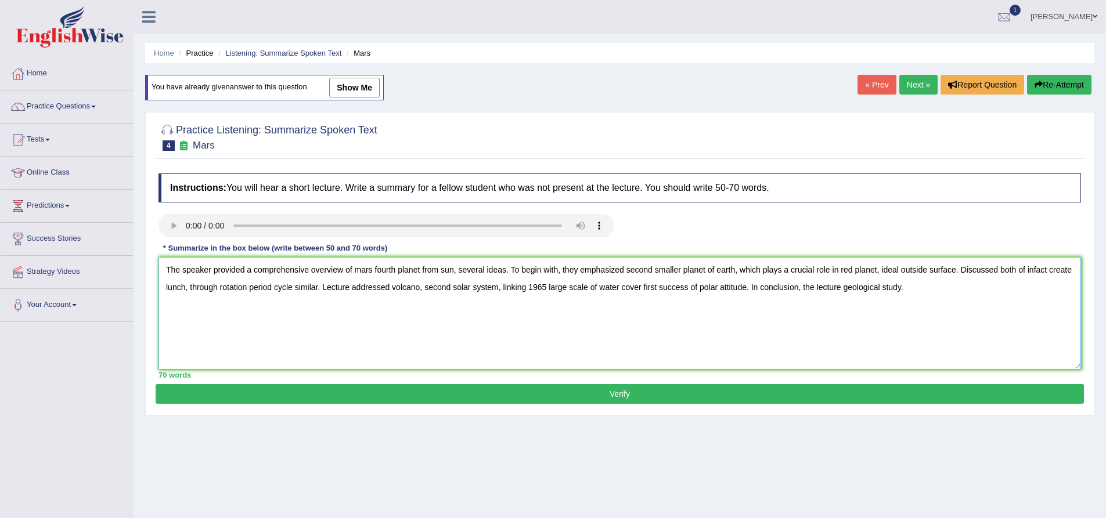
click at [1043, 270] on textarea "The speaker provided a comprehensive overview of mars fourth planet from sun, s…" at bounding box center [619, 313] width 922 height 113
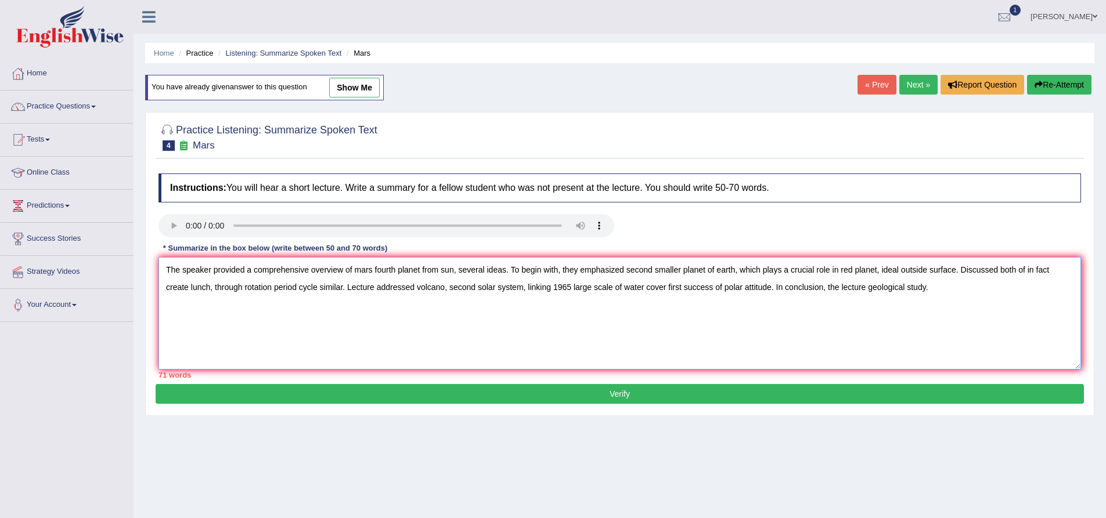
type textarea "The speaker provided a comprehensive overview of mars fourth planet from sun, s…"
click at [612, 392] on button "Verify" at bounding box center [620, 394] width 928 height 20
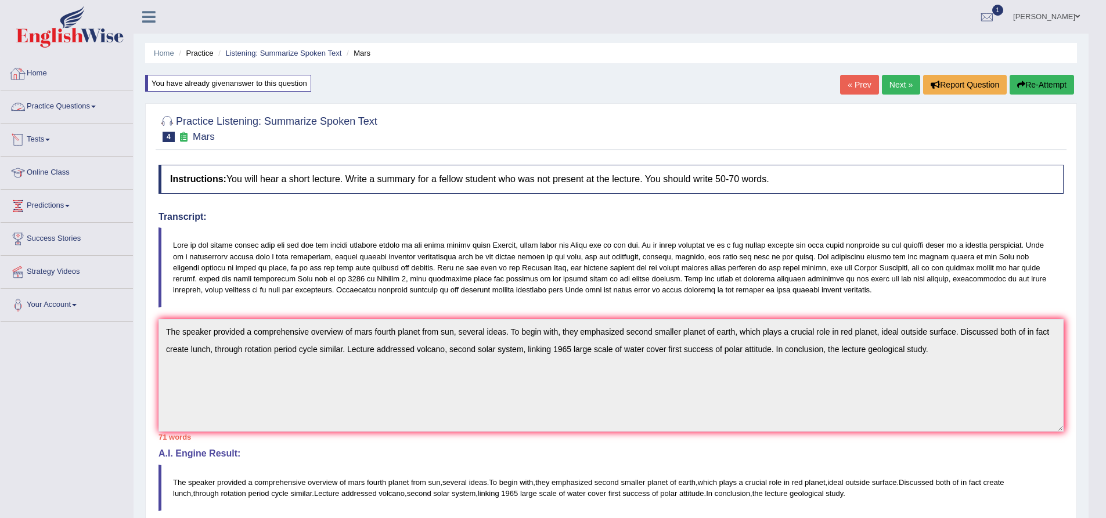
click at [41, 73] on link "Home" at bounding box center [67, 71] width 132 height 29
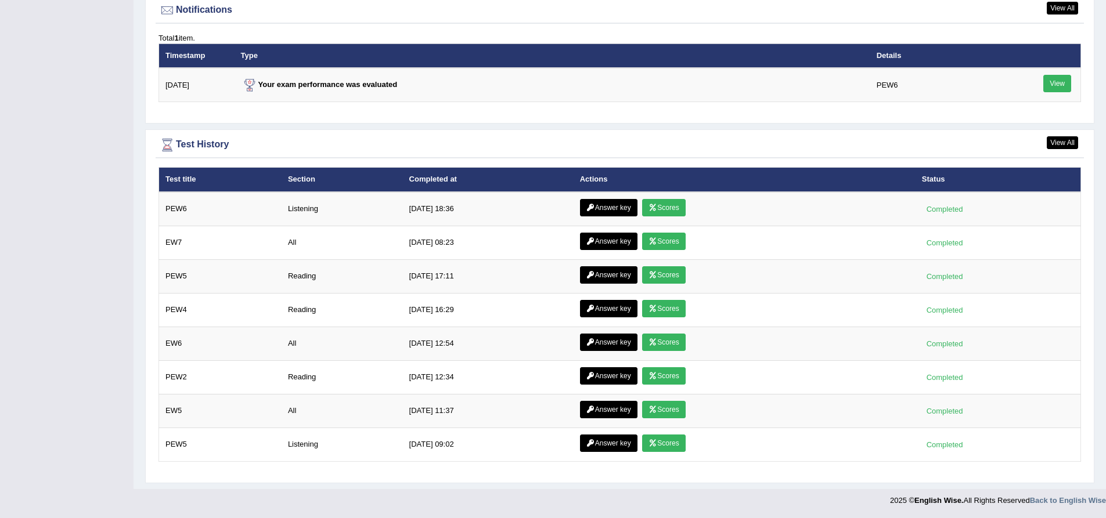
scroll to position [1429, 0]
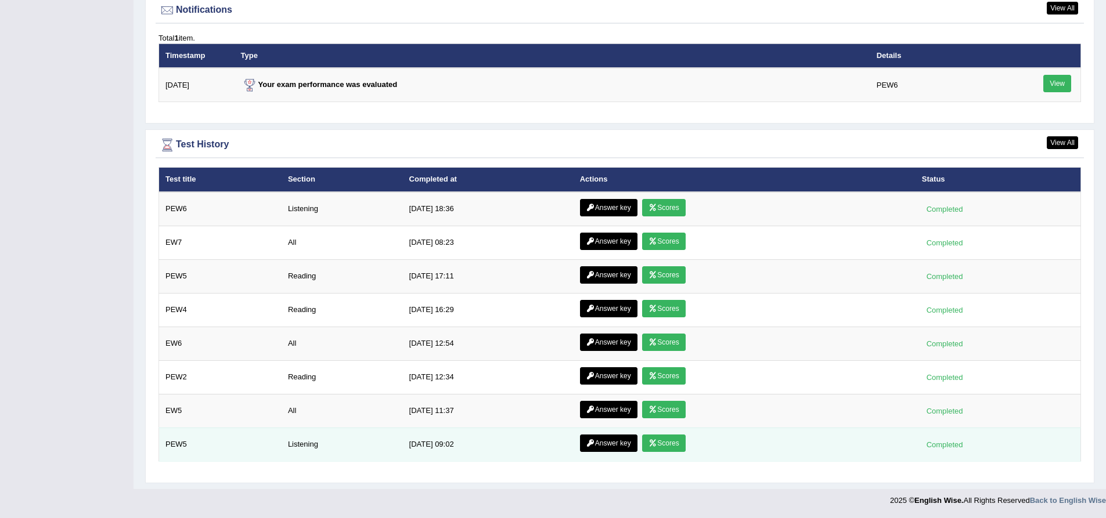
click at [671, 446] on link "Scores" at bounding box center [663, 443] width 43 height 17
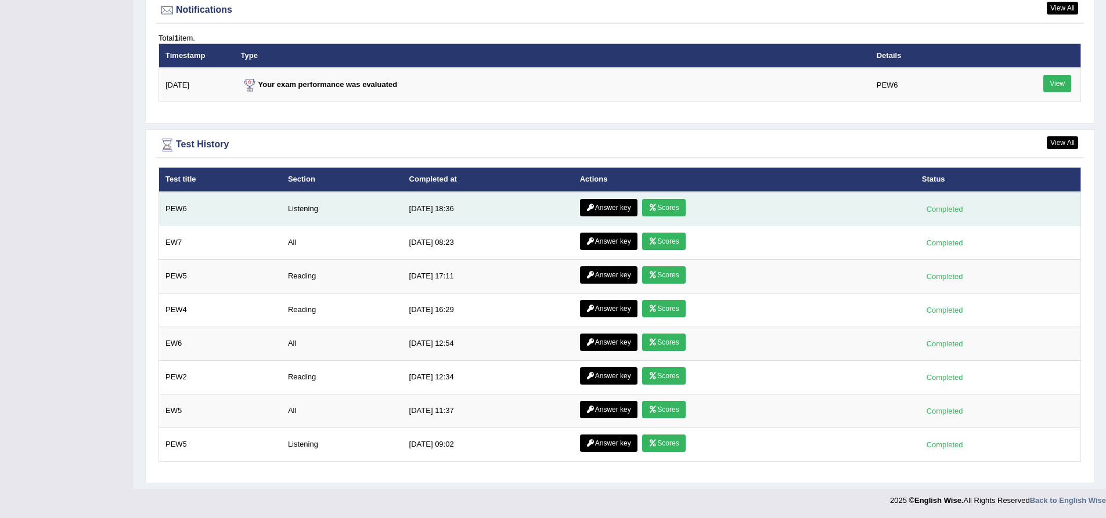
click at [607, 201] on link "Answer key" at bounding box center [608, 207] width 57 height 17
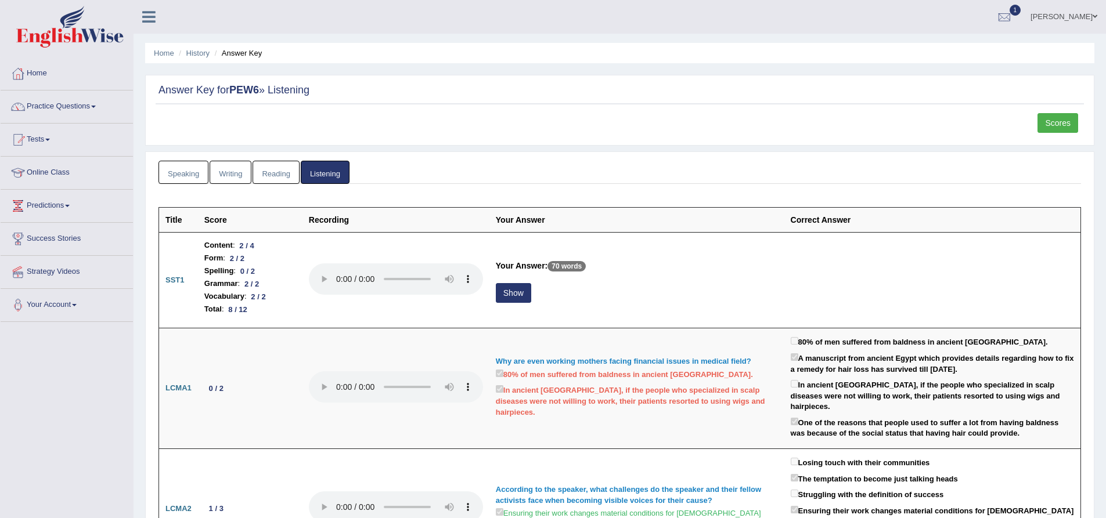
click at [1065, 127] on link "Scores" at bounding box center [1057, 123] width 41 height 20
click at [41, 70] on link "Home" at bounding box center [67, 71] width 132 height 29
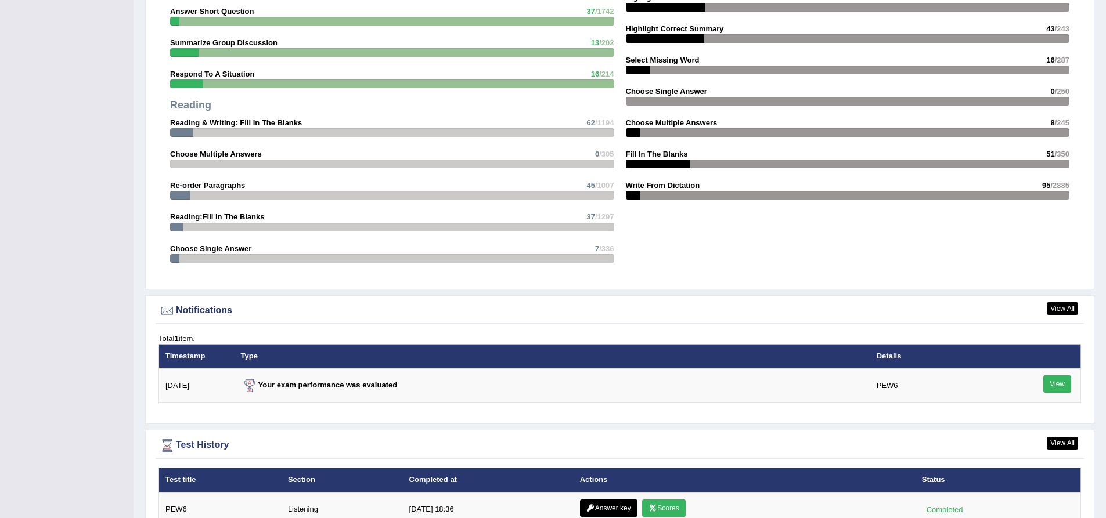
scroll to position [1081, 0]
